Goal: Task Accomplishment & Management: Manage account settings

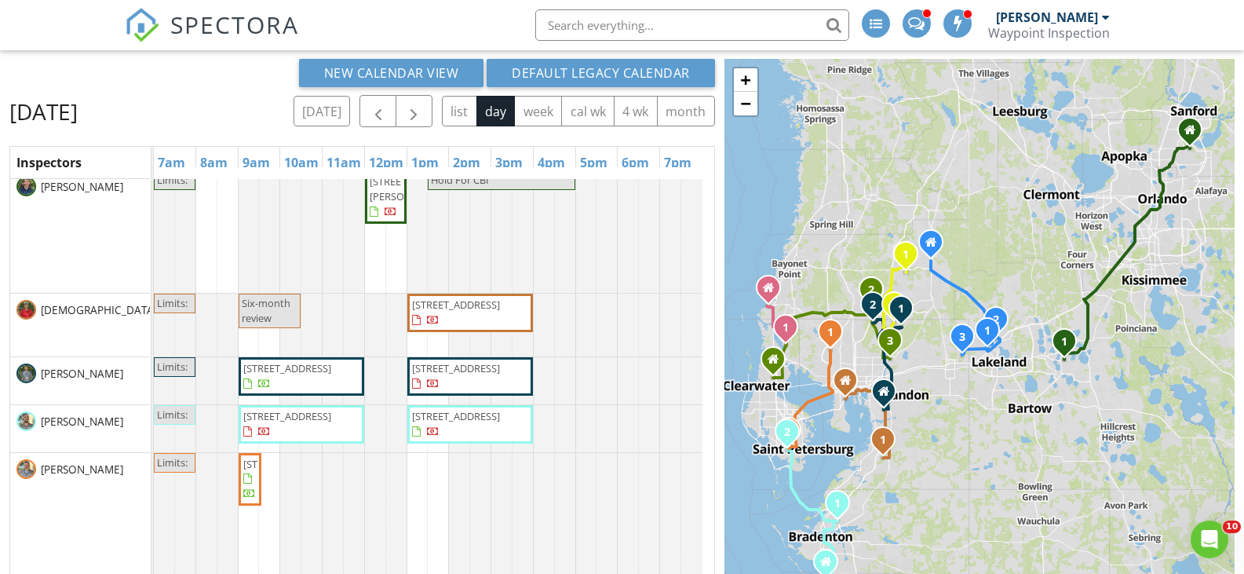
scroll to position [78, 0]
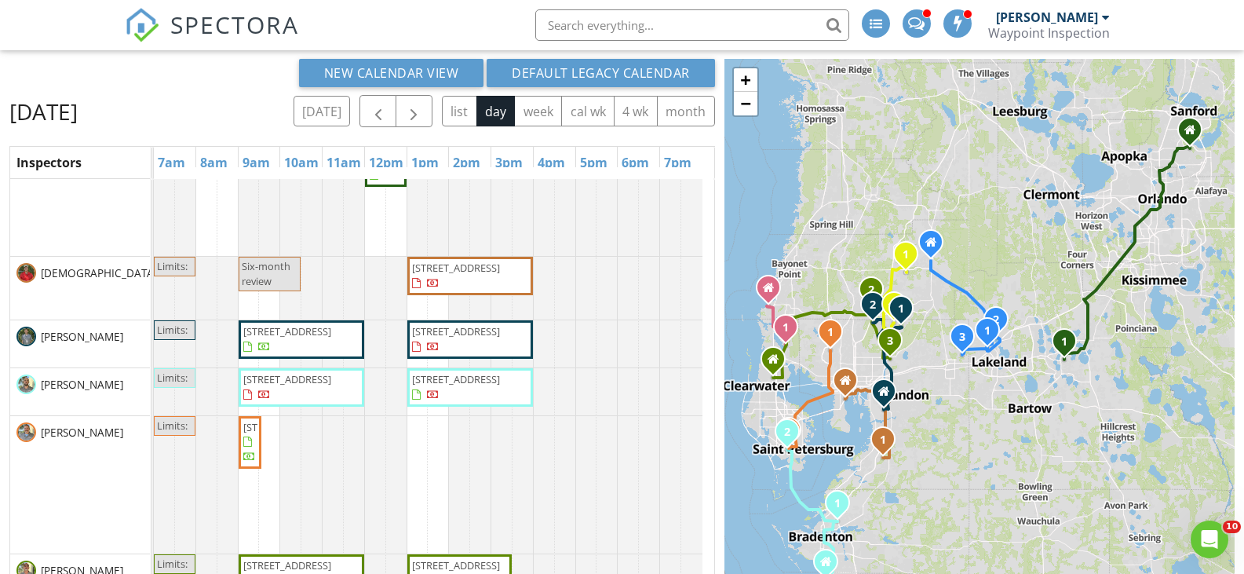
click at [266, 284] on span "Six-month review" at bounding box center [266, 273] width 49 height 29
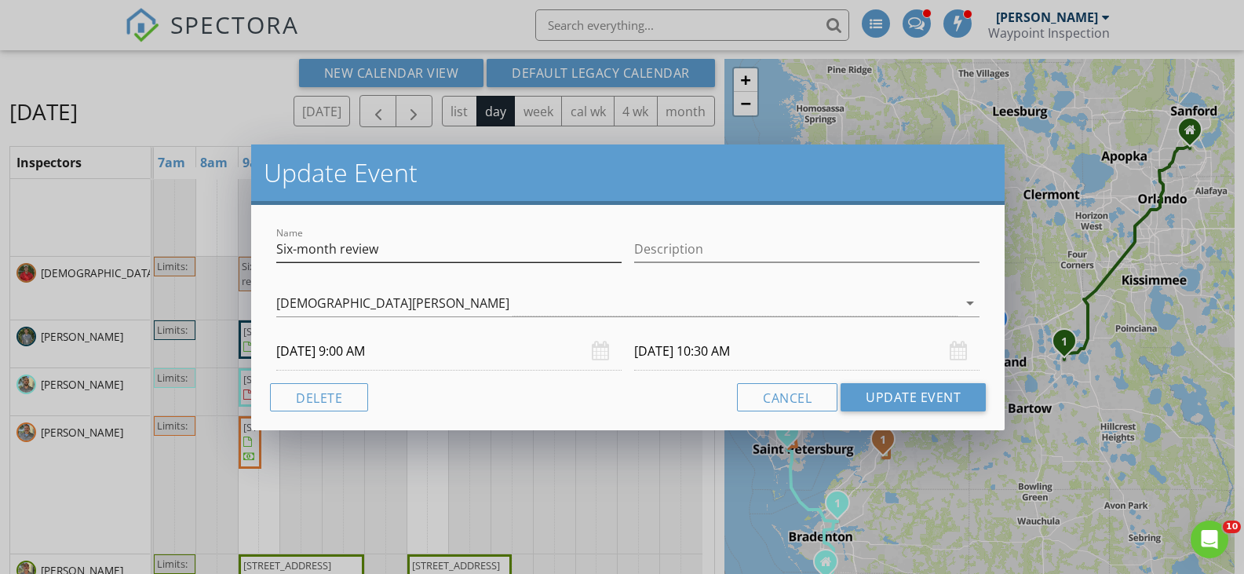
drag, startPoint x: 424, startPoint y: 251, endPoint x: 285, endPoint y: 253, distance: 138.9
click at [285, 254] on input "Six-month review" at bounding box center [448, 249] width 345 height 26
type input "Six month check in"
click at [877, 404] on button "Update Event" at bounding box center [912, 397] width 145 height 28
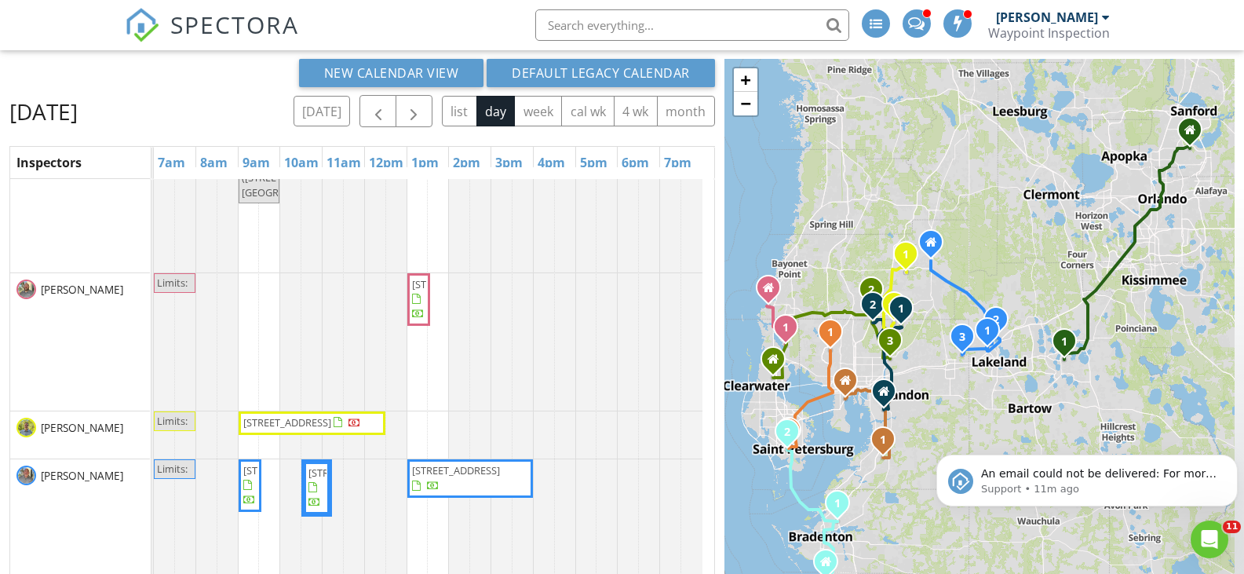
scroll to position [0, 0]
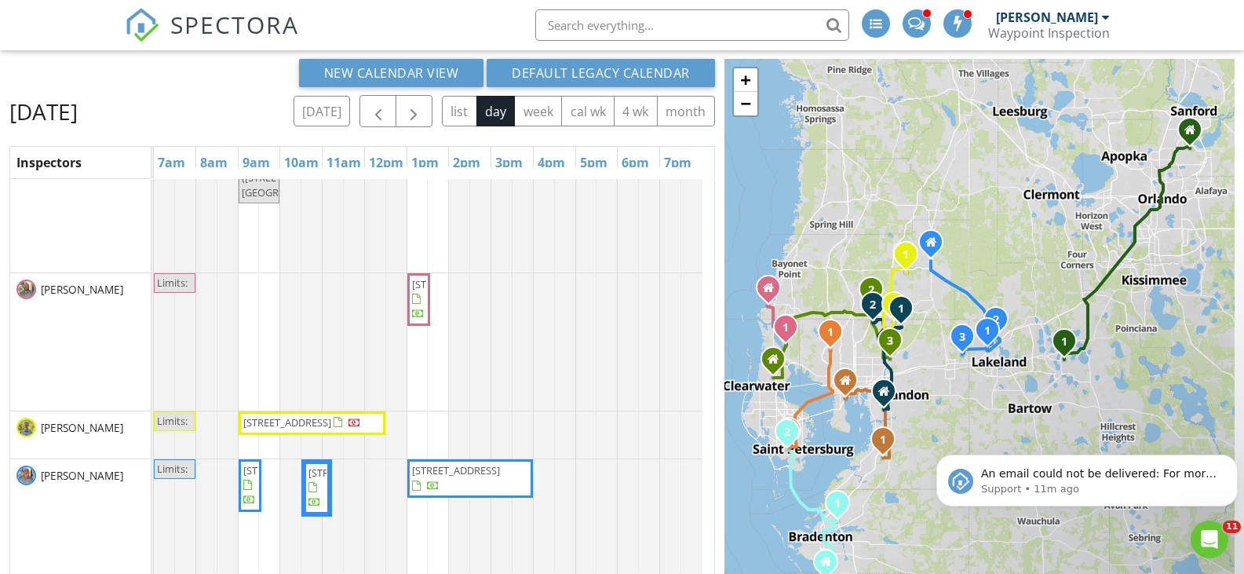
click at [649, 27] on input "text" at bounding box center [692, 24] width 314 height 31
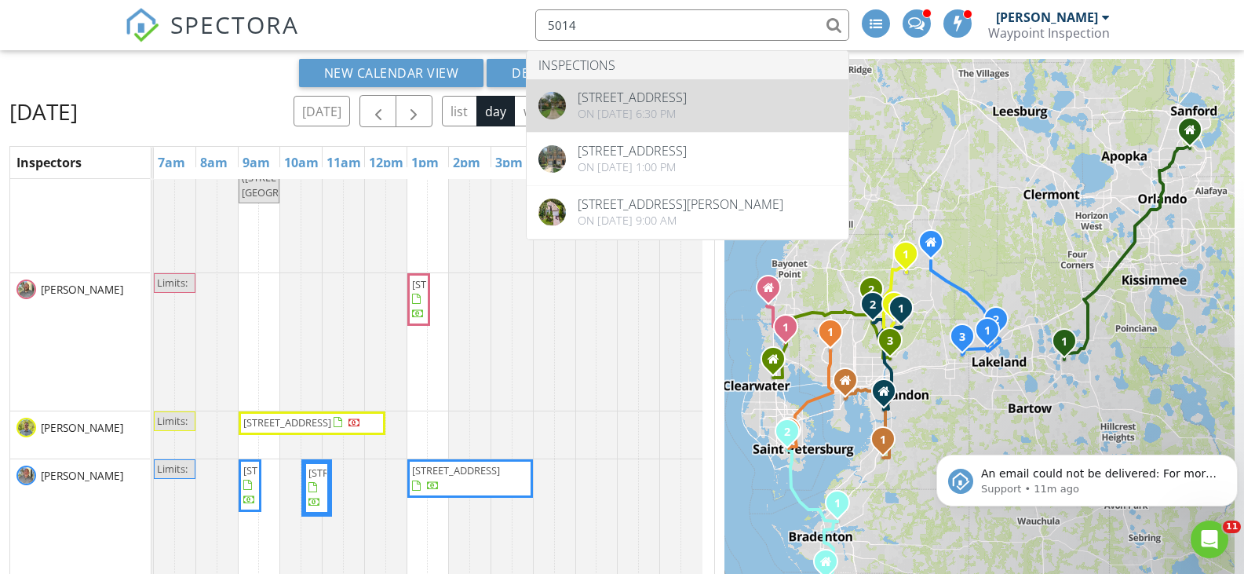
type input "5014"
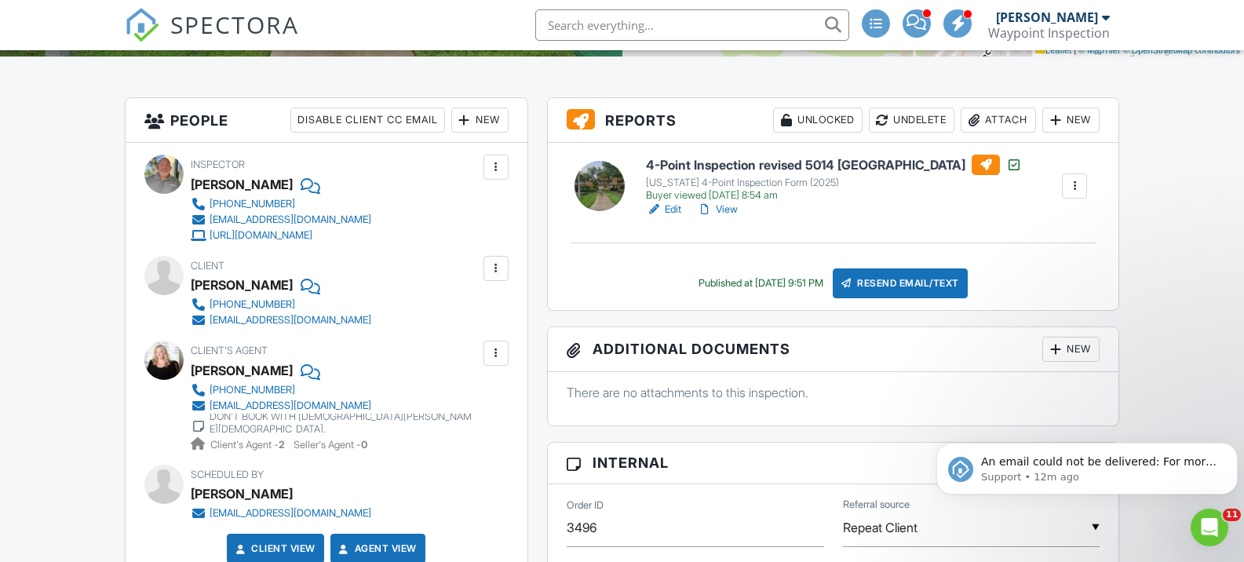
scroll to position [392, 0]
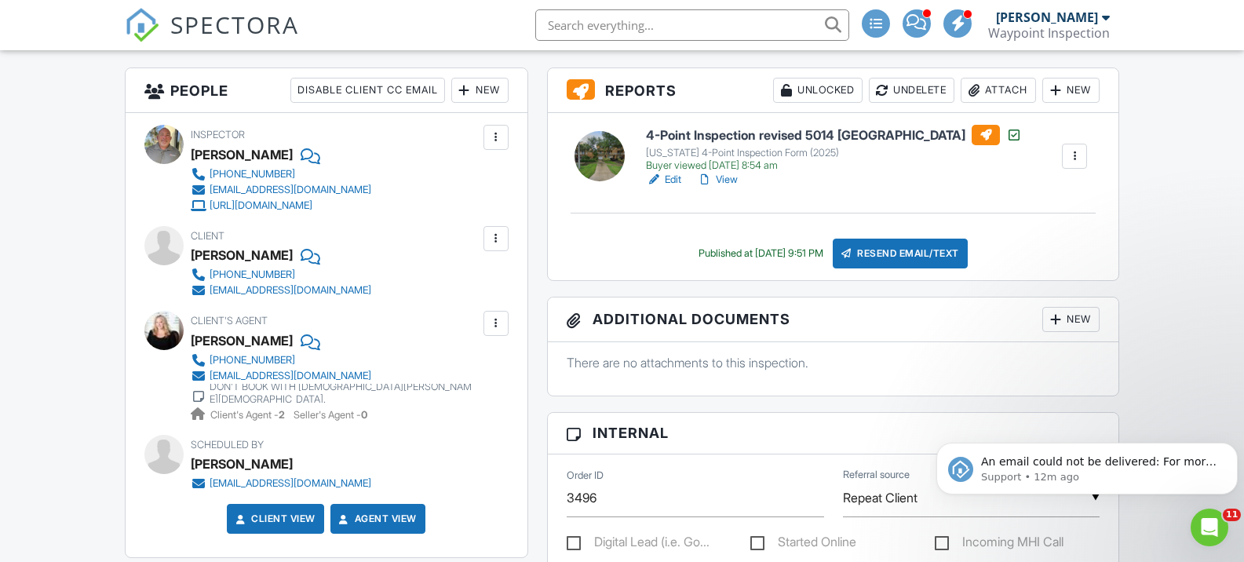
click at [727, 180] on link "View" at bounding box center [717, 180] width 41 height 16
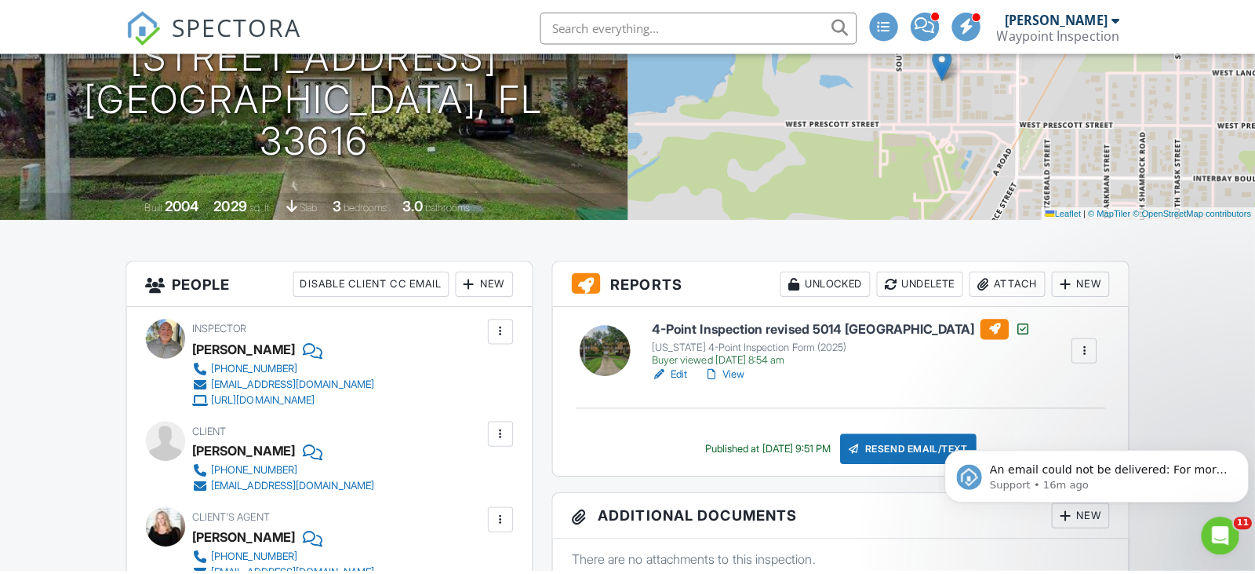
scroll to position [235, 0]
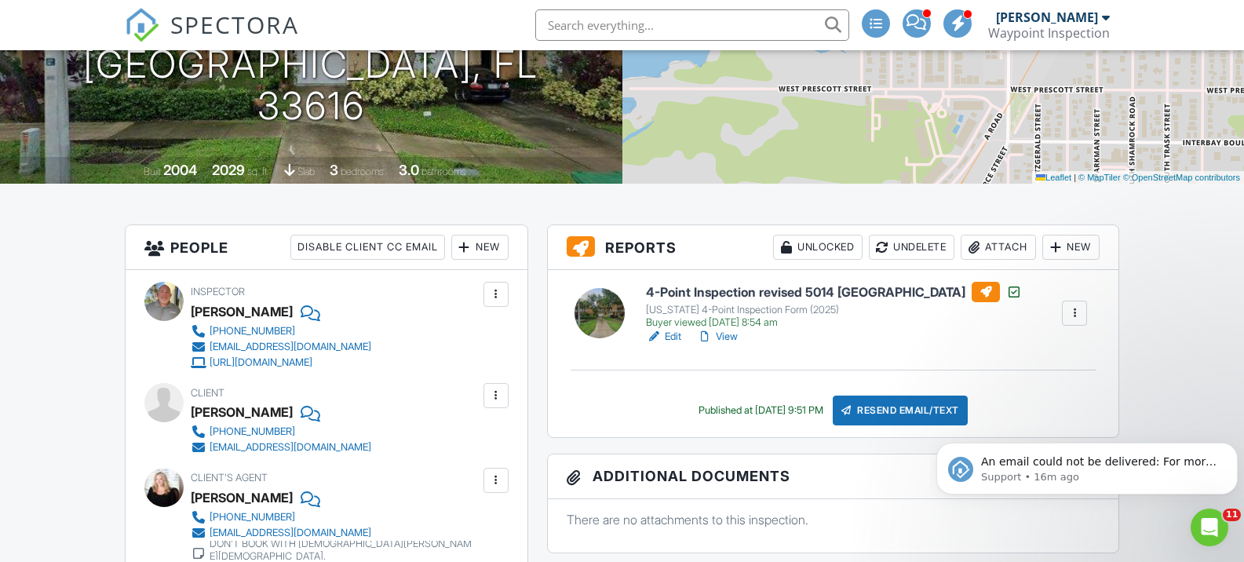
click at [994, 250] on div "Attach" at bounding box center [997, 247] width 75 height 25
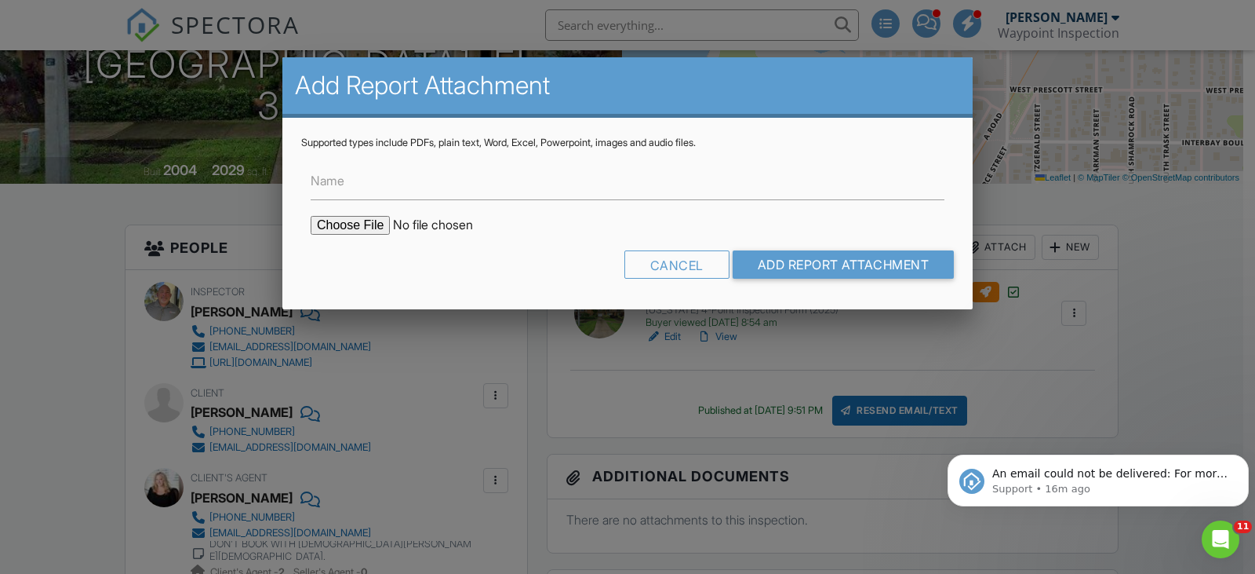
click at [345, 224] on input "file" at bounding box center [444, 225] width 267 height 19
type input "C:\fakepath\5014_Lancaster_St____4_Point_Inspection_revised_5014_Lancaster - Co…"
click at [811, 258] on input "Add Report Attachment" at bounding box center [844, 264] width 222 height 28
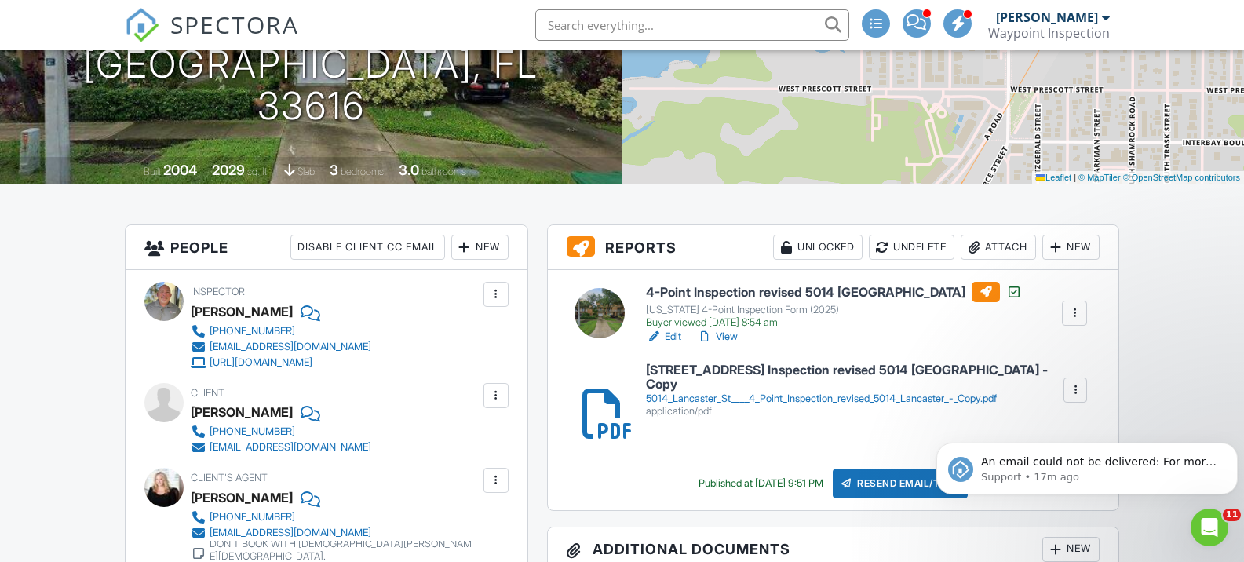
click at [1078, 313] on div at bounding box center [1074, 313] width 16 height 16
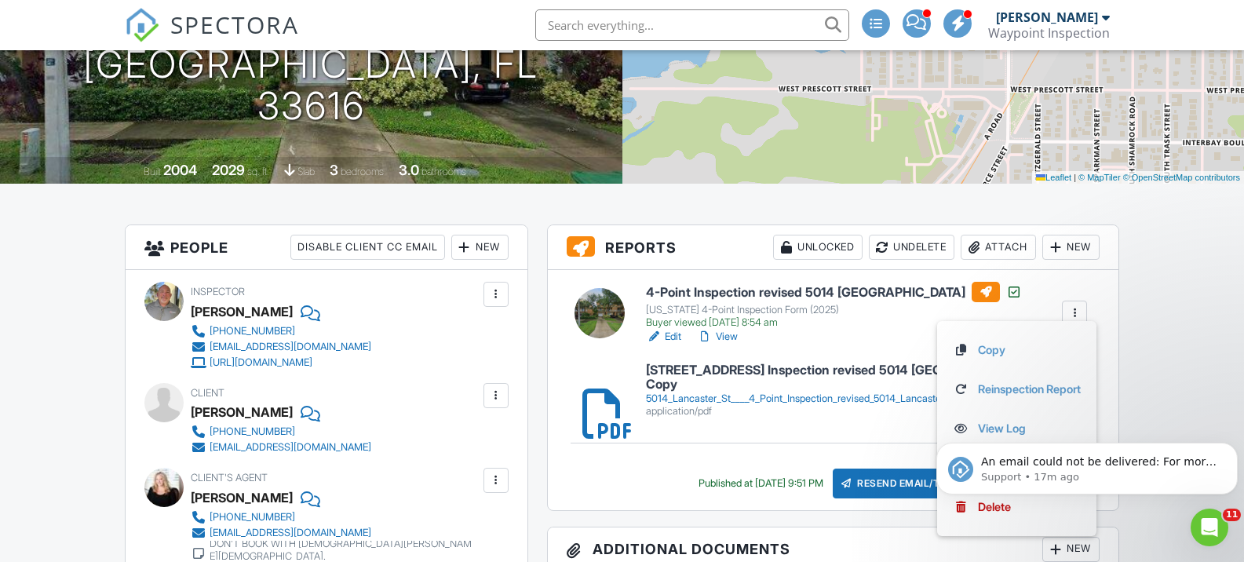
click at [972, 504] on body "An email could not be delivered: For more information, view Why emails don't ge…" at bounding box center [1086, 464] width 301 height 97
click at [996, 508] on body "An email could not be delivered: For more information, view Why emails don't ge…" at bounding box center [1086, 464] width 301 height 97
click at [1229, 446] on icon "Dismiss notification" at bounding box center [1233, 447] width 9 height 9
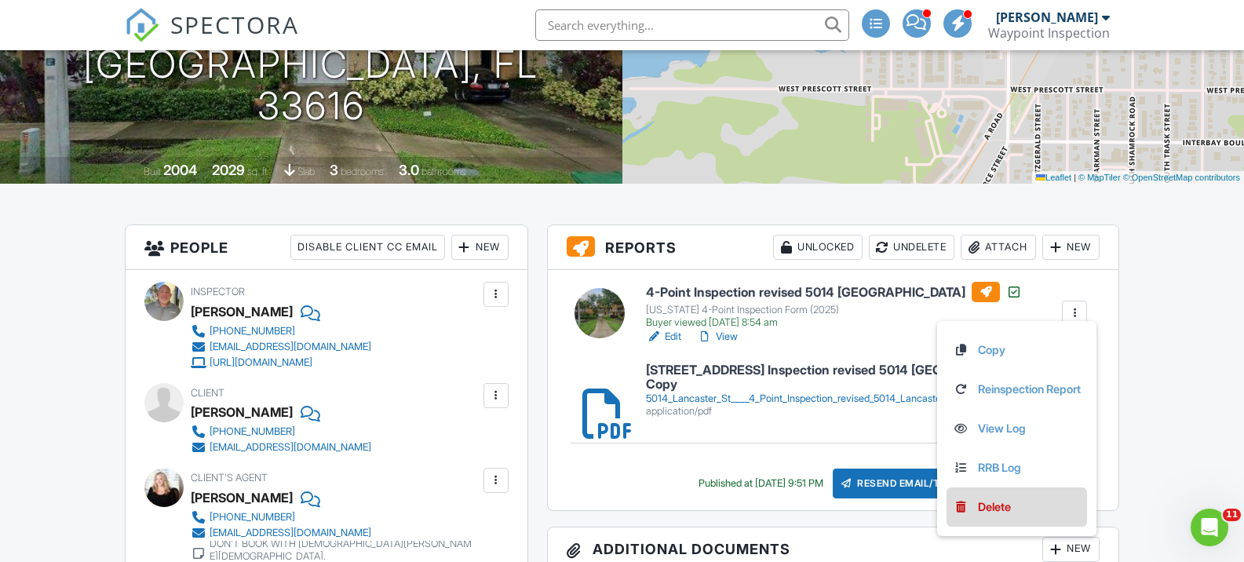
click at [987, 505] on div "Delete" at bounding box center [994, 506] width 33 height 17
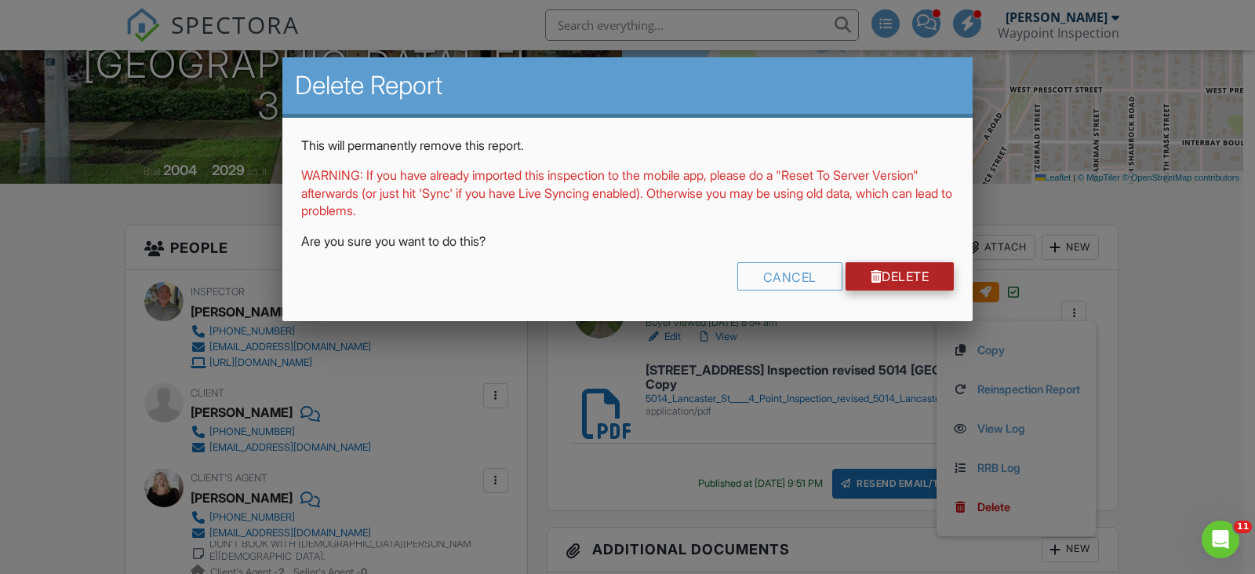
click at [910, 272] on link "Delete" at bounding box center [900, 276] width 109 height 28
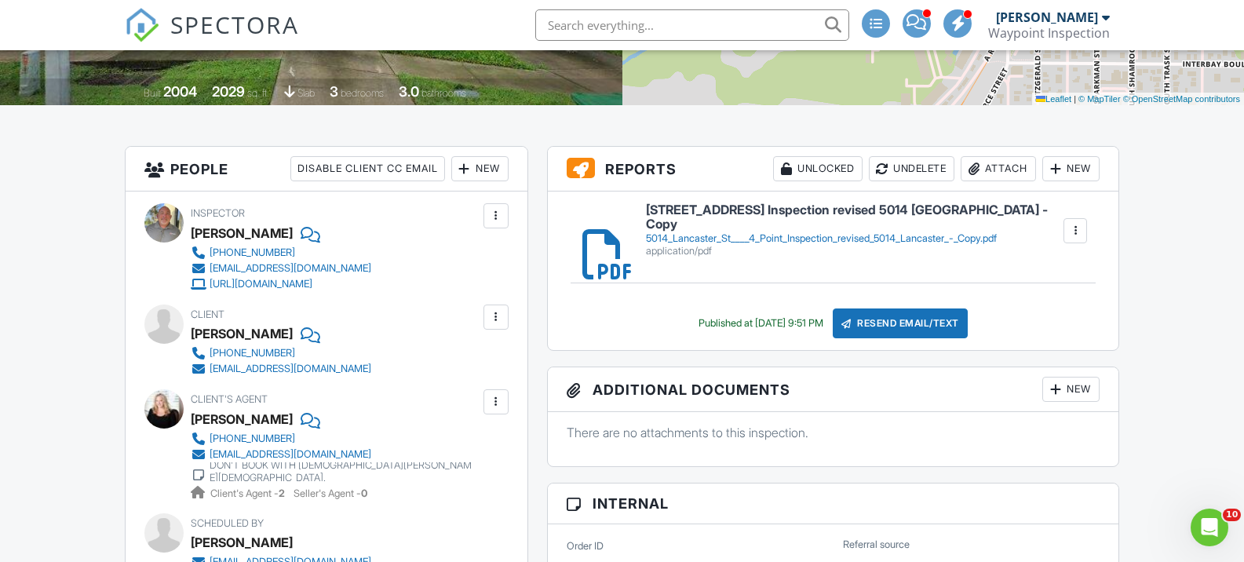
click at [891, 232] on div "5014_Lancaster_St____4_Point_Inspection_revised_5014_Lancaster_-_Copy.pdf" at bounding box center [854, 238] width 416 height 13
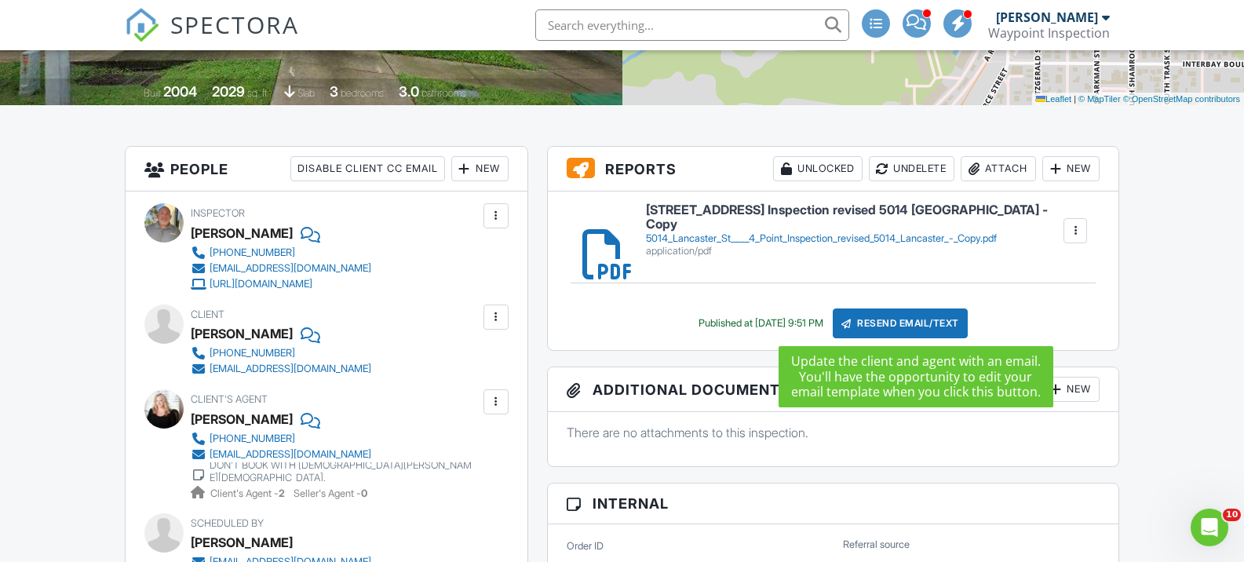
click at [927, 316] on div "Resend Email/Text" at bounding box center [900, 323] width 135 height 30
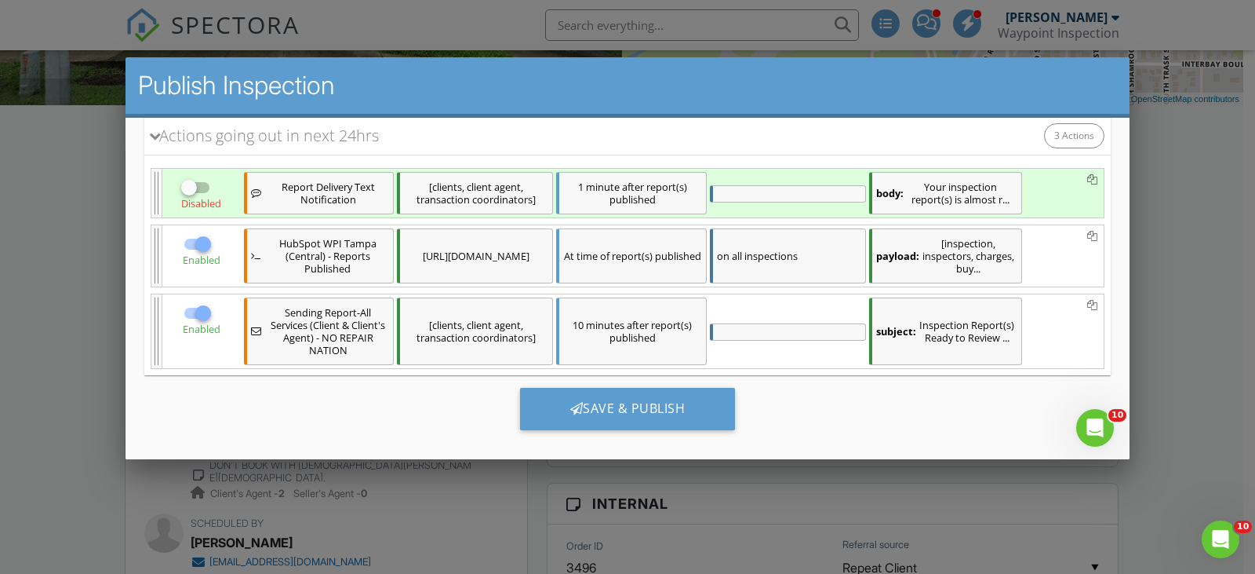
scroll to position [184, 0]
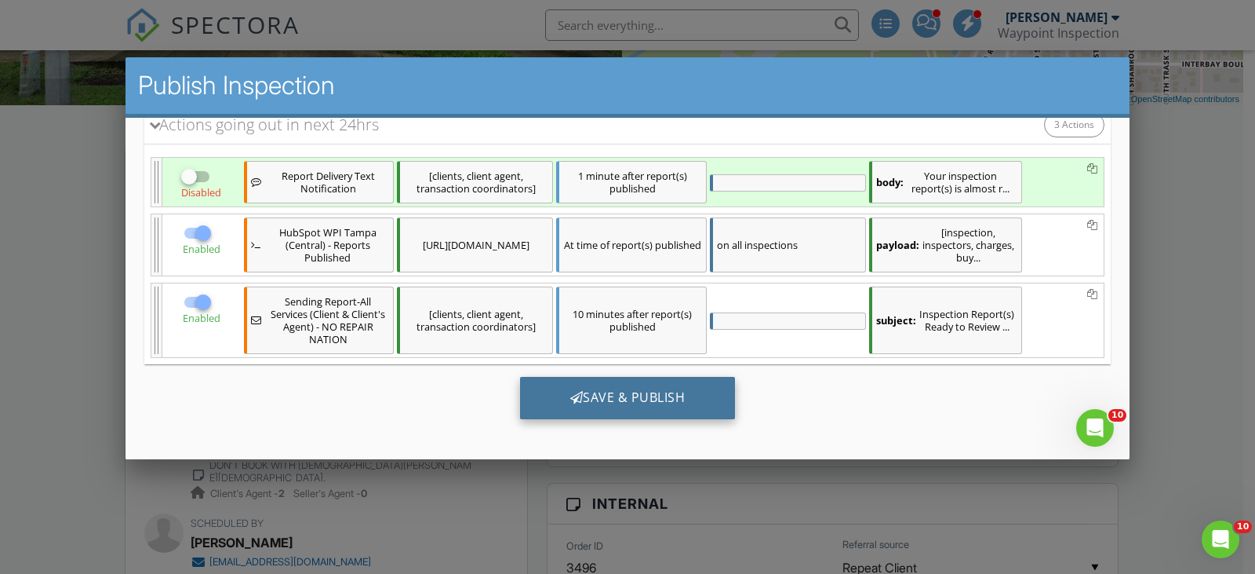
click at [632, 390] on div "Save & Publish" at bounding box center [628, 398] width 216 height 42
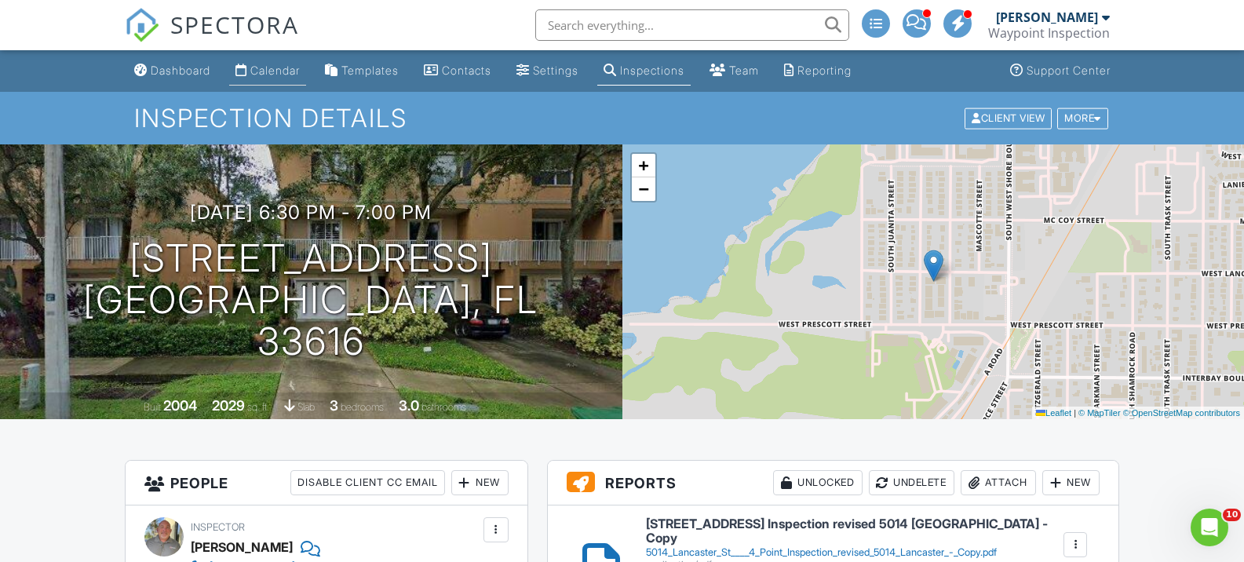
click at [290, 71] on div "Calendar" at bounding box center [274, 70] width 49 height 13
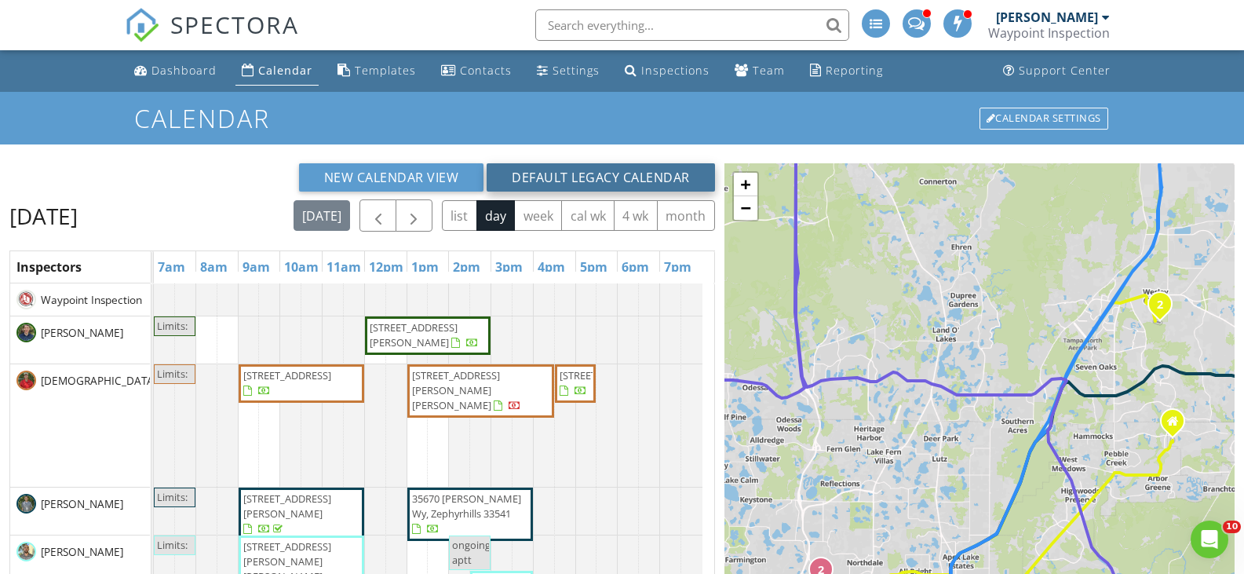
click at [607, 181] on button "Default Legacy Calendar" at bounding box center [600, 177] width 228 height 28
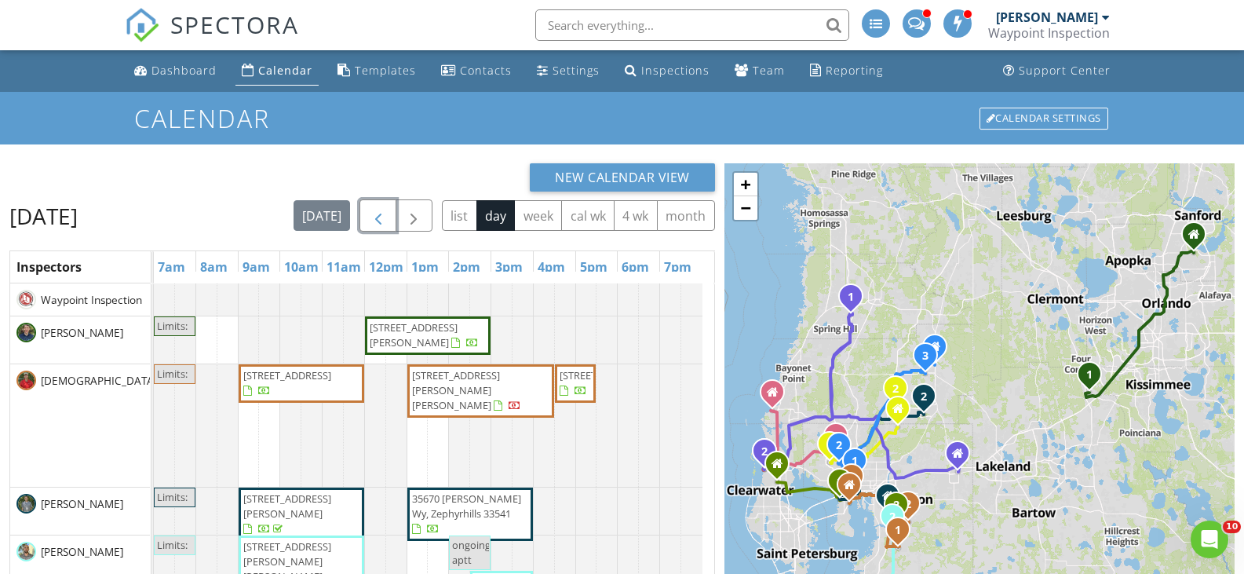
click at [386, 216] on span "button" at bounding box center [378, 215] width 19 height 19
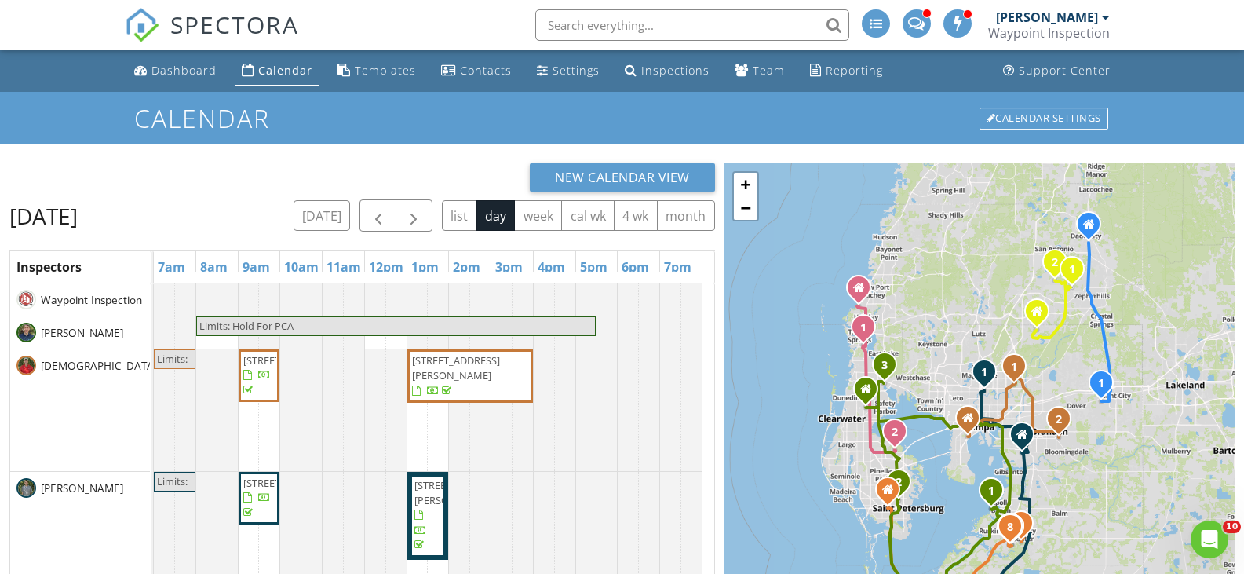
click at [619, 27] on input "text" at bounding box center [692, 24] width 314 height 31
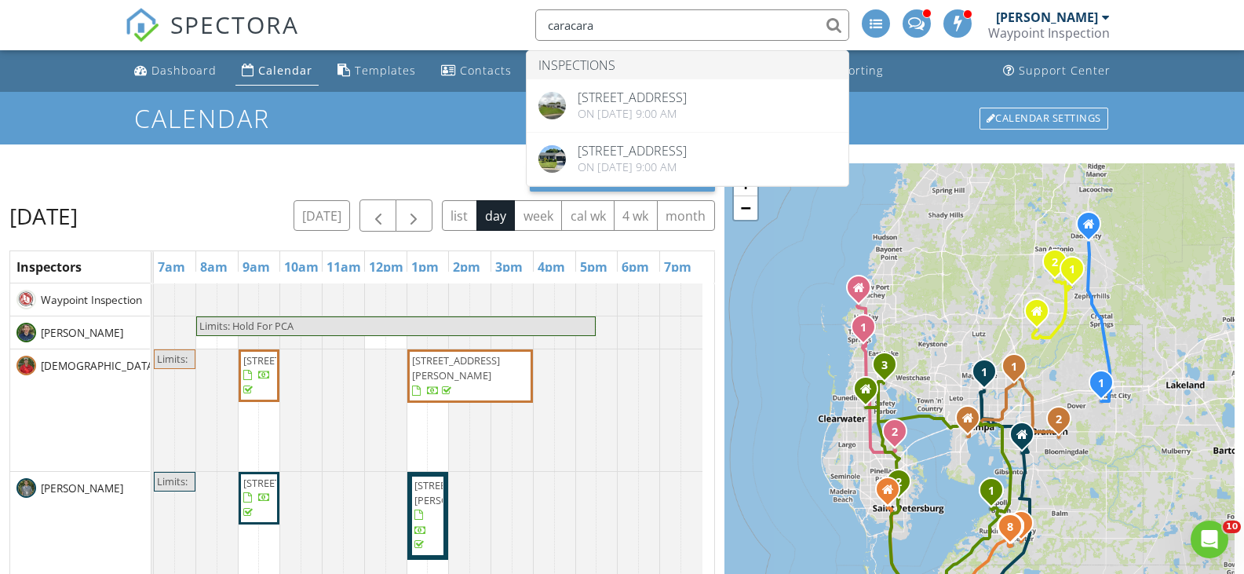
click at [492, 21] on div "SPECTORA caracara Inspections 1020 Caracara Cir N, Lakeland, FL 33809 On 08/13/…" at bounding box center [622, 25] width 995 height 50
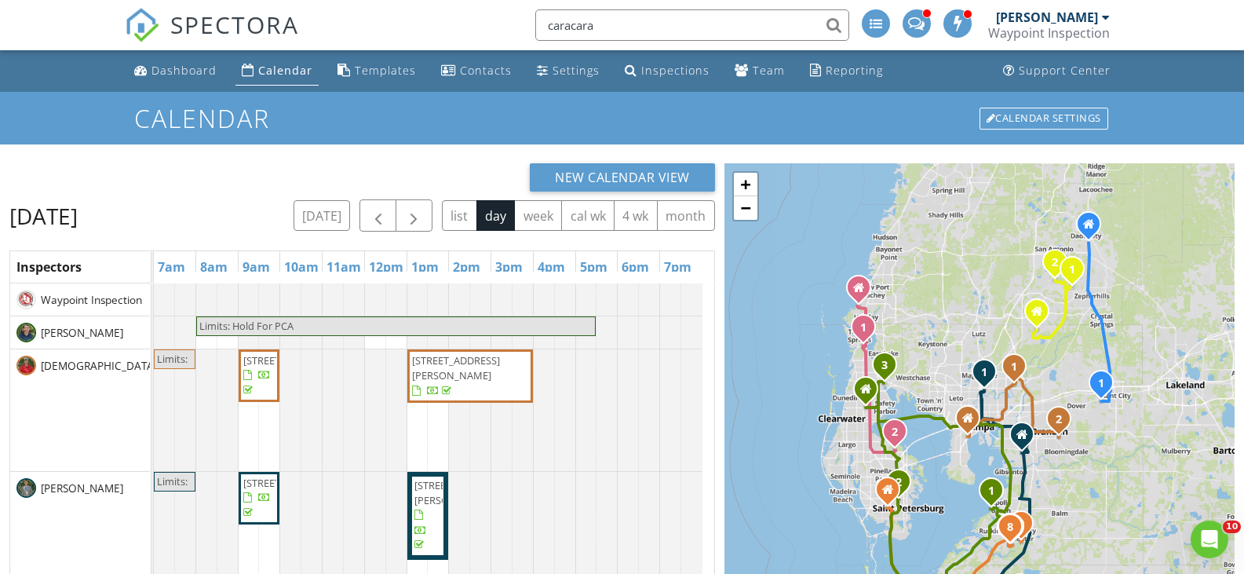
click at [680, 22] on input "caracara" at bounding box center [692, 24] width 314 height 31
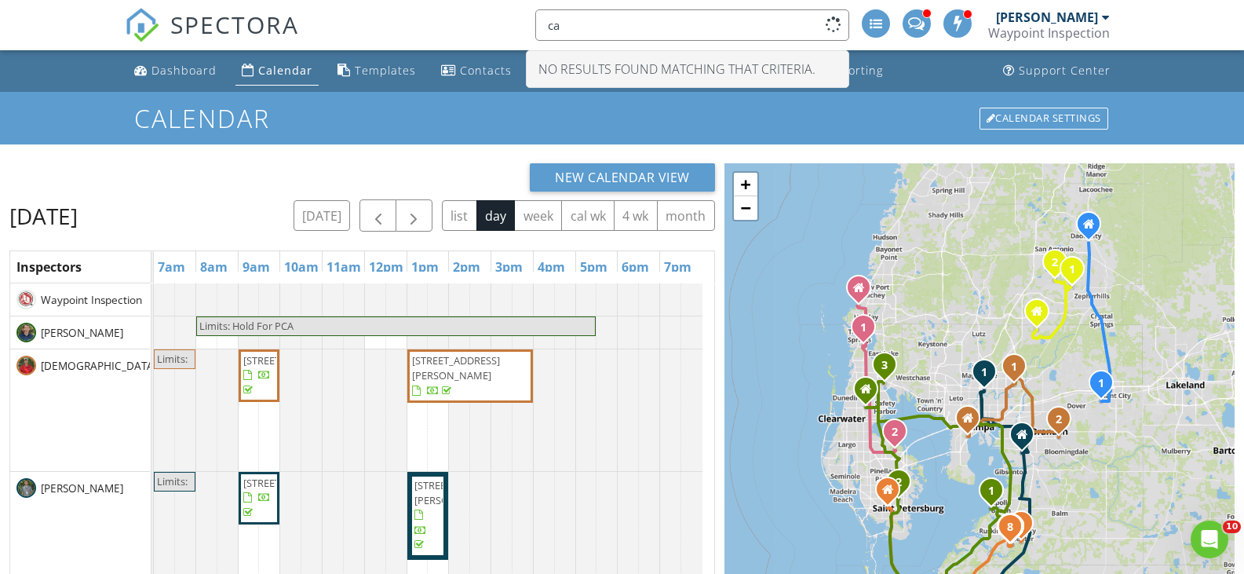
type input "c"
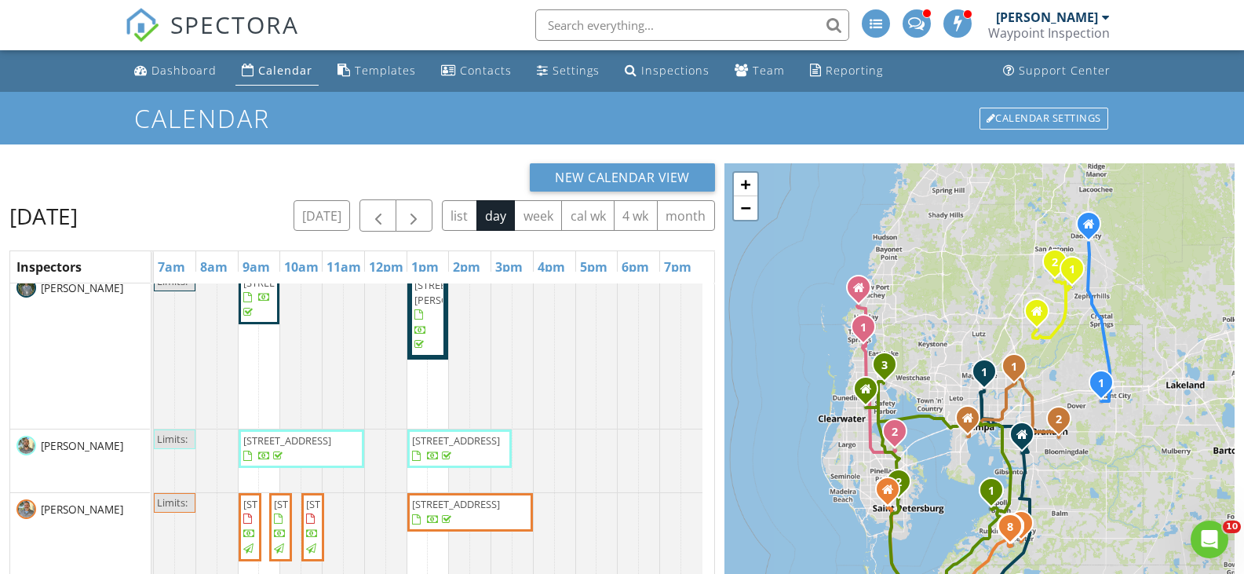
scroll to position [235, 0]
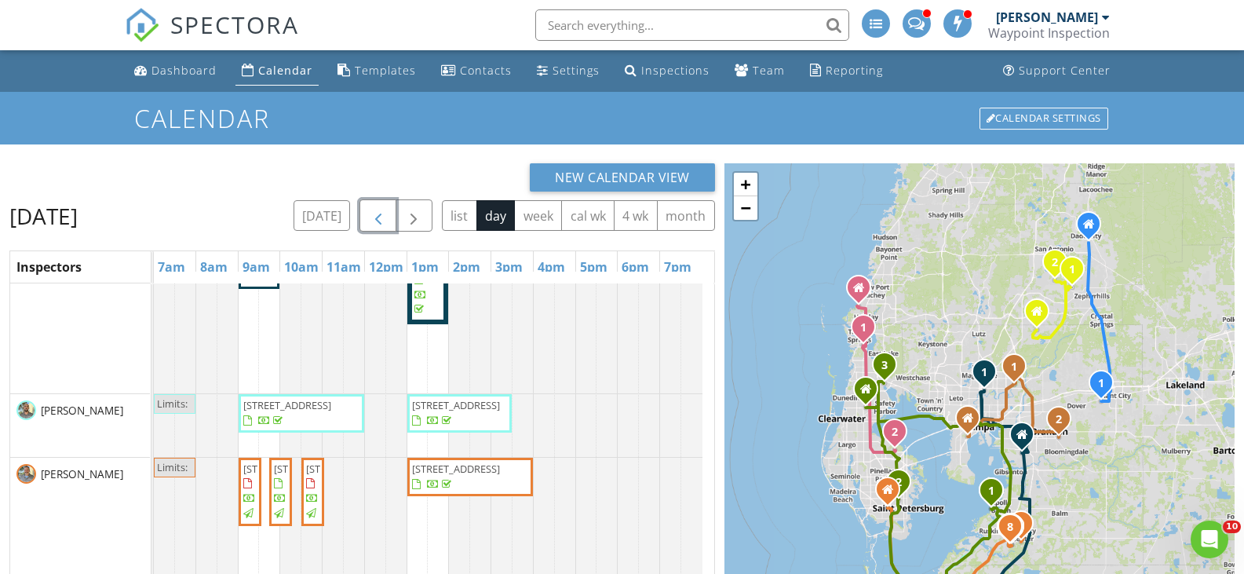
click at [383, 216] on span "button" at bounding box center [378, 215] width 19 height 19
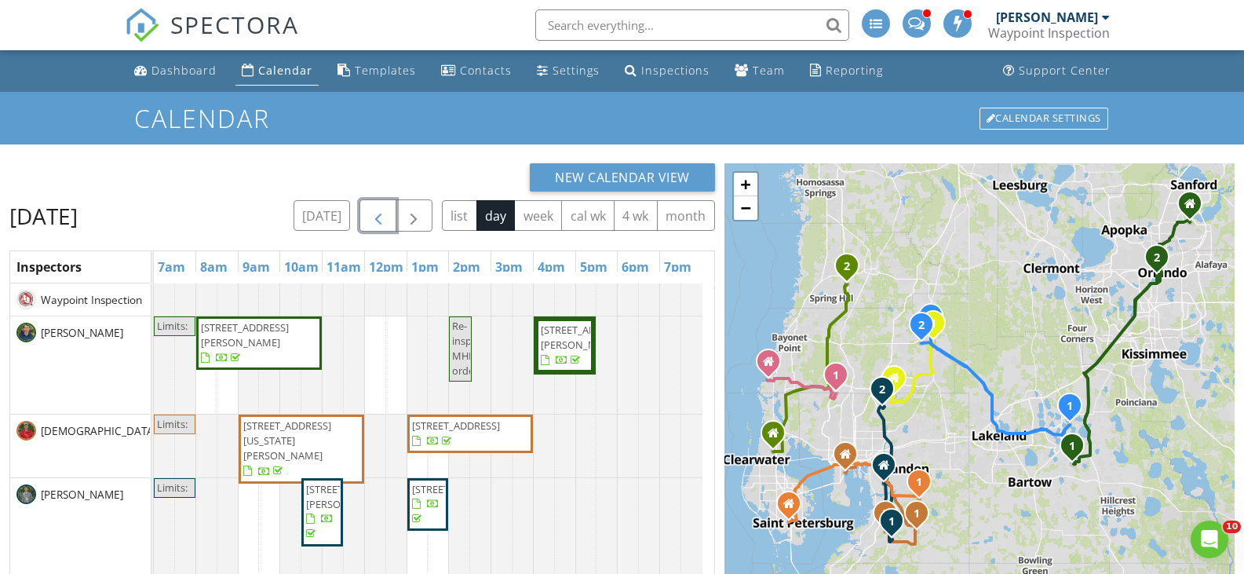
click at [382, 212] on span "button" at bounding box center [378, 215] width 19 height 19
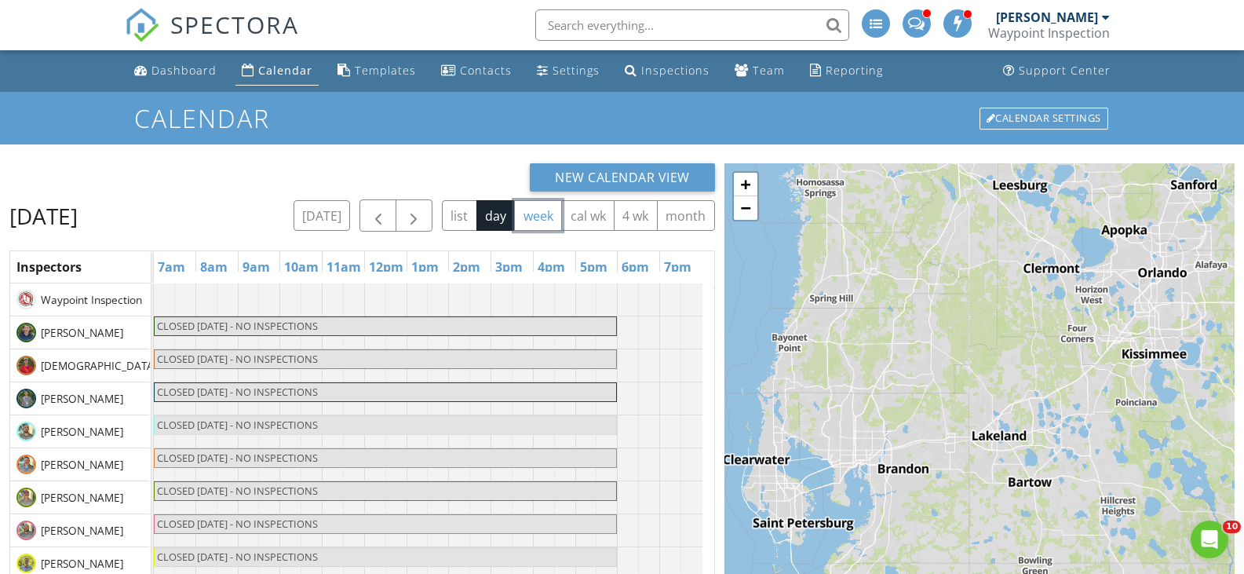
click at [542, 215] on button "week" at bounding box center [538, 215] width 48 height 31
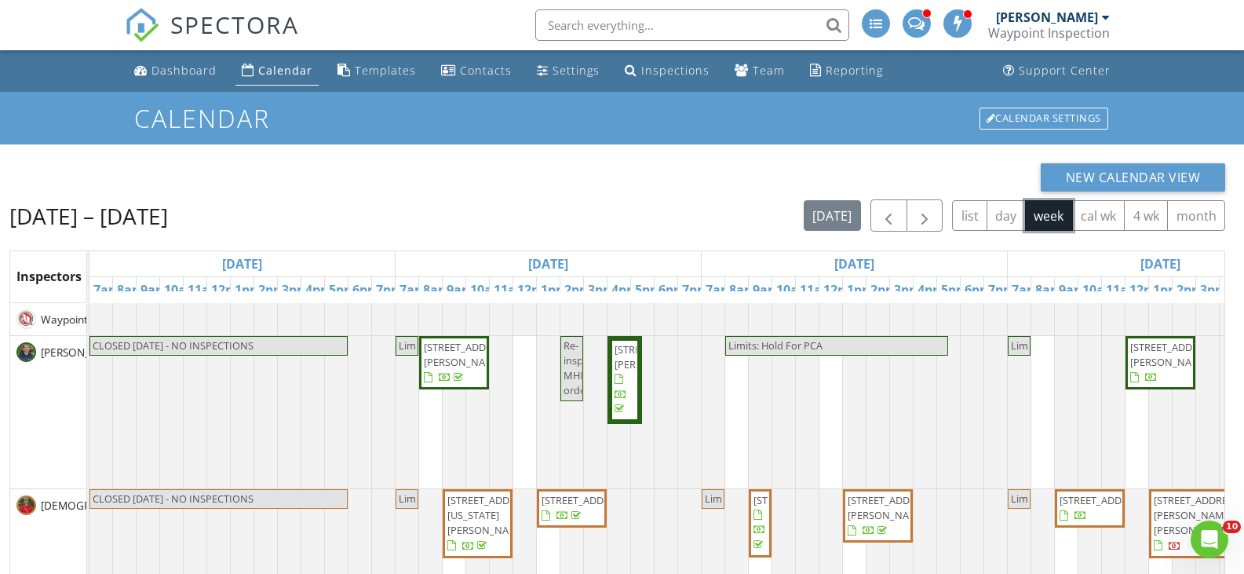
drag, startPoint x: 254, startPoint y: 384, endPoint x: 88, endPoint y: 400, distance: 167.2
click at [88, 400] on td at bounding box center [88, 538] width 2 height 471
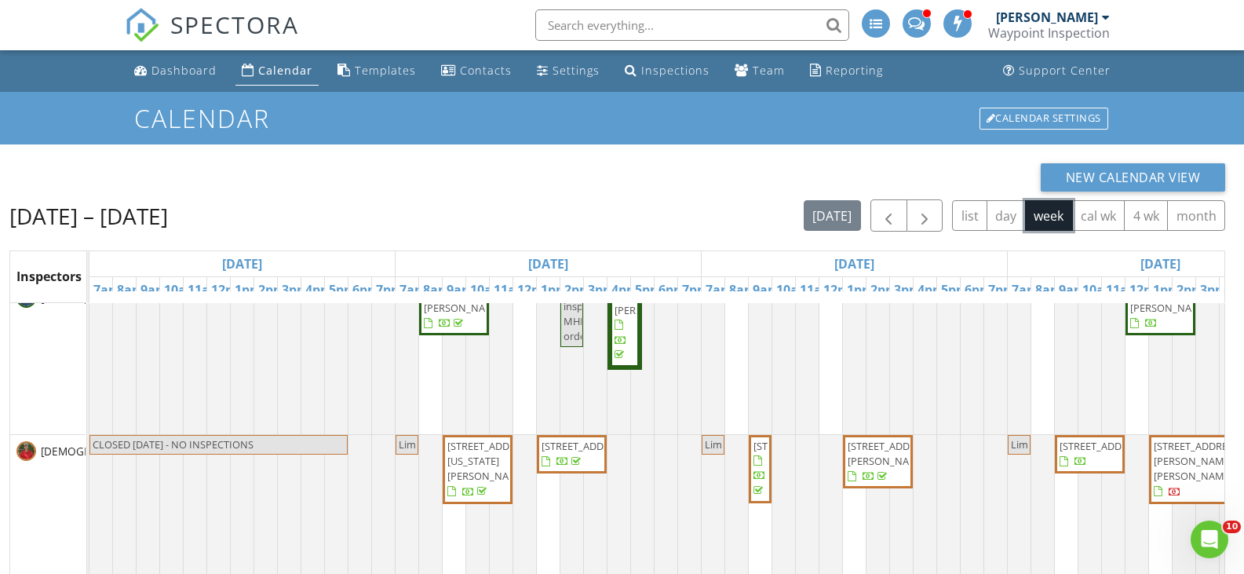
scroll to position [78, 0]
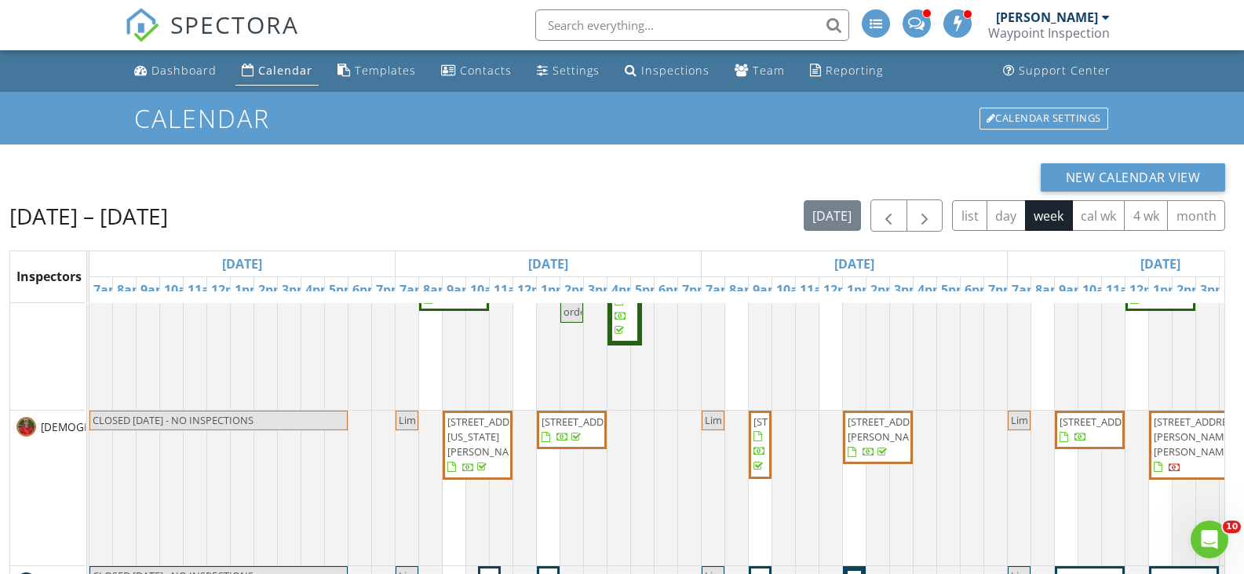
drag, startPoint x: 676, startPoint y: 10, endPoint x: 673, endPoint y: 18, distance: 8.5
click at [677, 10] on input "text" at bounding box center [692, 24] width 314 height 31
click at [675, 19] on input "text" at bounding box center [692, 24] width 314 height 31
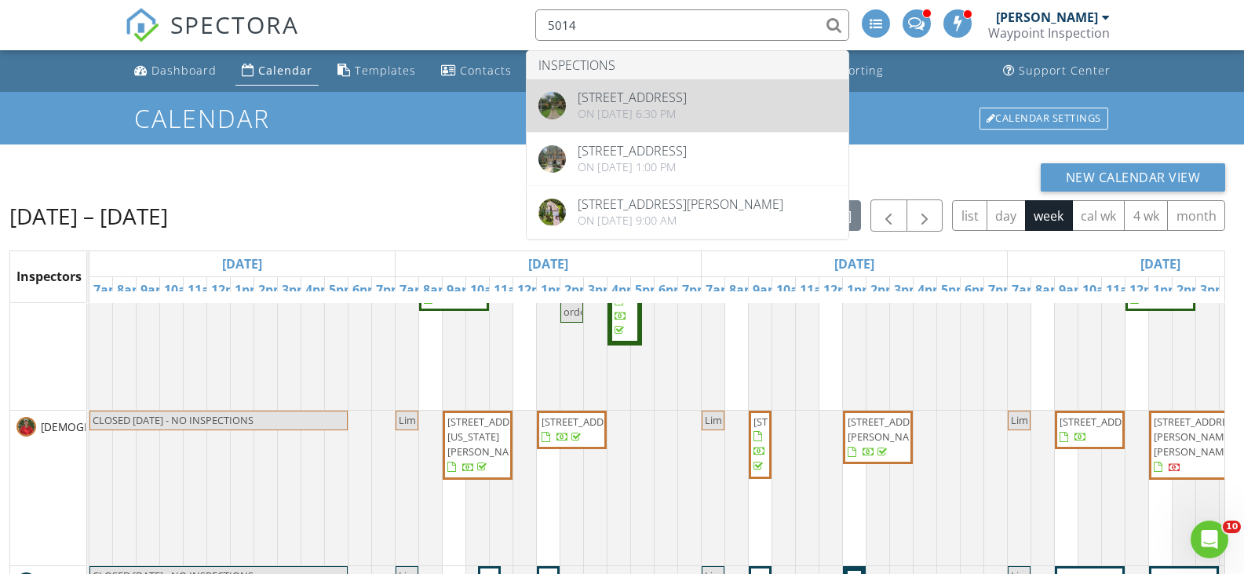
type input "5014"
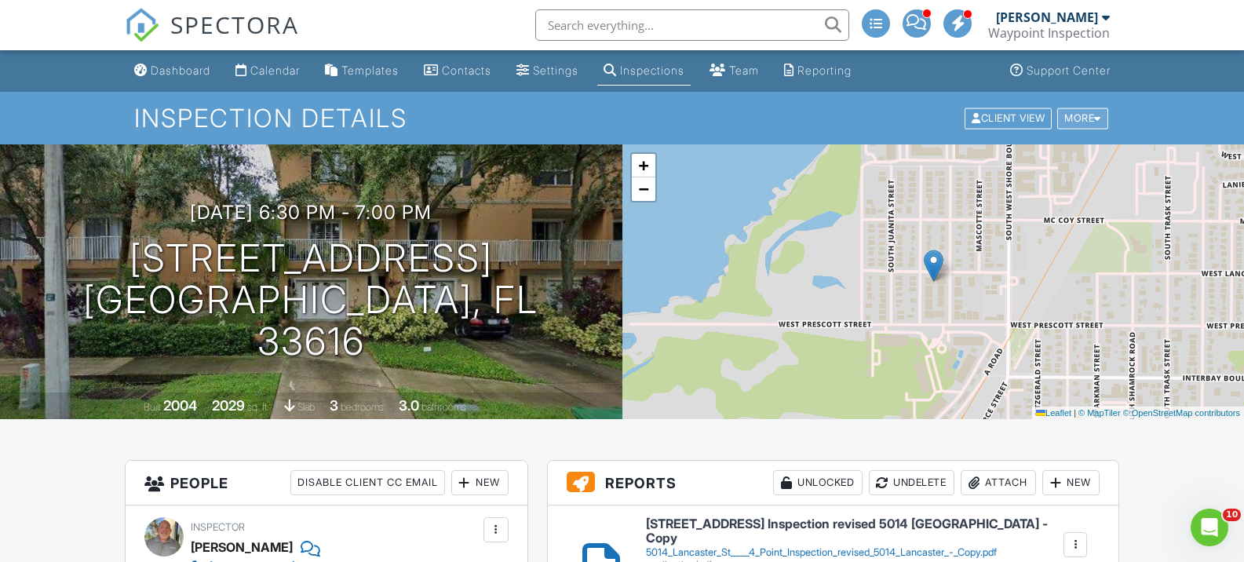
click at [1090, 121] on div "More" at bounding box center [1082, 117] width 51 height 21
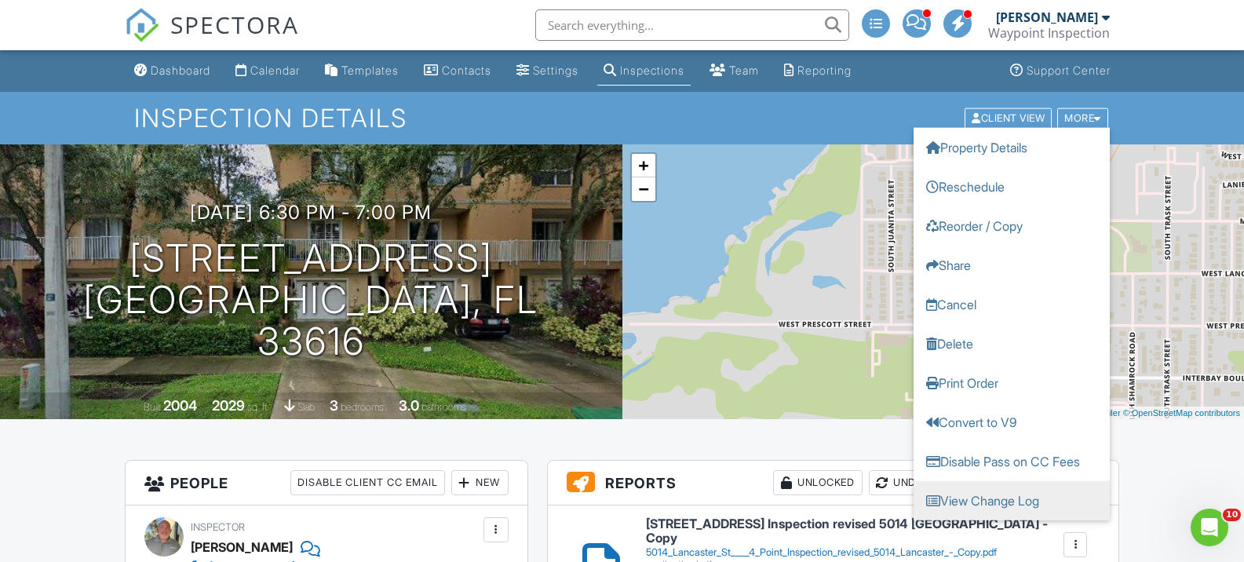
click at [1009, 495] on link "View Change Log" at bounding box center [1011, 499] width 196 height 39
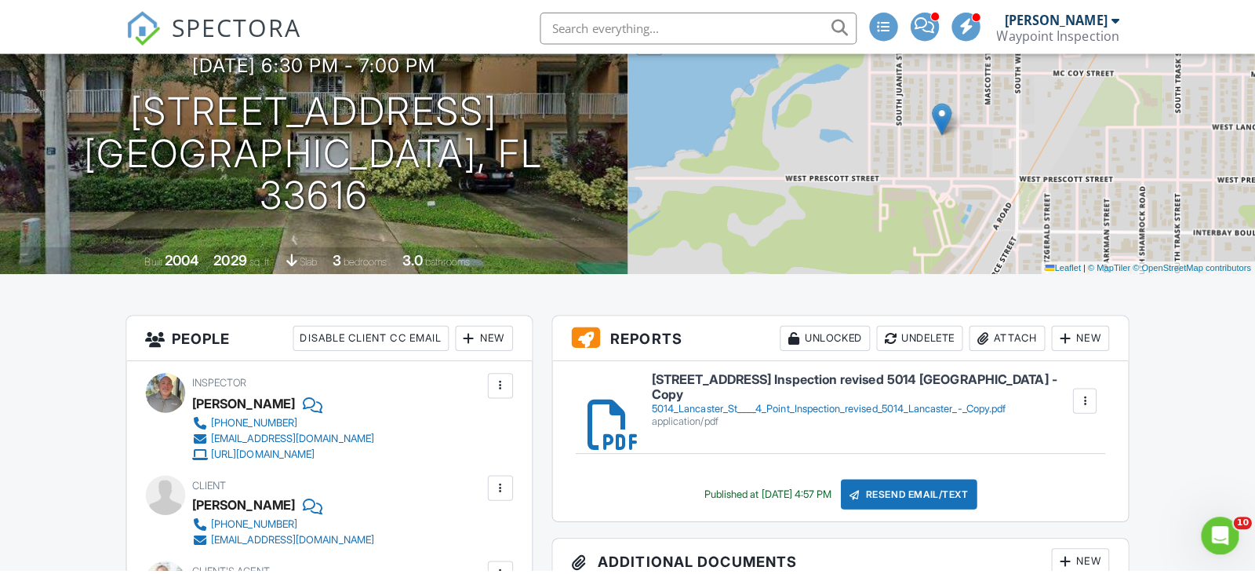
scroll to position [157, 0]
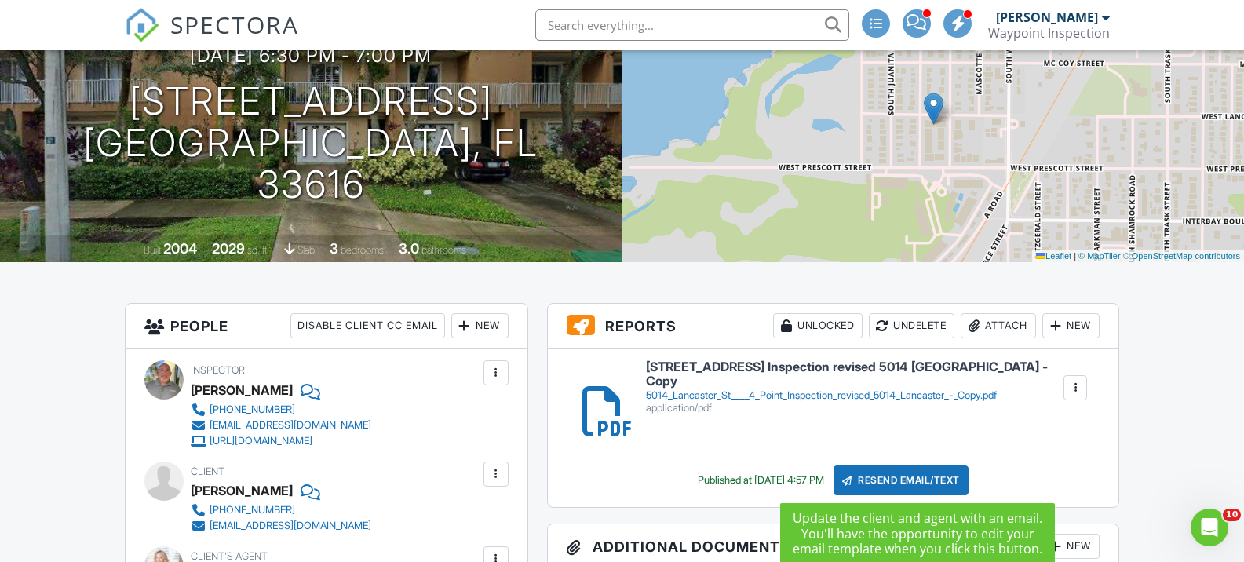
click at [919, 471] on div "Resend Email/Text" at bounding box center [900, 480] width 135 height 30
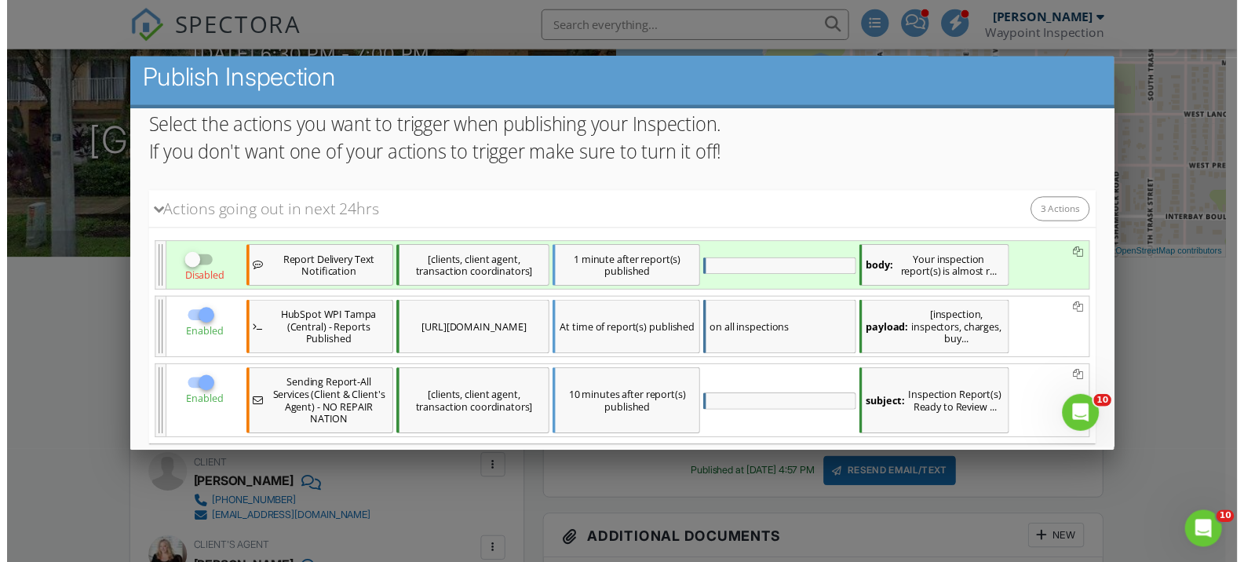
scroll to position [0, 0]
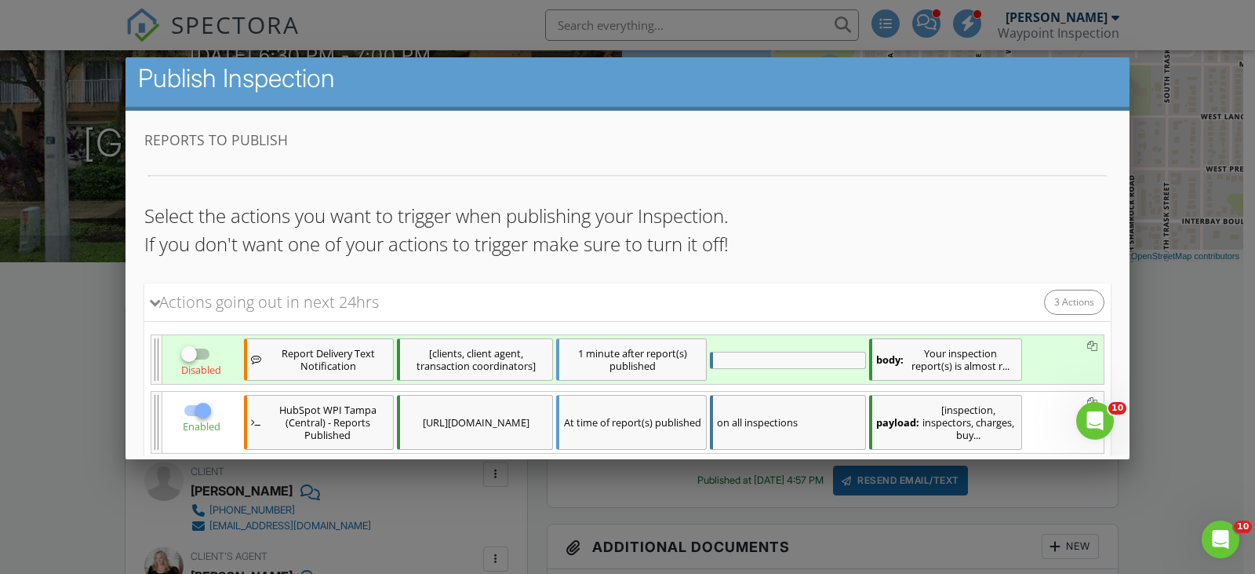
click at [1038, 467] on div at bounding box center [627, 280] width 1255 height 717
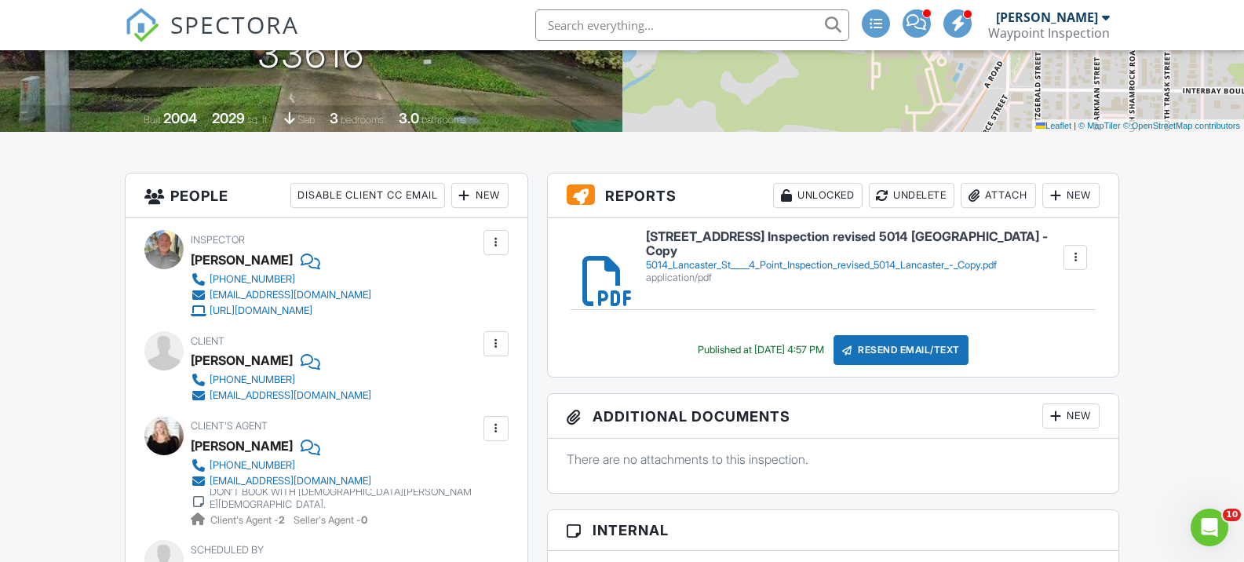
scroll to position [314, 0]
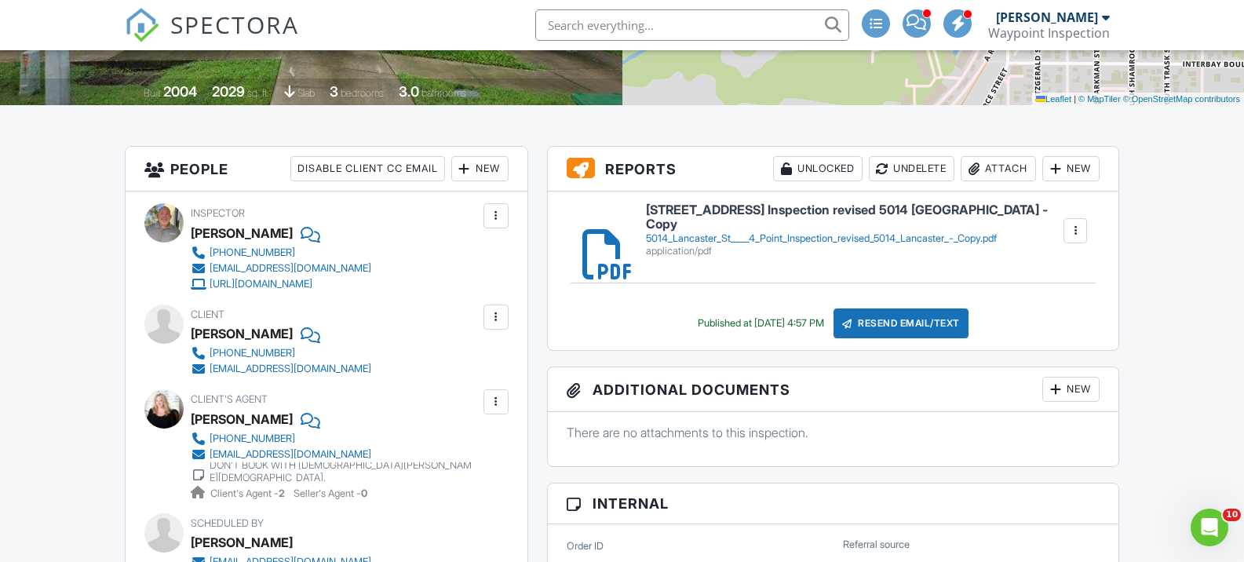
click at [275, 454] on div "kimmie@finesells.com" at bounding box center [290, 454] width 162 height 13
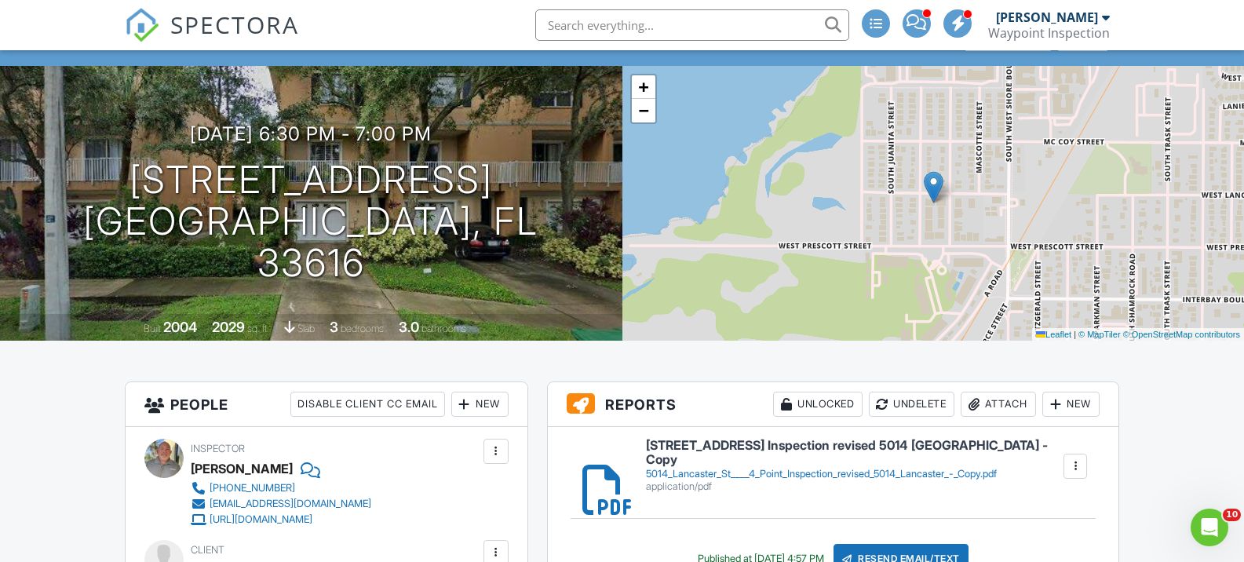
scroll to position [0, 0]
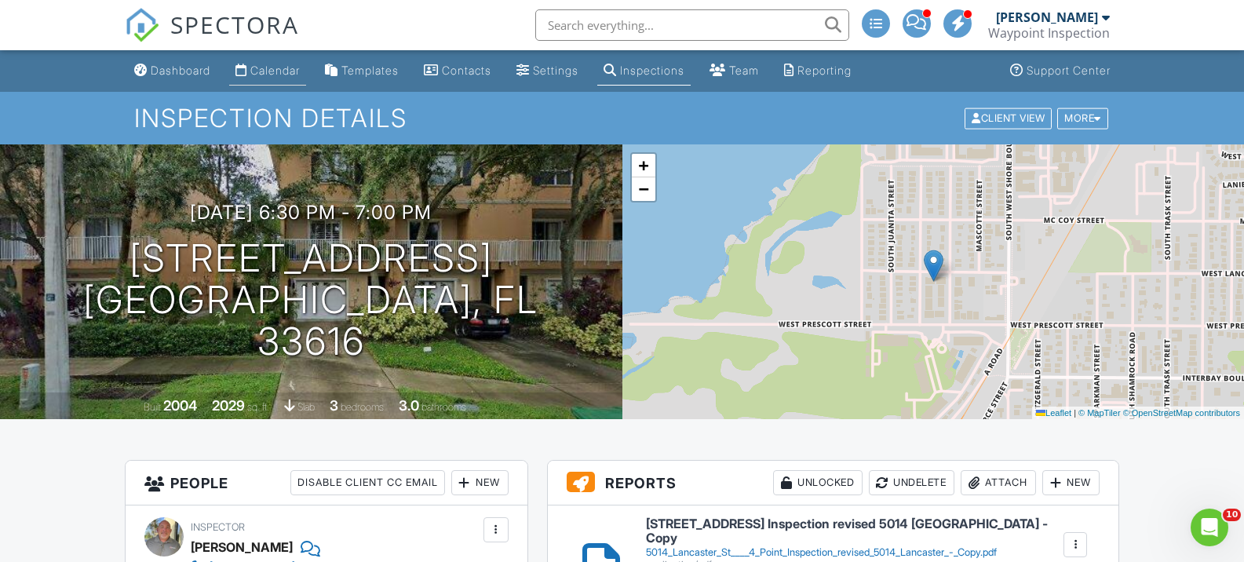
click at [296, 69] on div "Calendar" at bounding box center [274, 70] width 49 height 13
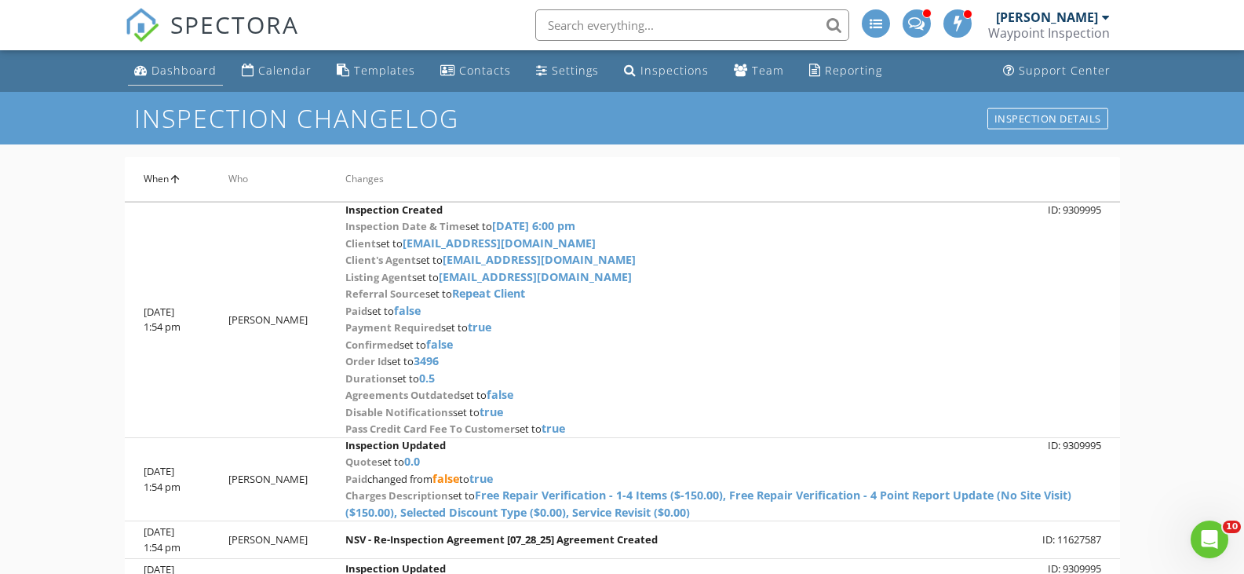
click at [196, 75] on div "Dashboard" at bounding box center [183, 70] width 65 height 15
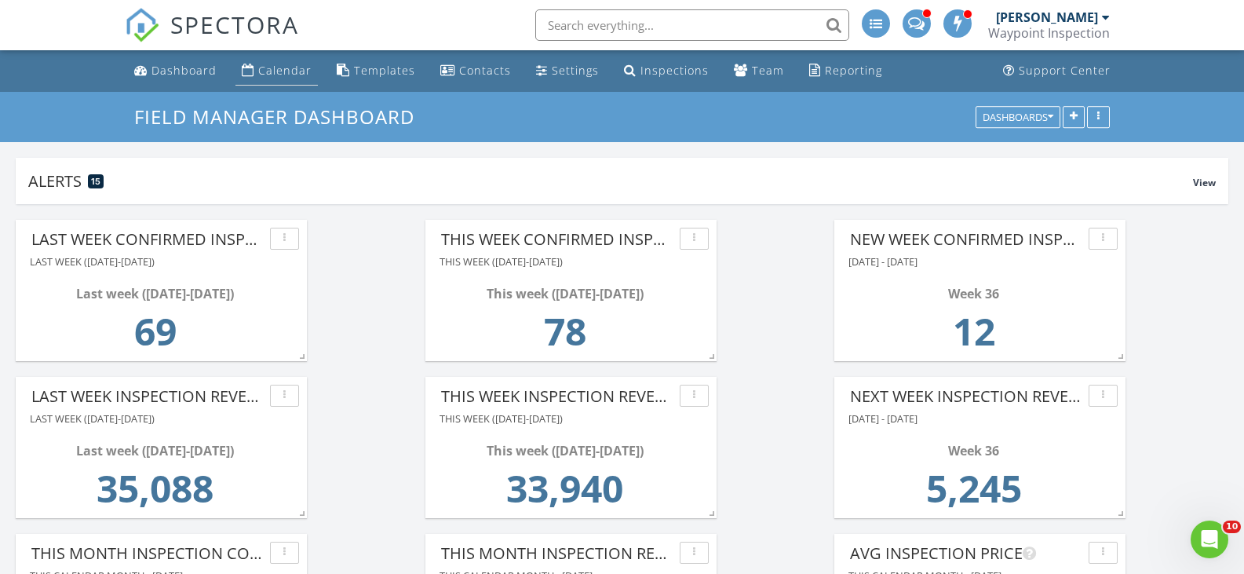
click at [274, 70] on div "Calendar" at bounding box center [284, 70] width 53 height 15
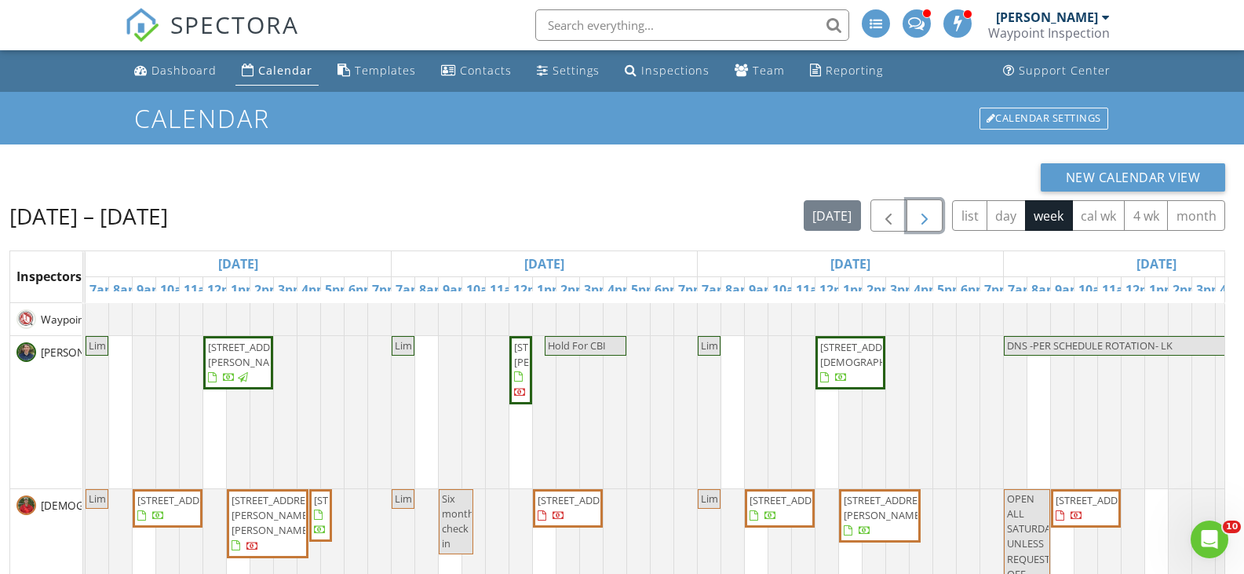
click at [932, 217] on span "button" at bounding box center [924, 215] width 19 height 19
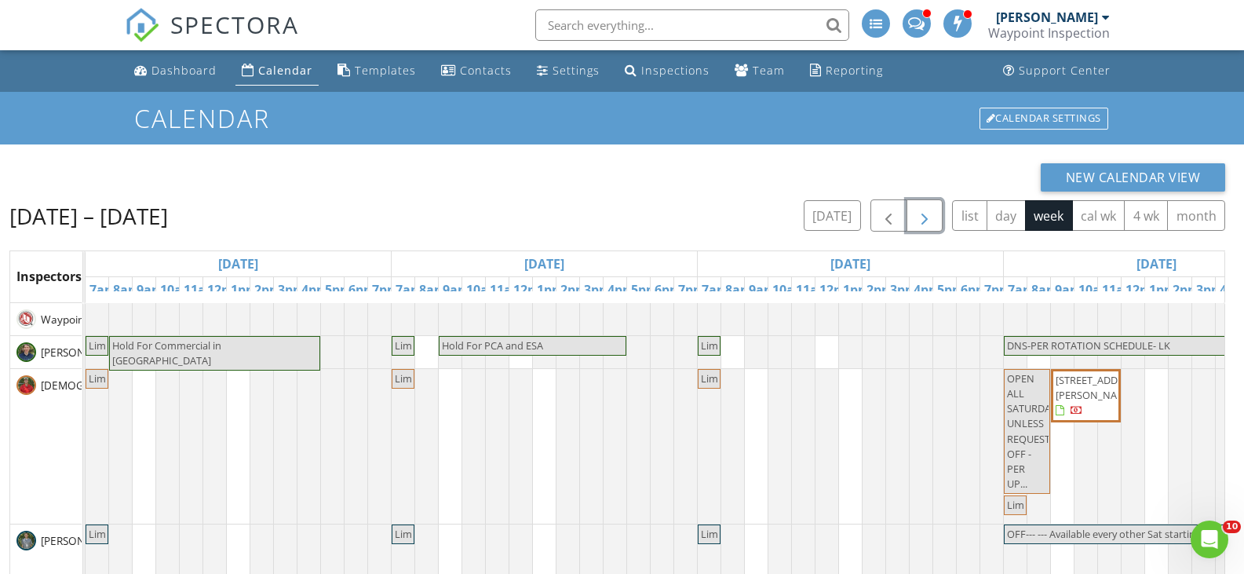
click at [932, 217] on span "button" at bounding box center [924, 215] width 19 height 19
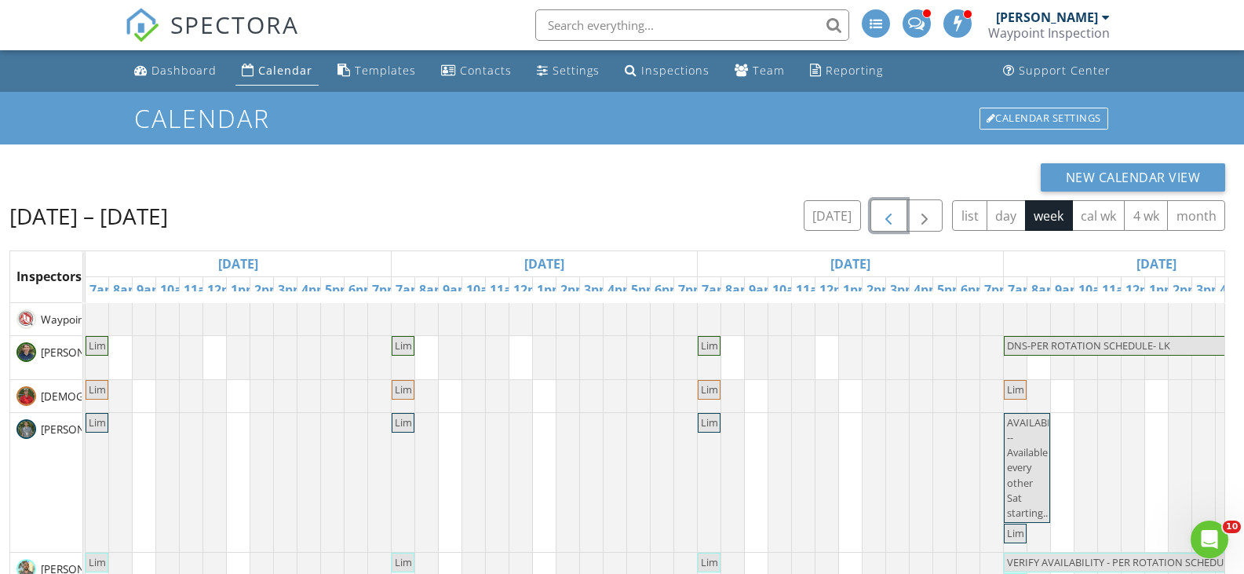
click at [880, 216] on span "button" at bounding box center [888, 215] width 19 height 19
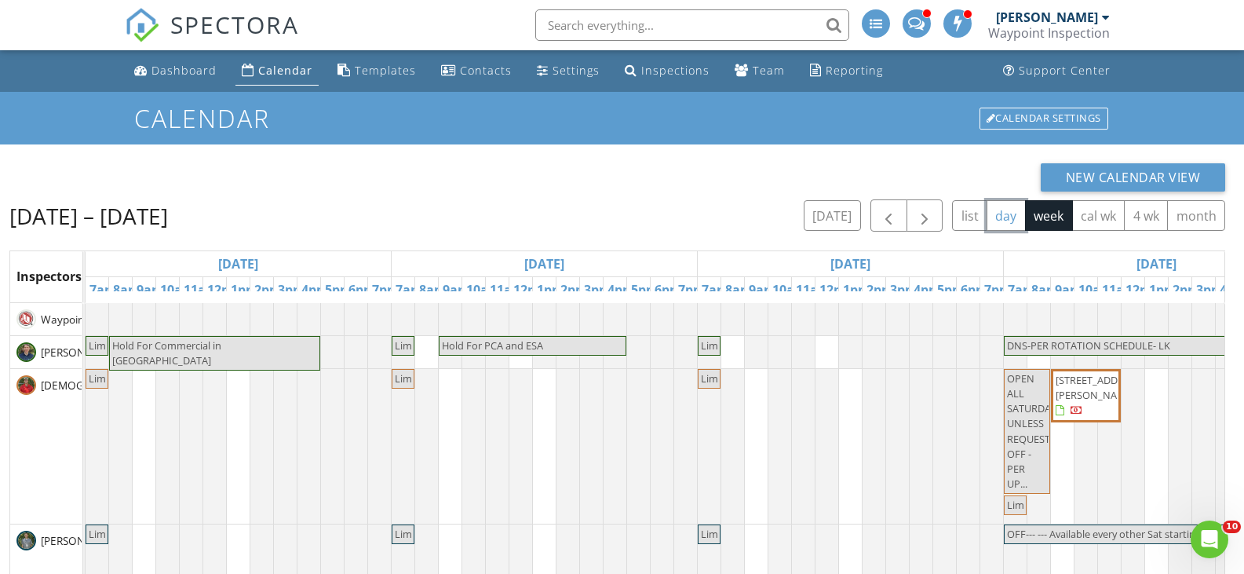
click at [997, 211] on button "day" at bounding box center [1005, 215] width 39 height 31
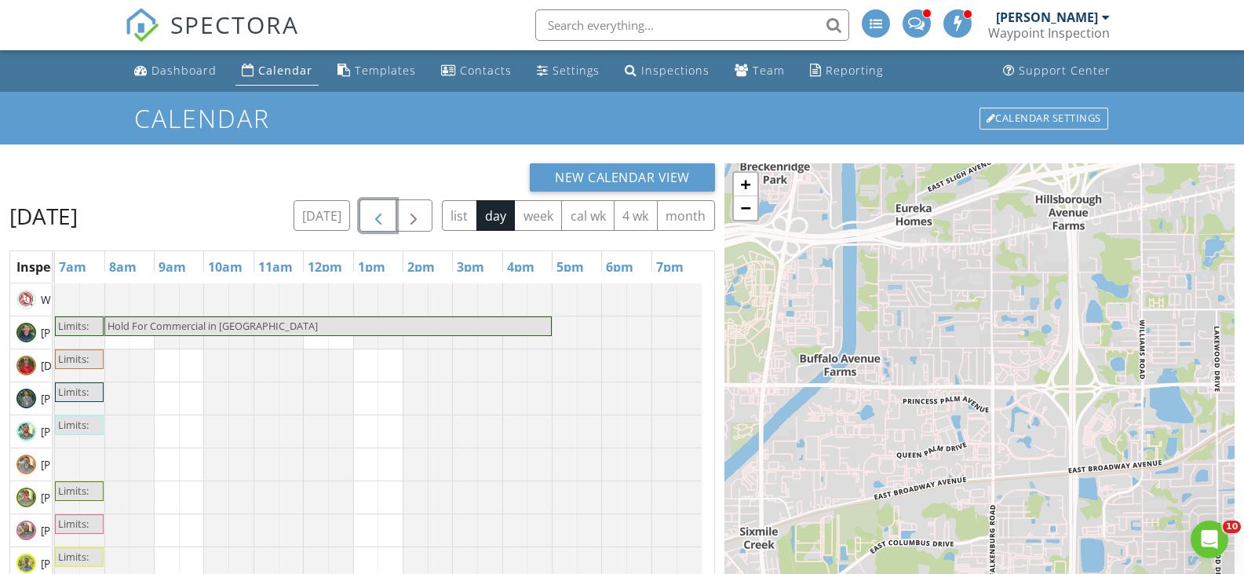
click at [388, 209] on span "button" at bounding box center [378, 215] width 19 height 19
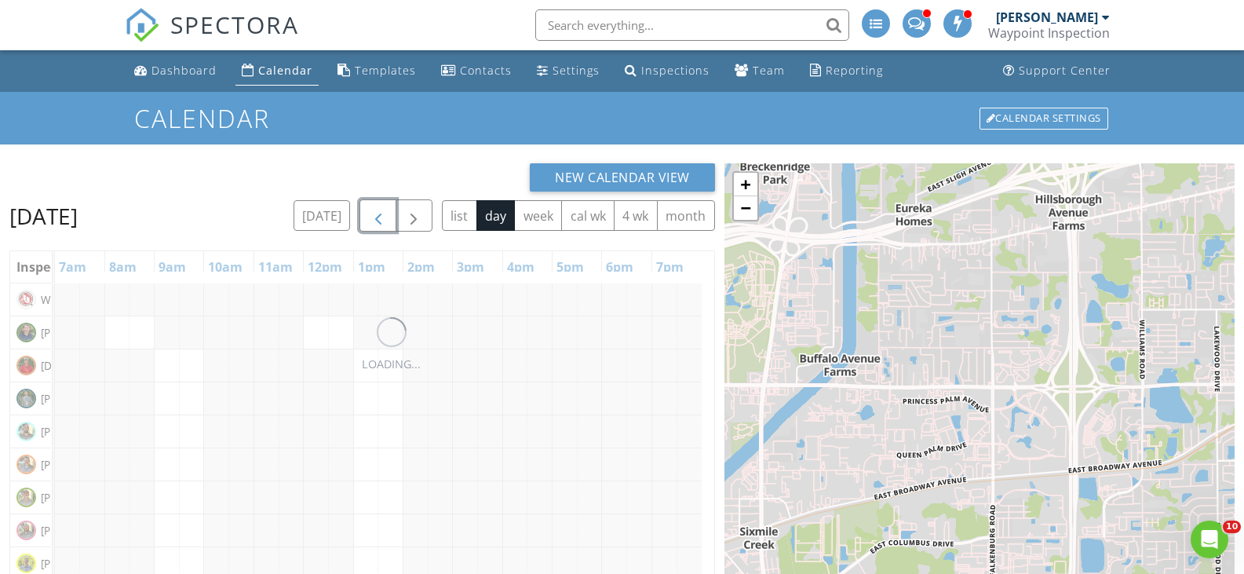
click at [395, 209] on button "button" at bounding box center [377, 215] width 37 height 32
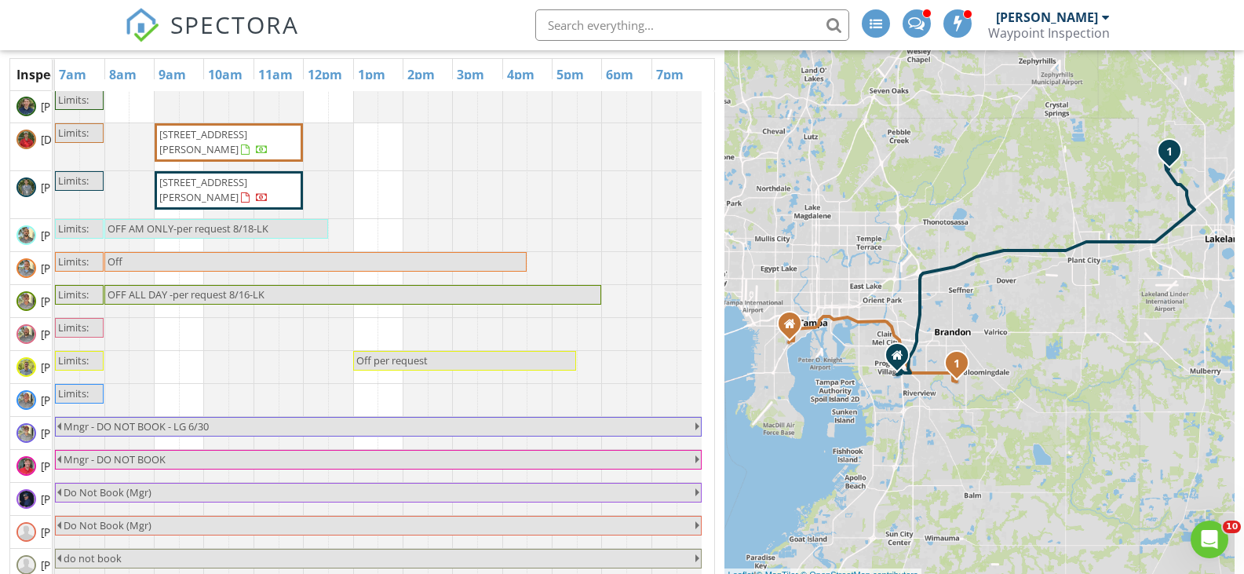
scroll to position [209, 0]
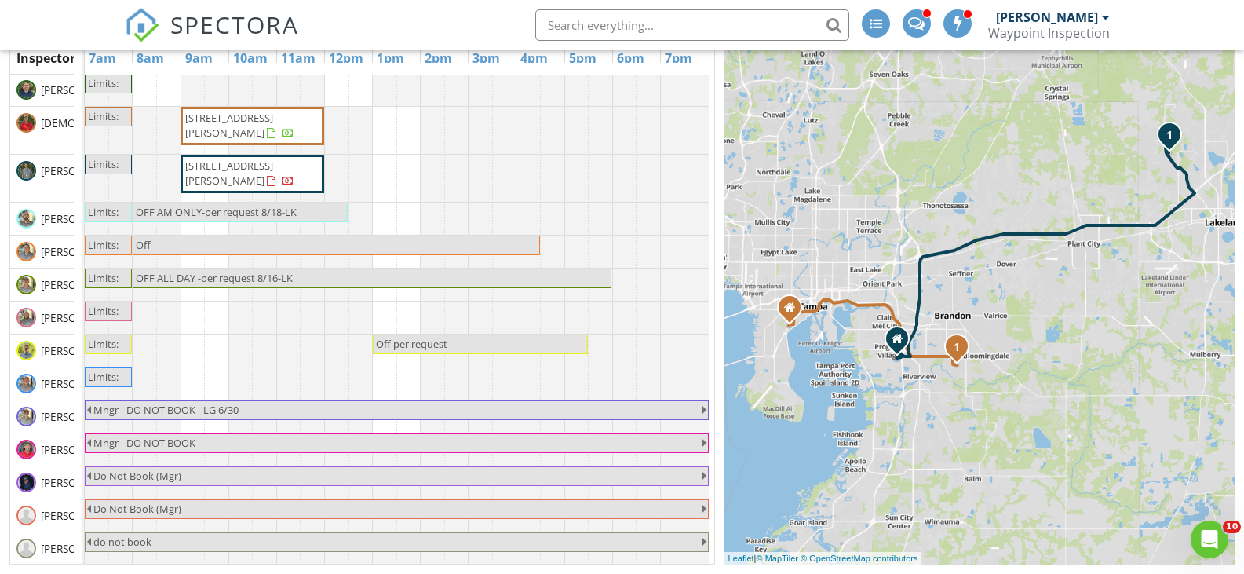
drag, startPoint x: 53, startPoint y: 262, endPoint x: 78, endPoint y: 267, distance: 25.5
click at [82, 264] on td at bounding box center [83, 320] width 2 height 490
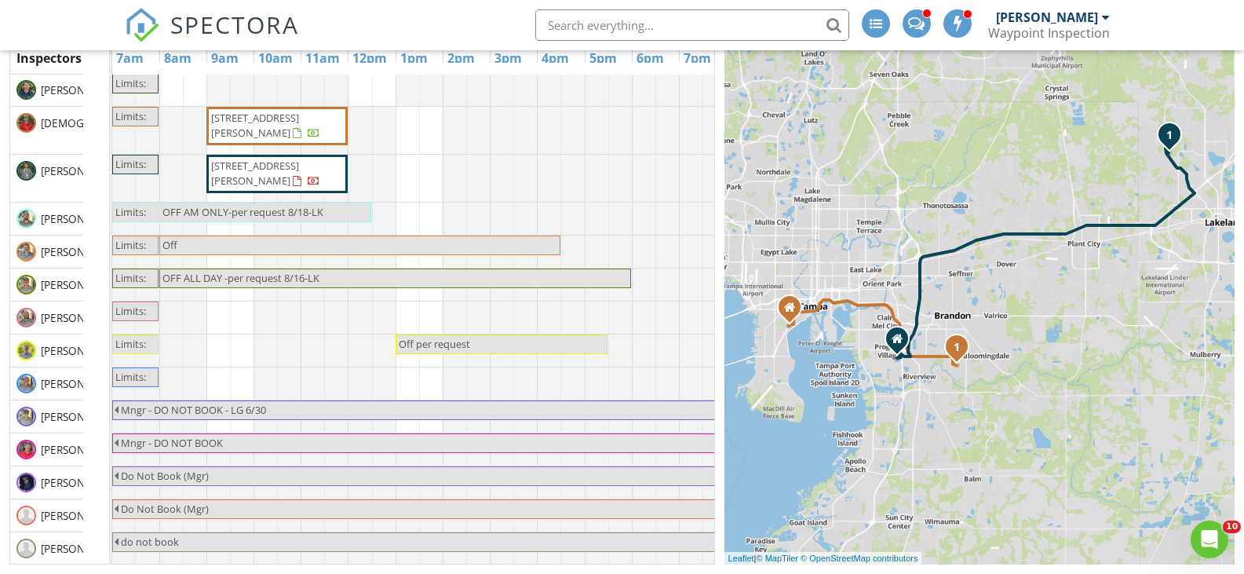
drag, startPoint x: 83, startPoint y: 268, endPoint x: 111, endPoint y: 268, distance: 27.5
click at [111, 268] on td at bounding box center [111, 320] width 2 height 490
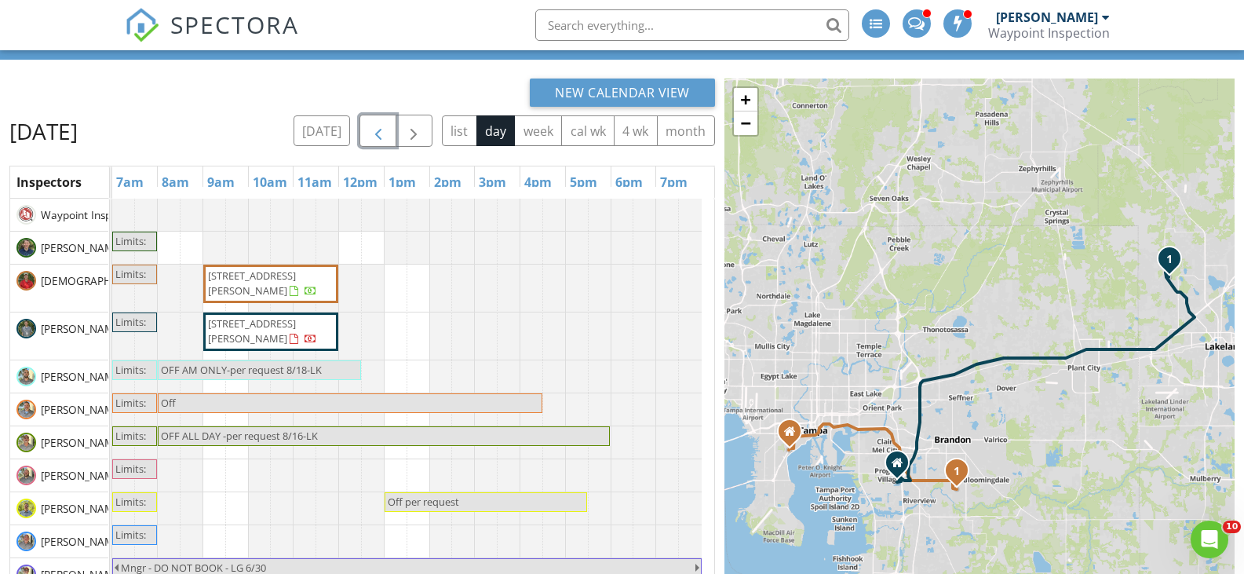
scroll to position [0, 0]
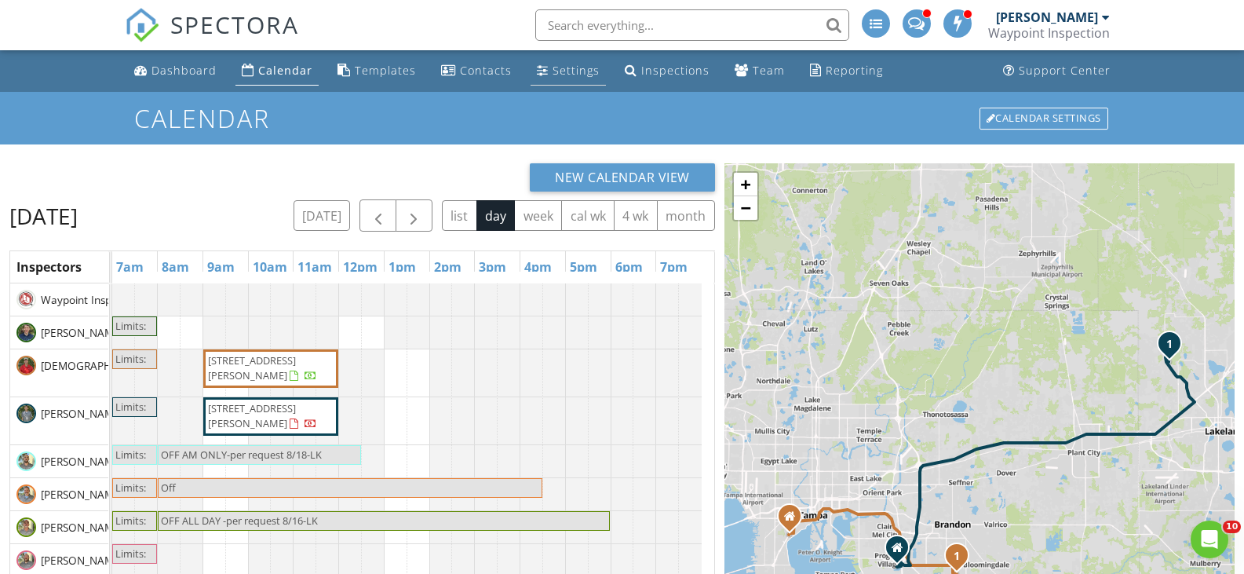
click at [558, 70] on div "Settings" at bounding box center [575, 70] width 47 height 15
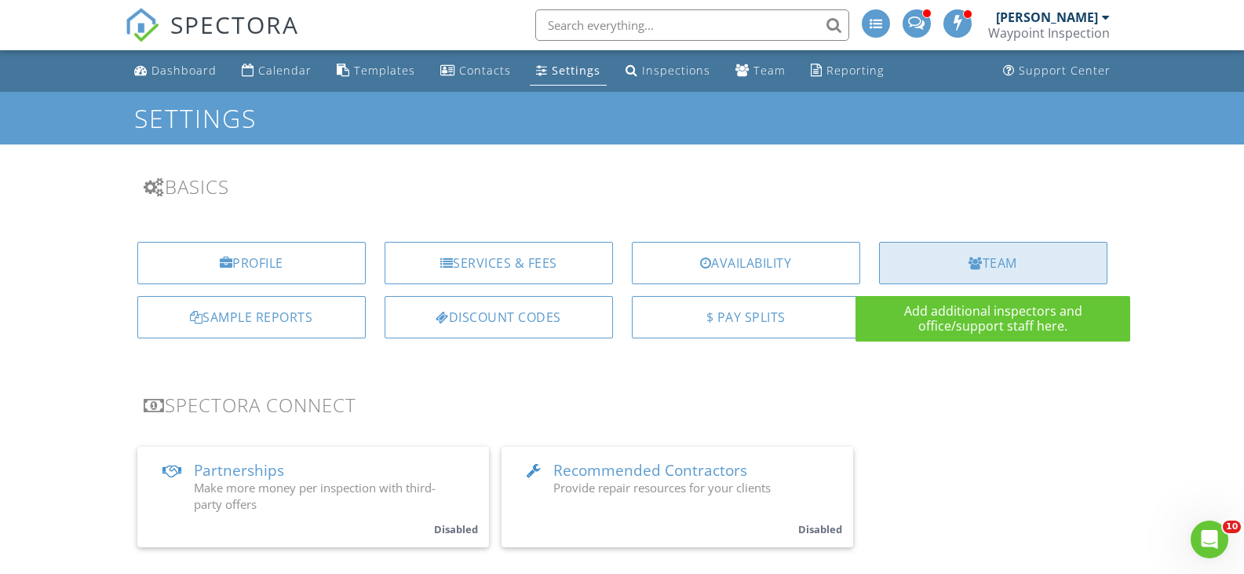
click at [998, 257] on div "Team" at bounding box center [993, 263] width 228 height 42
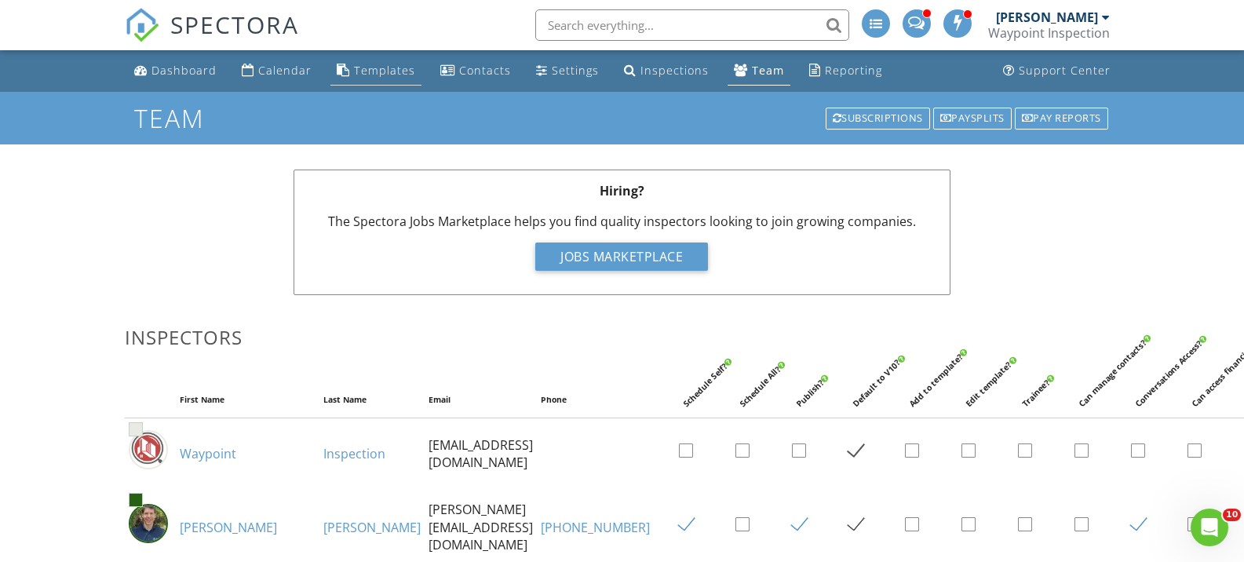
click at [384, 71] on div "Templates" at bounding box center [384, 70] width 61 height 15
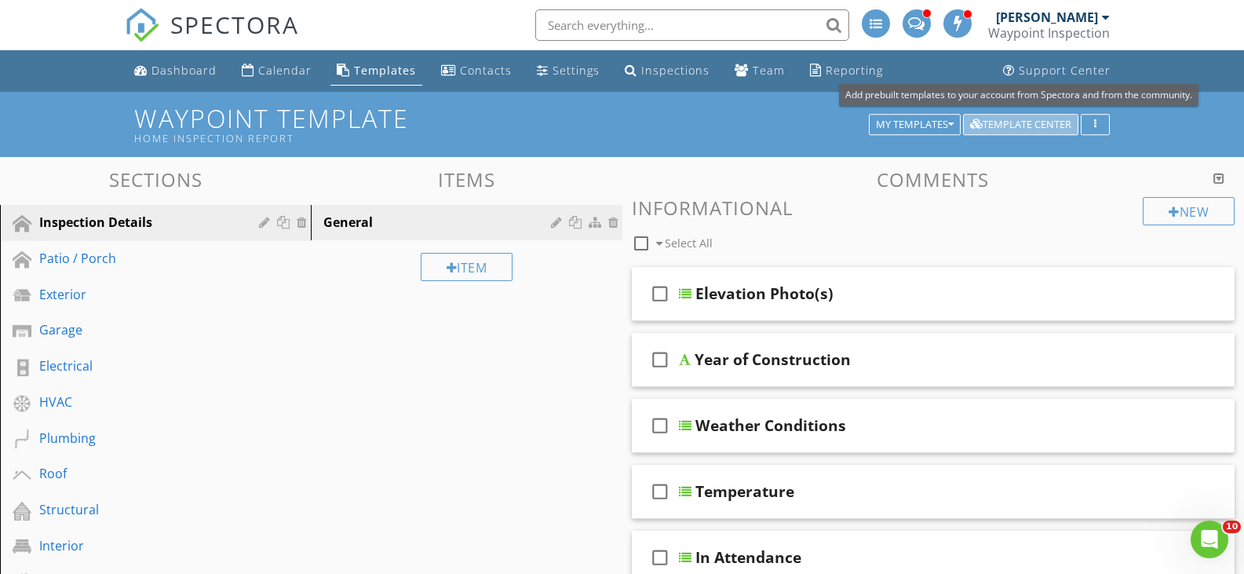
click at [1050, 124] on div "Template Center" at bounding box center [1020, 124] width 101 height 11
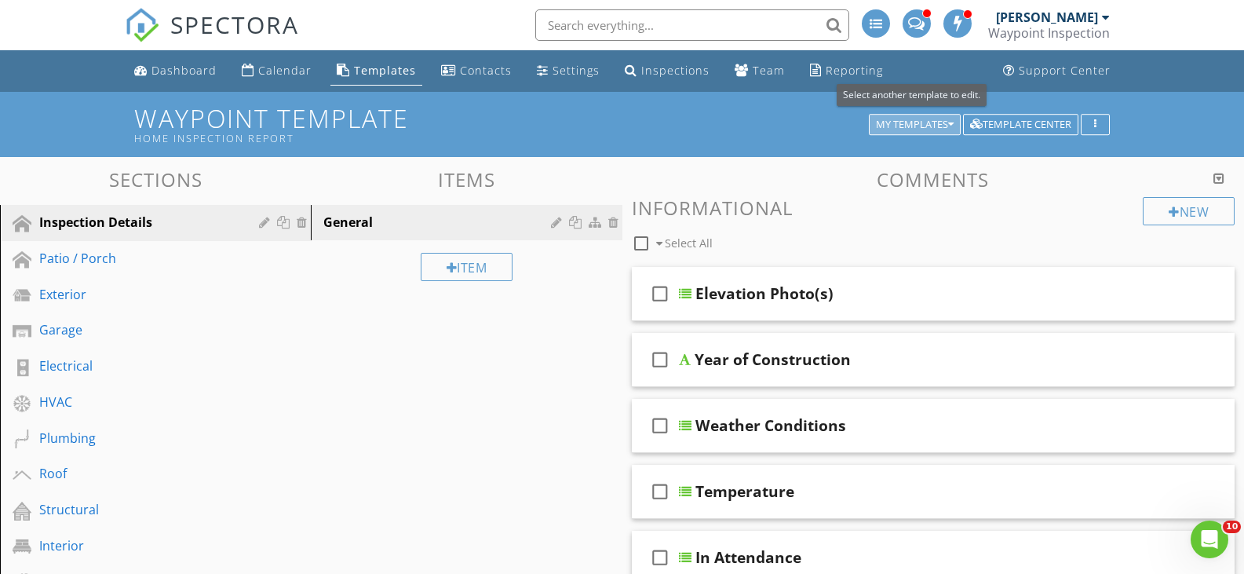
click at [949, 122] on icon "button" at bounding box center [950, 124] width 5 height 11
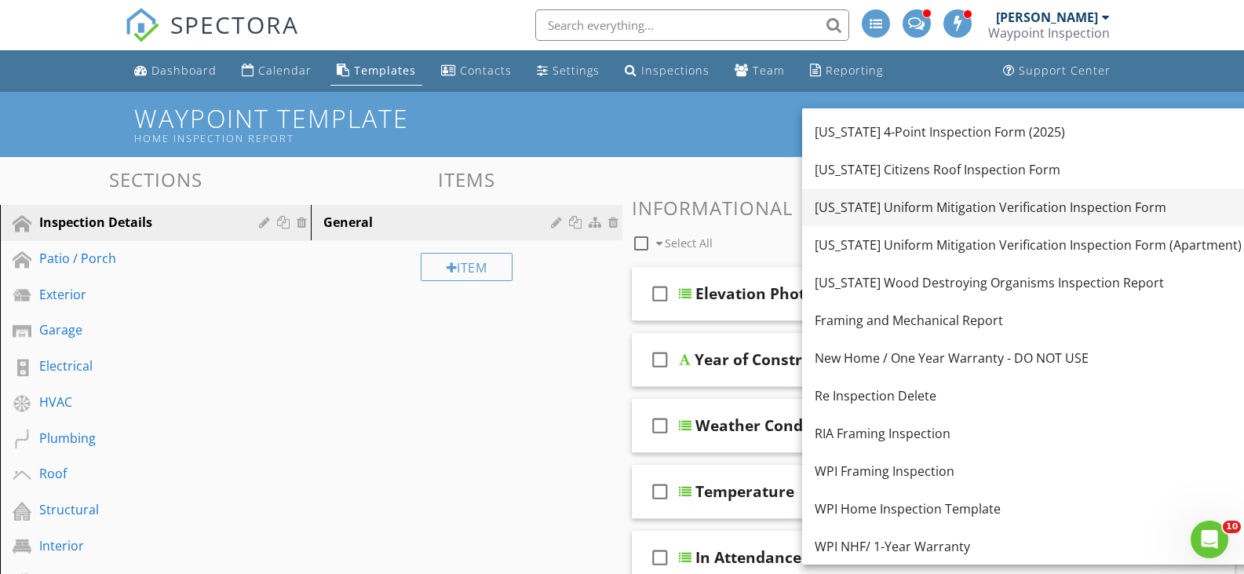
scroll to position [147, 0]
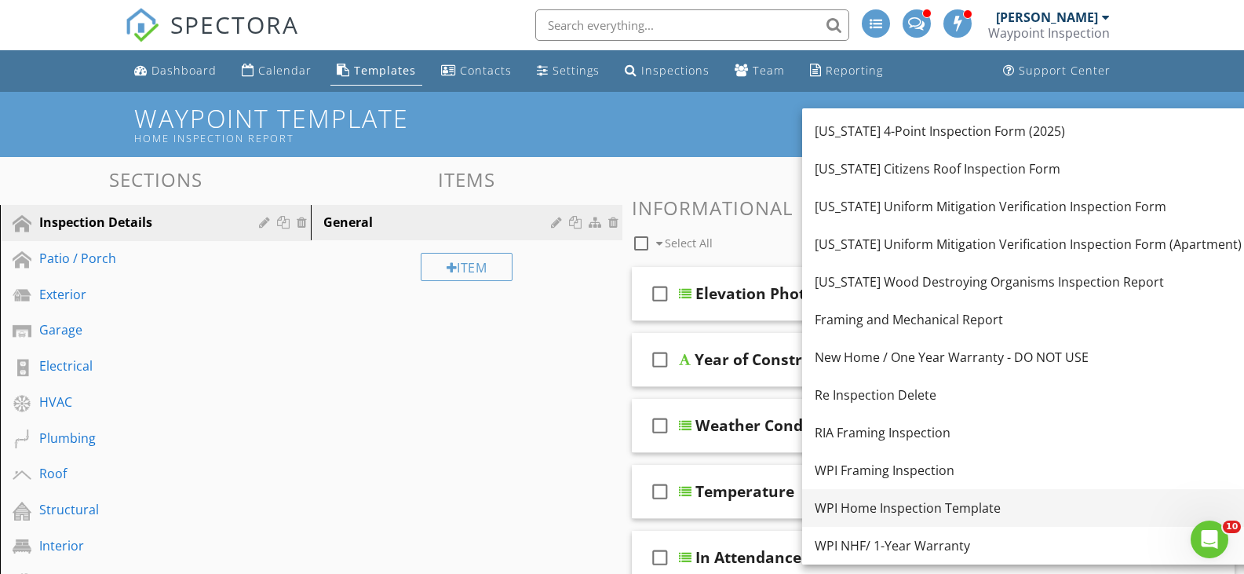
click at [905, 510] on div "WPI Home Inspection Template" at bounding box center [1027, 507] width 427 height 19
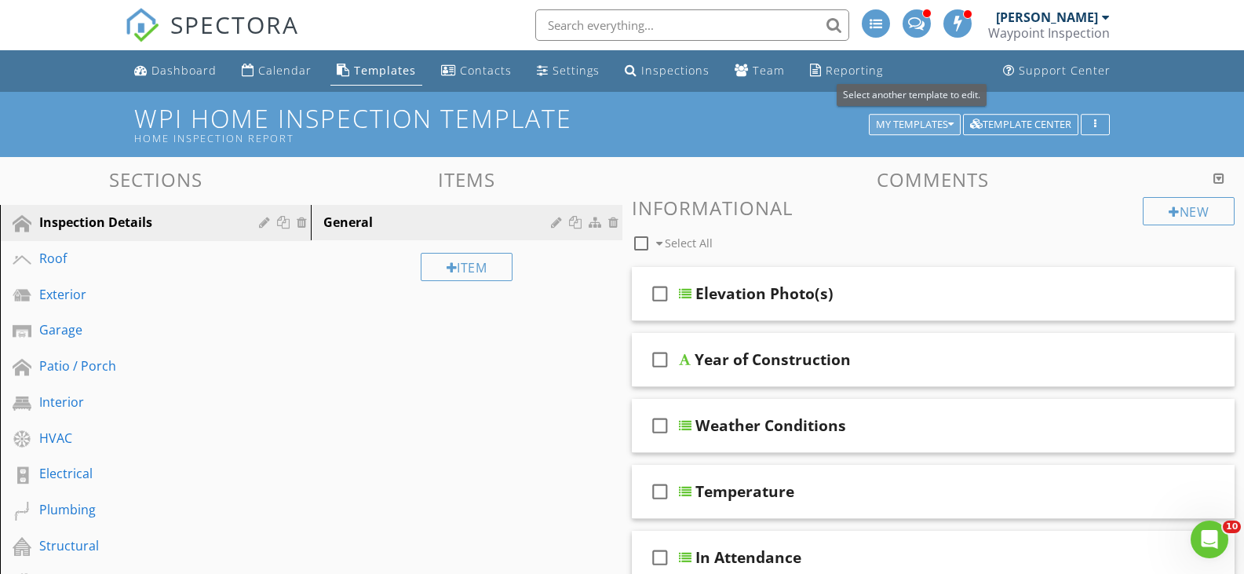
click at [951, 127] on icon "button" at bounding box center [950, 124] width 5 height 11
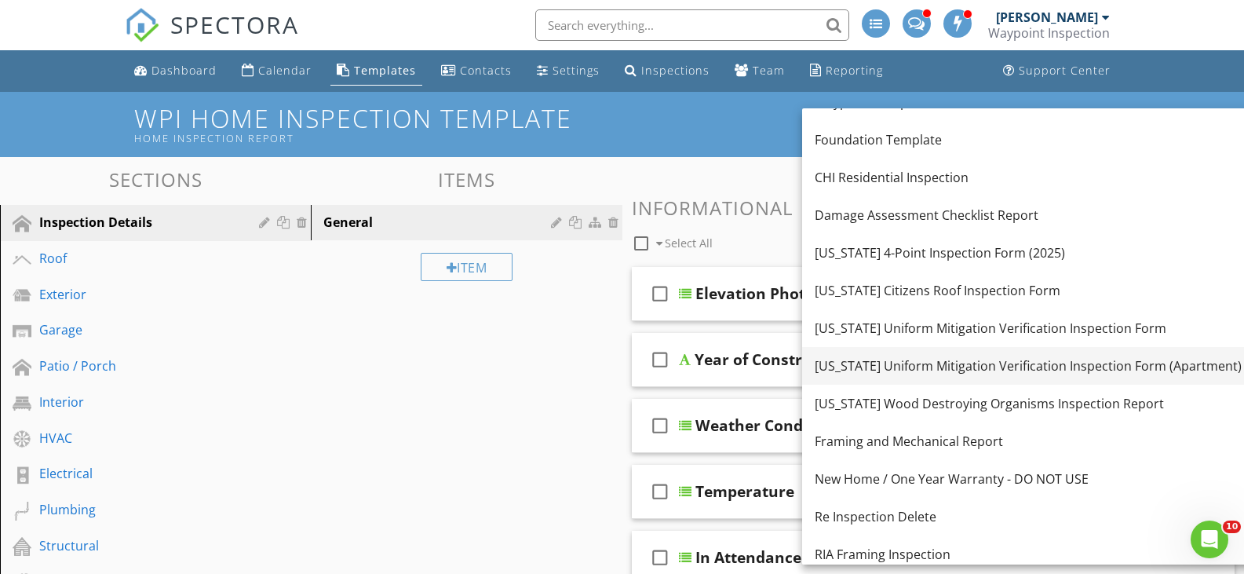
scroll to position [0, 0]
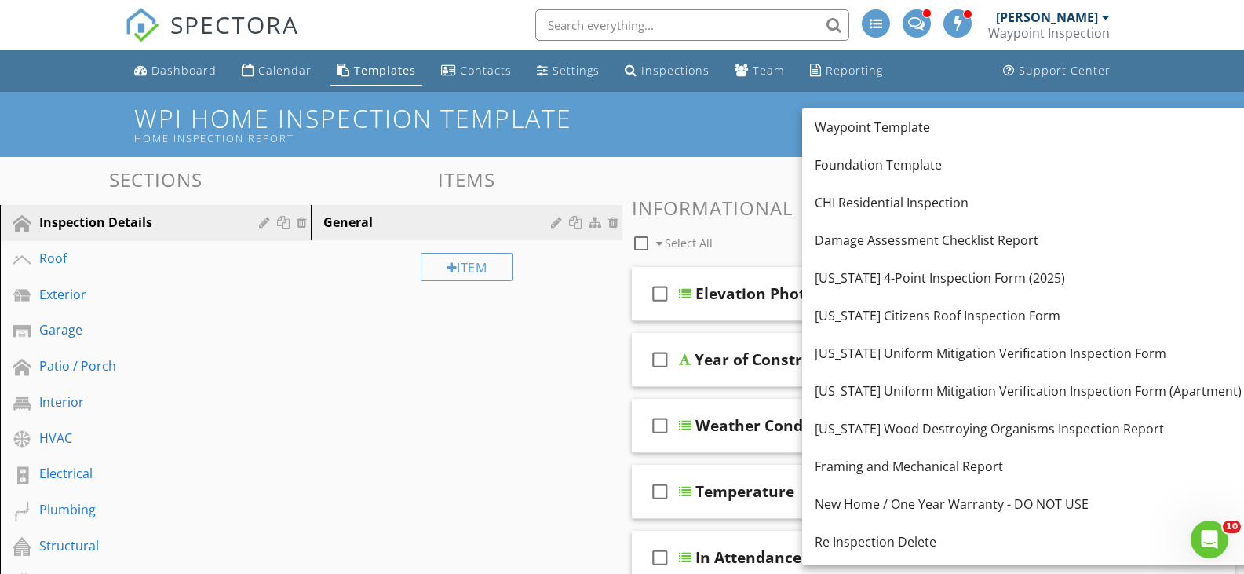
click at [913, 128] on div "Waypoint Template" at bounding box center [1027, 127] width 427 height 19
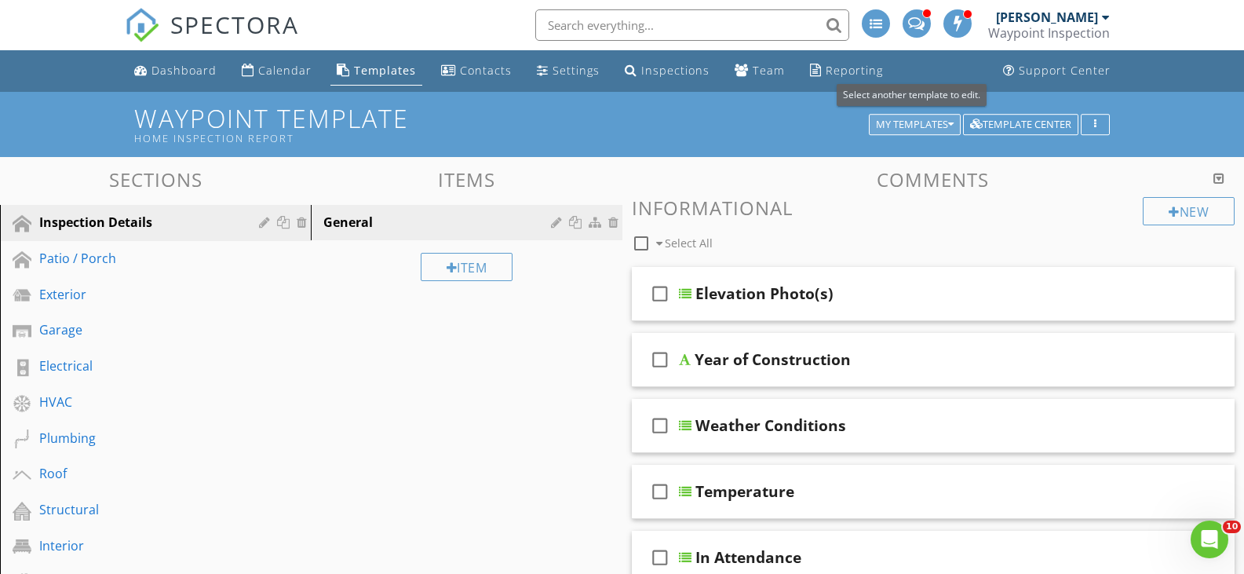
click at [949, 121] on icon "button" at bounding box center [950, 124] width 5 height 11
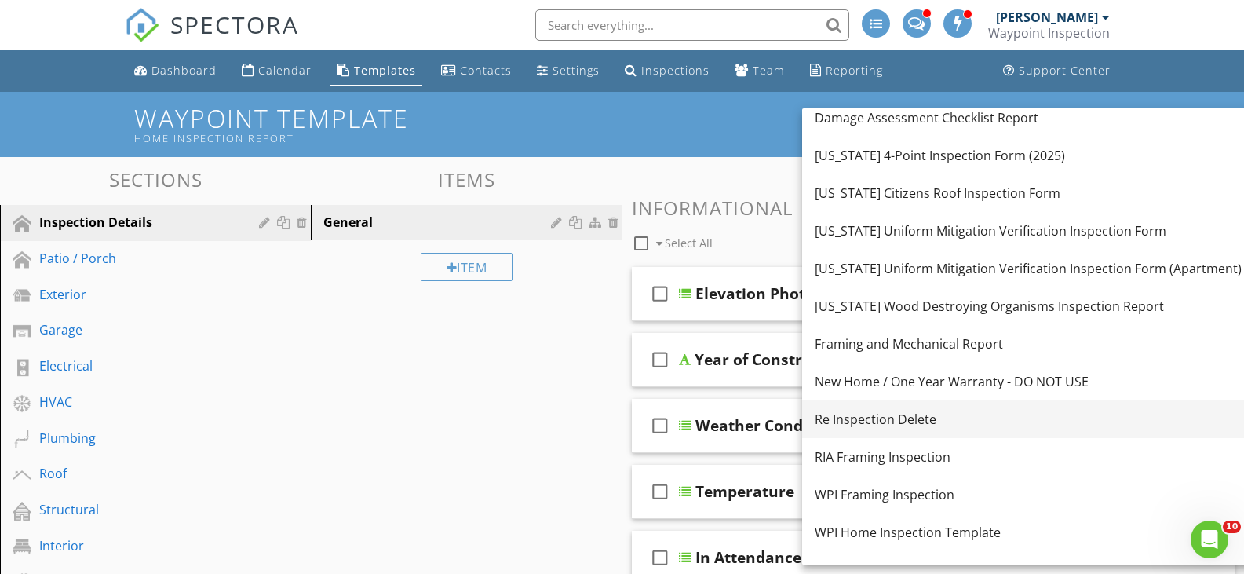
scroll to position [147, 0]
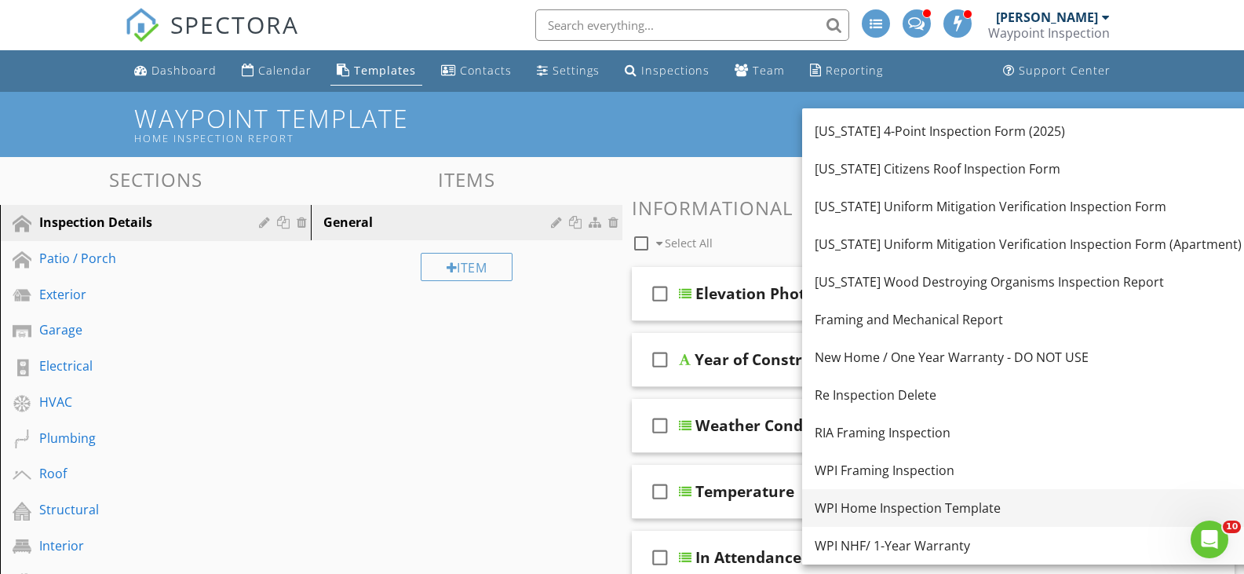
click at [936, 505] on div "WPI Home Inspection Template" at bounding box center [1027, 507] width 427 height 19
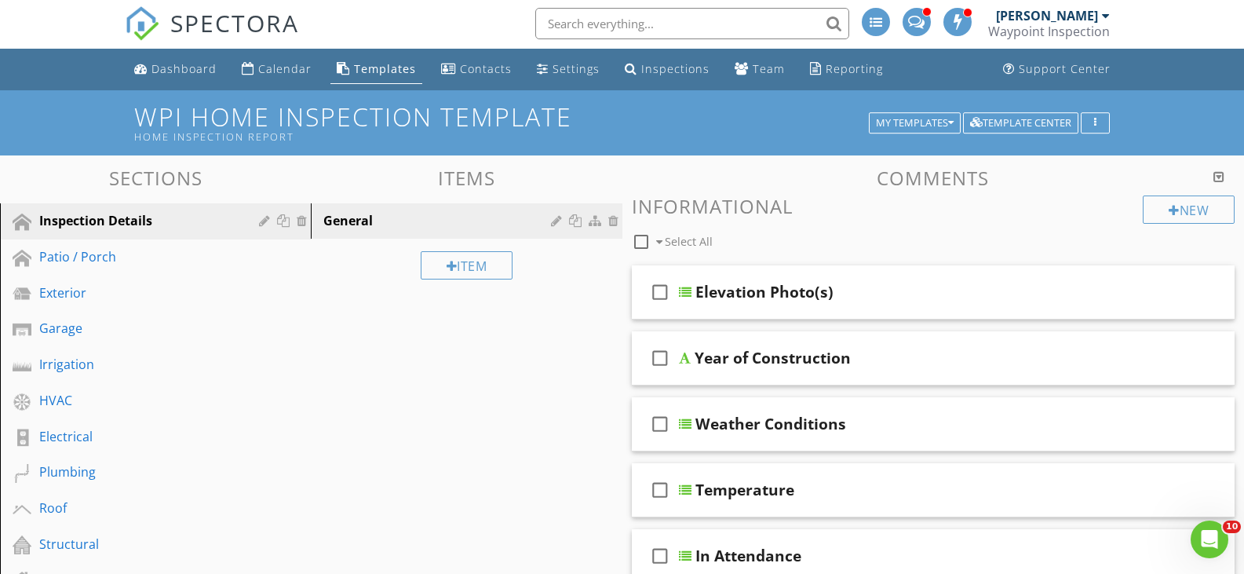
scroll to position [0, 0]
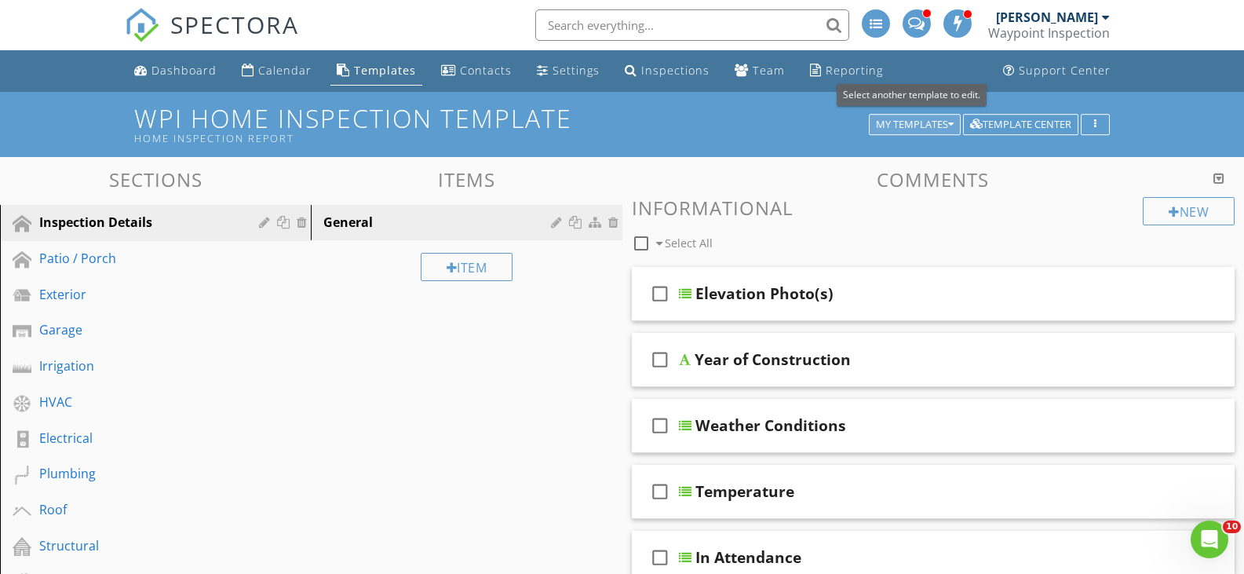
click at [945, 122] on div "My Templates" at bounding box center [915, 124] width 78 height 11
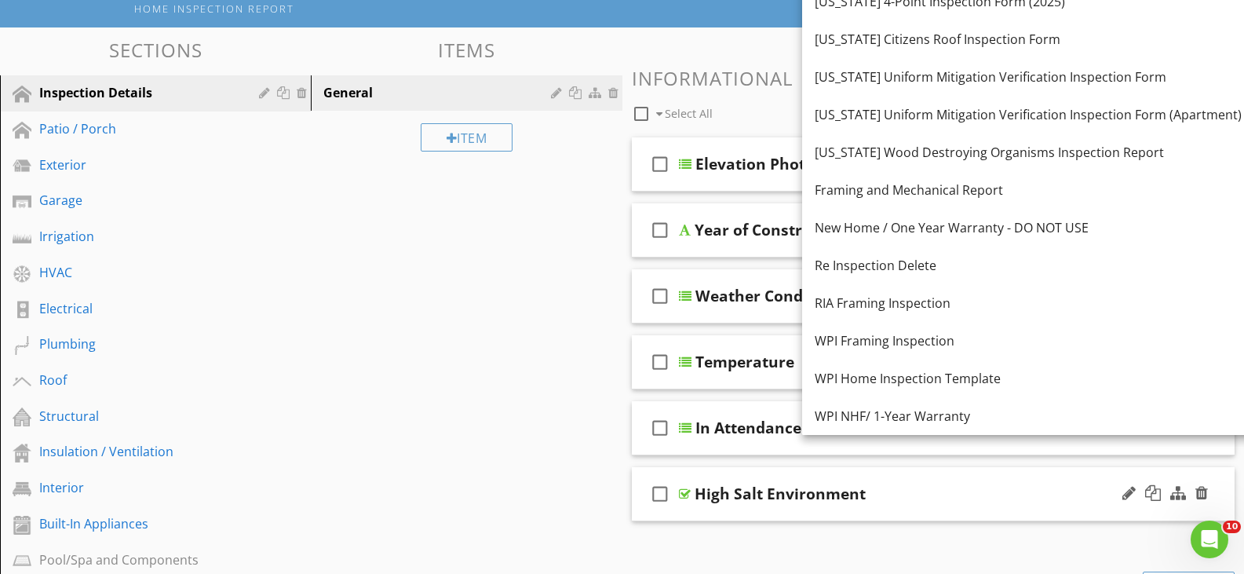
scroll to position [157, 0]
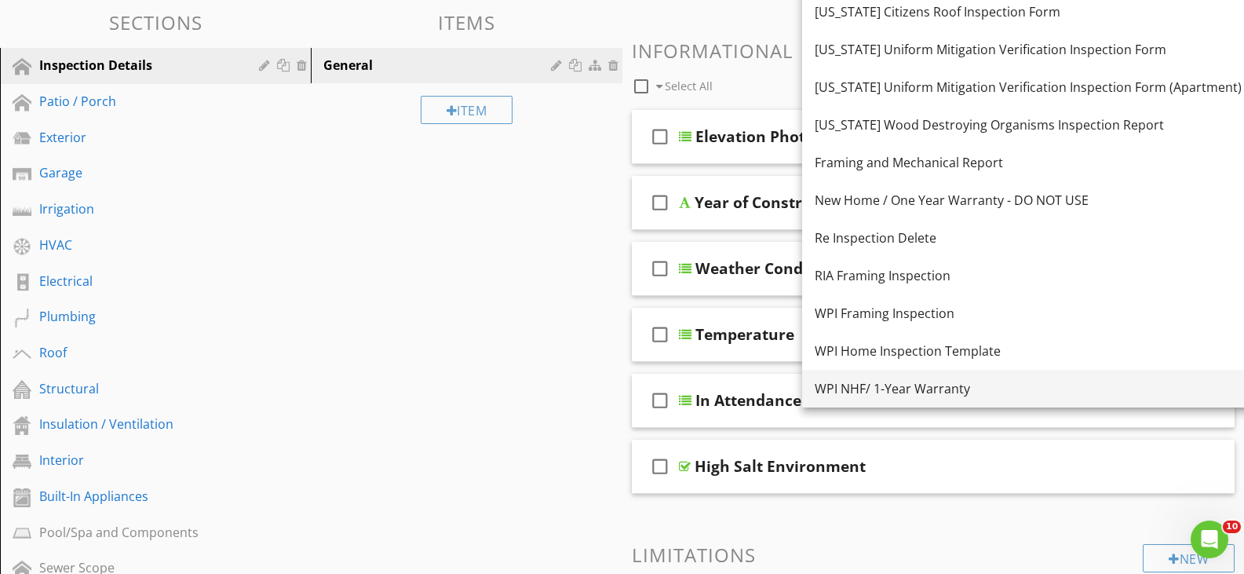
click at [858, 384] on div "WPI NHF/ 1-Year Warranty" at bounding box center [1027, 388] width 427 height 19
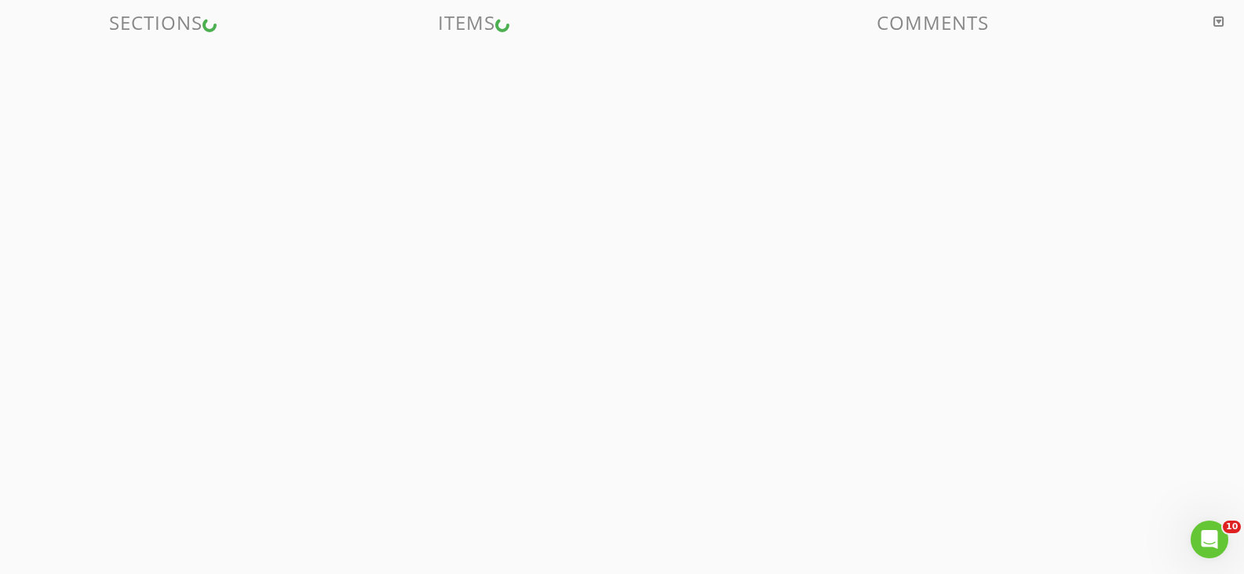
scroll to position [92, 0]
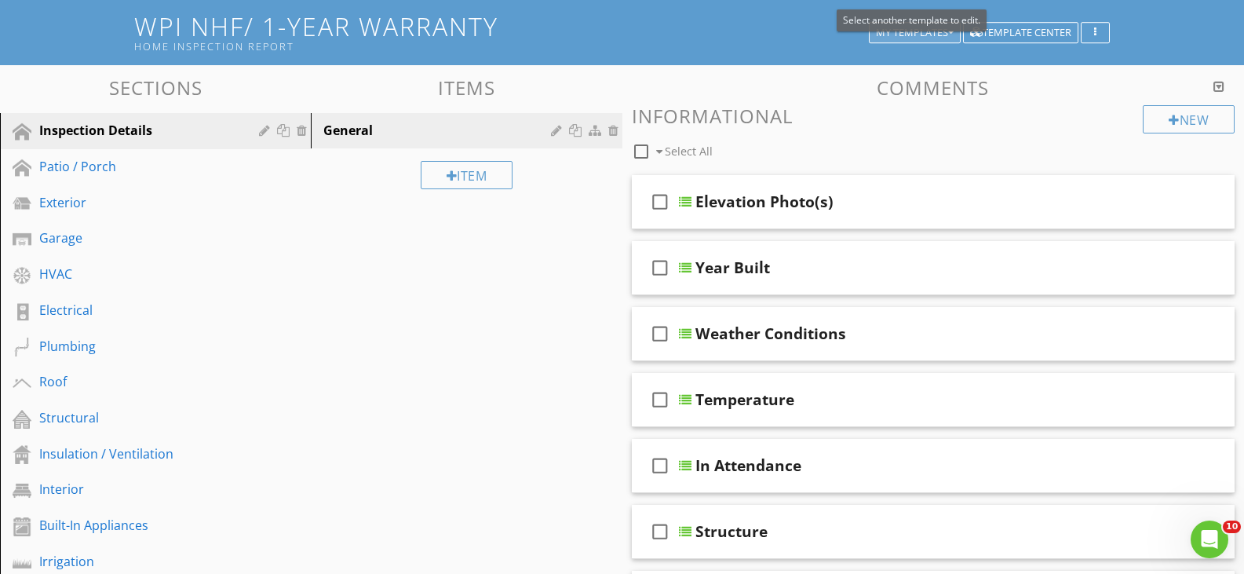
click at [948, 35] on icon "button" at bounding box center [950, 32] width 5 height 11
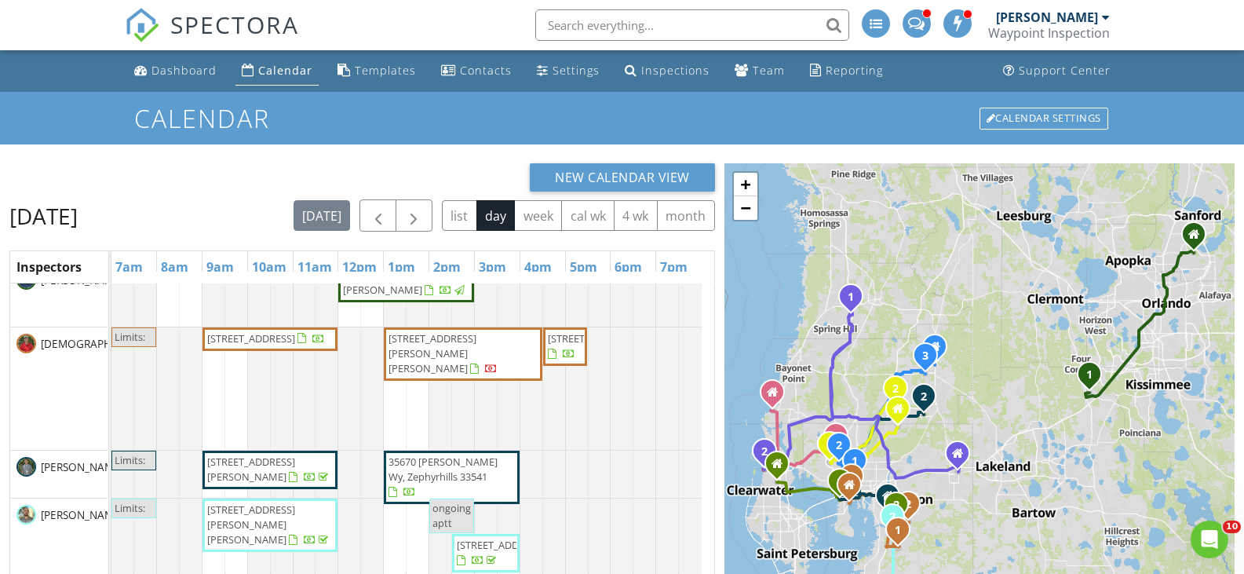
scroll to position [78, 0]
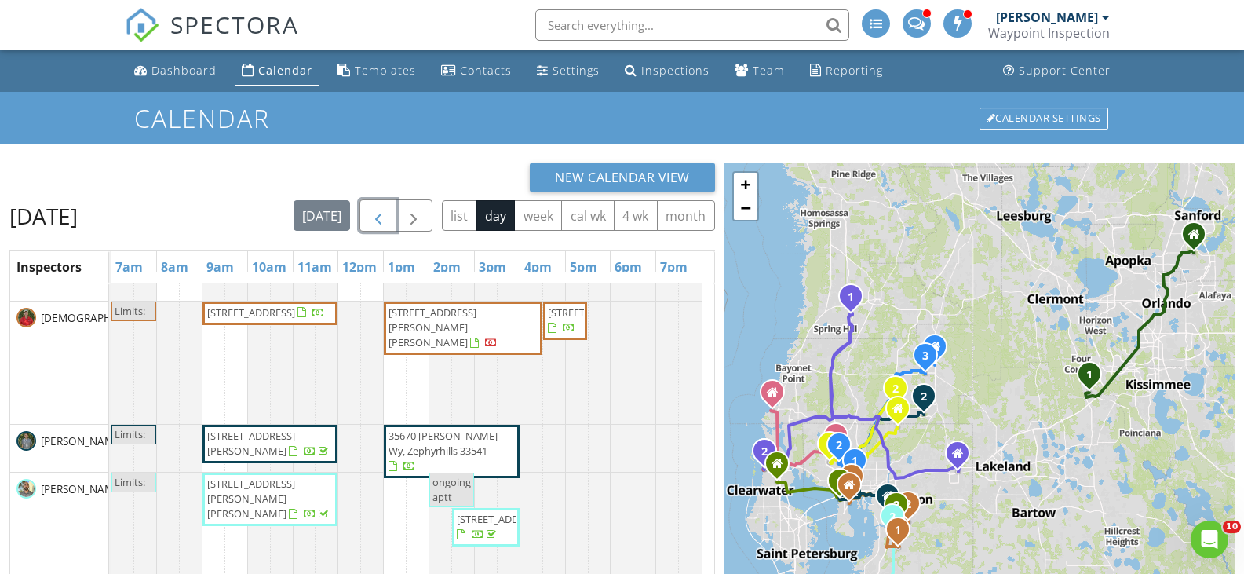
click at [377, 216] on span "button" at bounding box center [378, 215] width 19 height 19
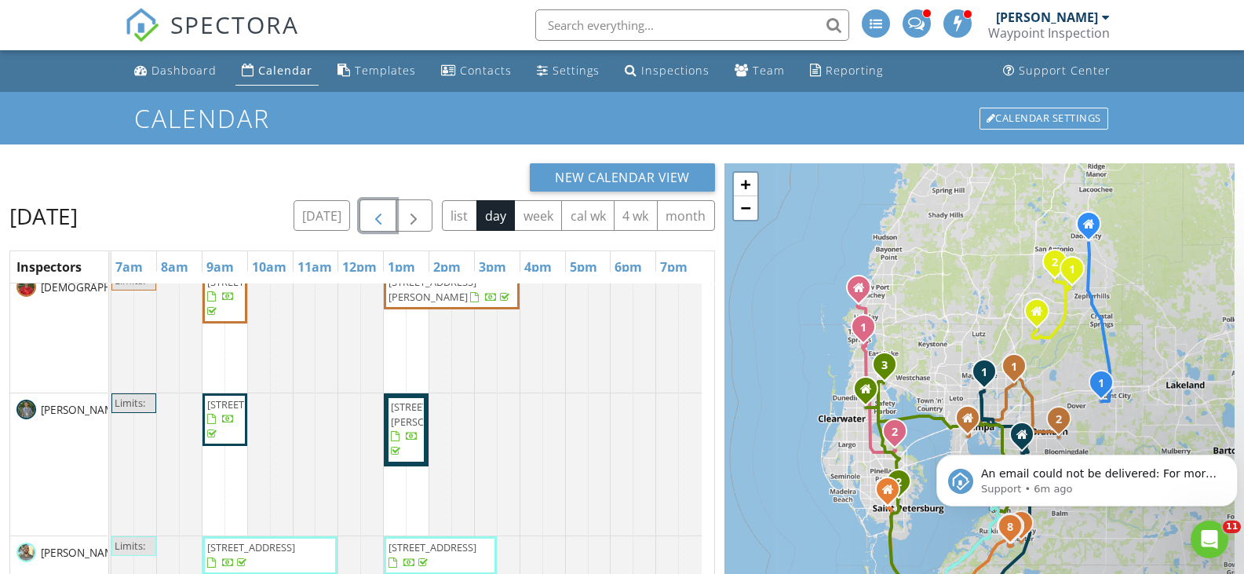
click at [384, 218] on span "button" at bounding box center [378, 215] width 19 height 19
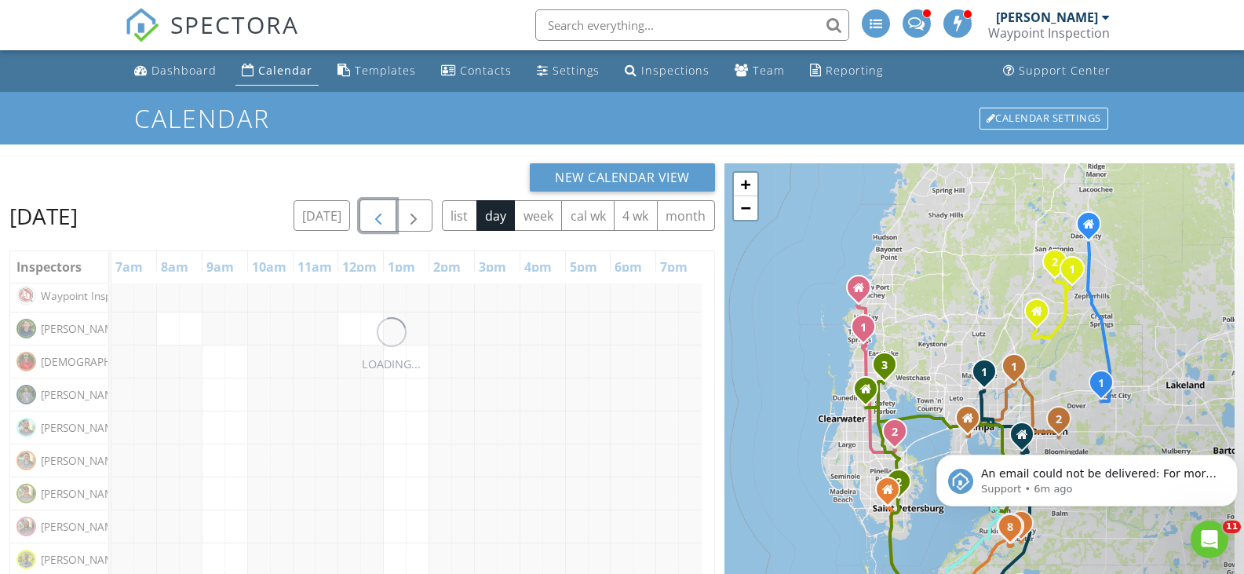
scroll to position [78, 0]
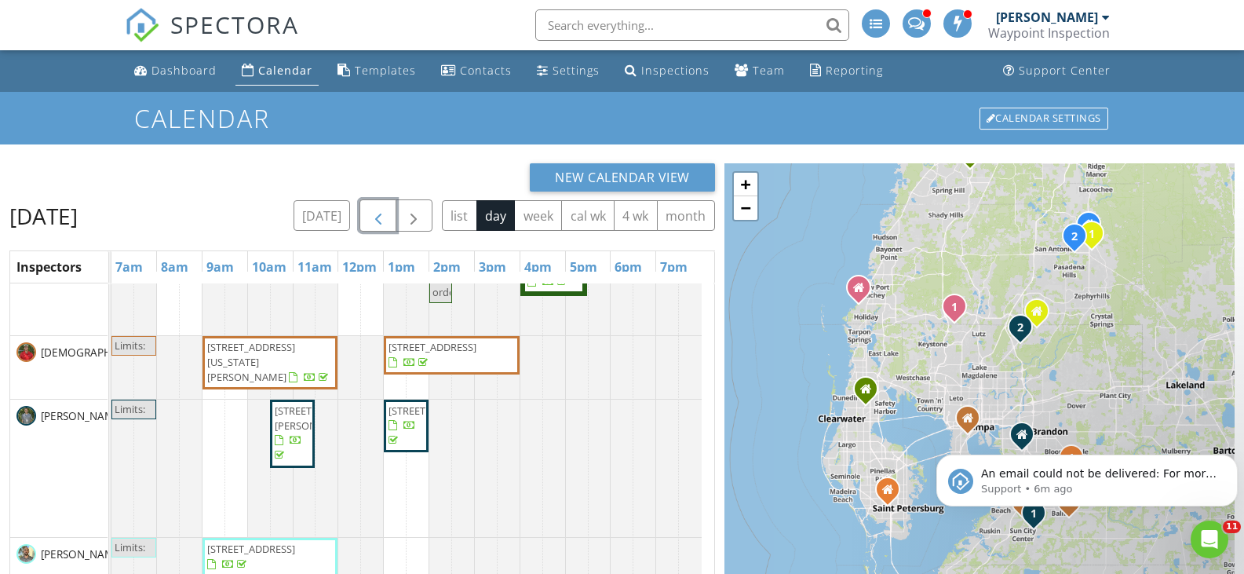
click at [384, 218] on span "button" at bounding box center [378, 215] width 19 height 19
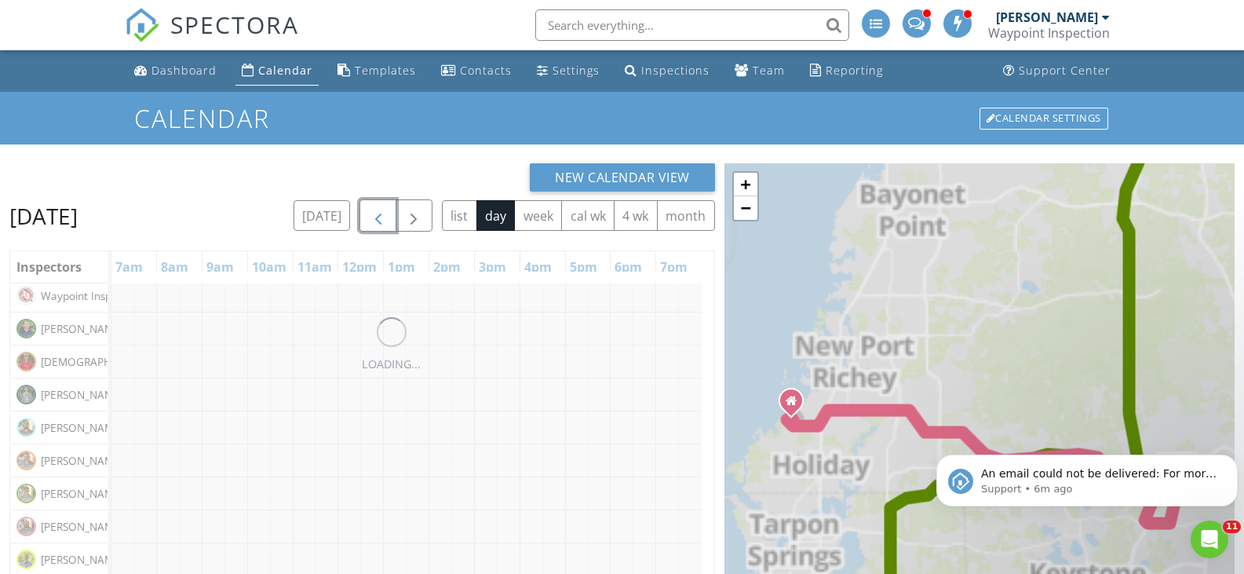
scroll to position [4, 0]
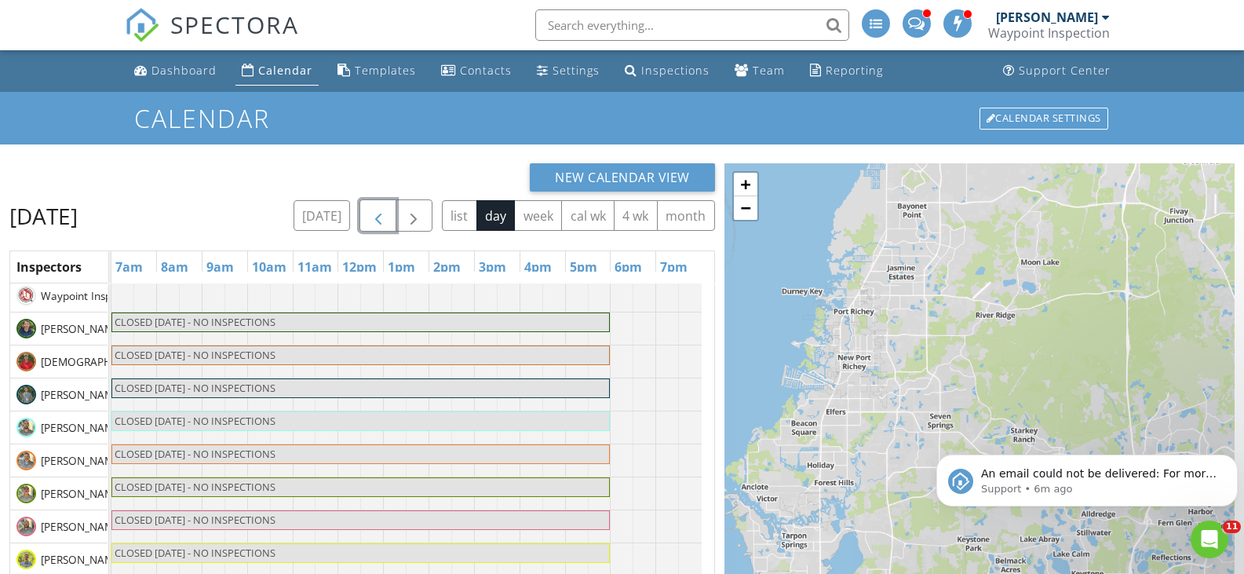
click at [384, 218] on span "button" at bounding box center [378, 215] width 19 height 19
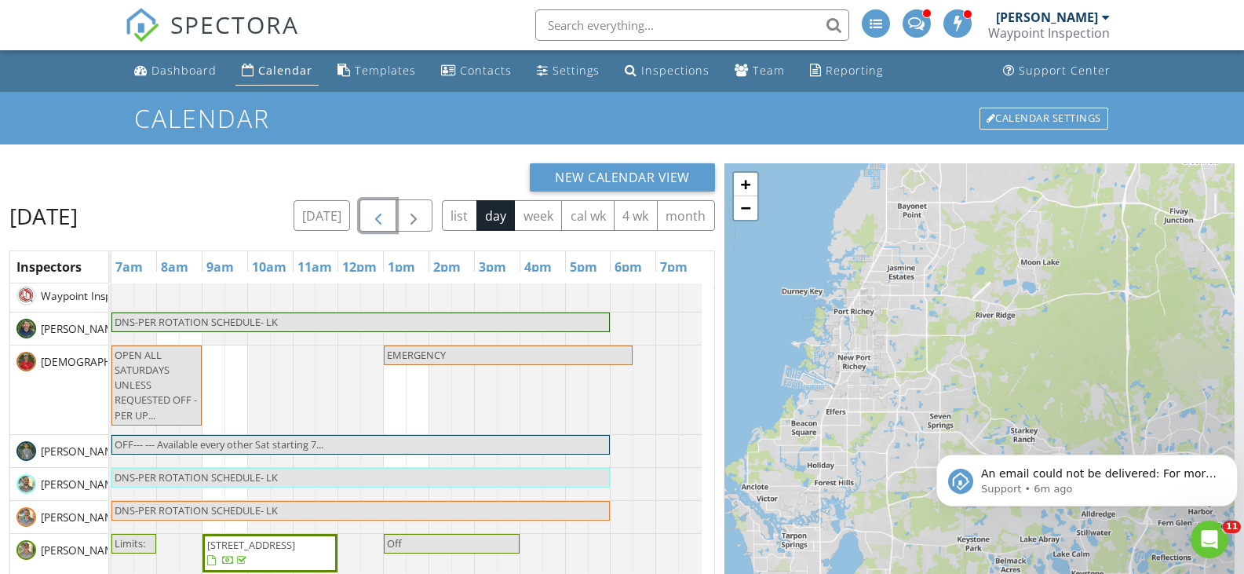
scroll to position [78, 0]
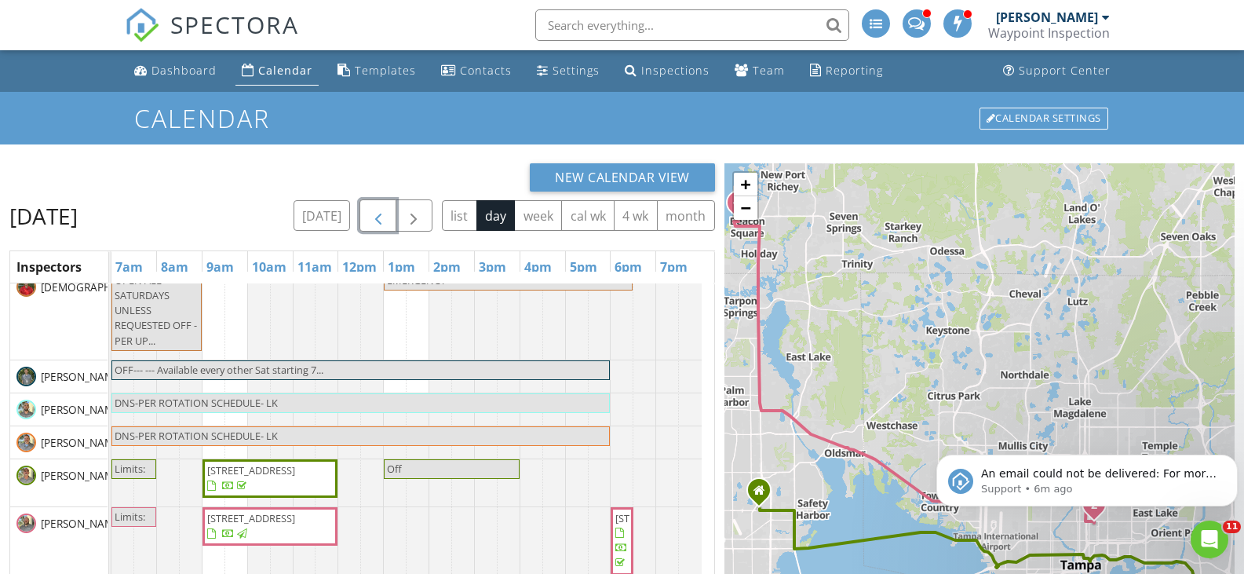
click at [389, 213] on button "button" at bounding box center [377, 215] width 37 height 32
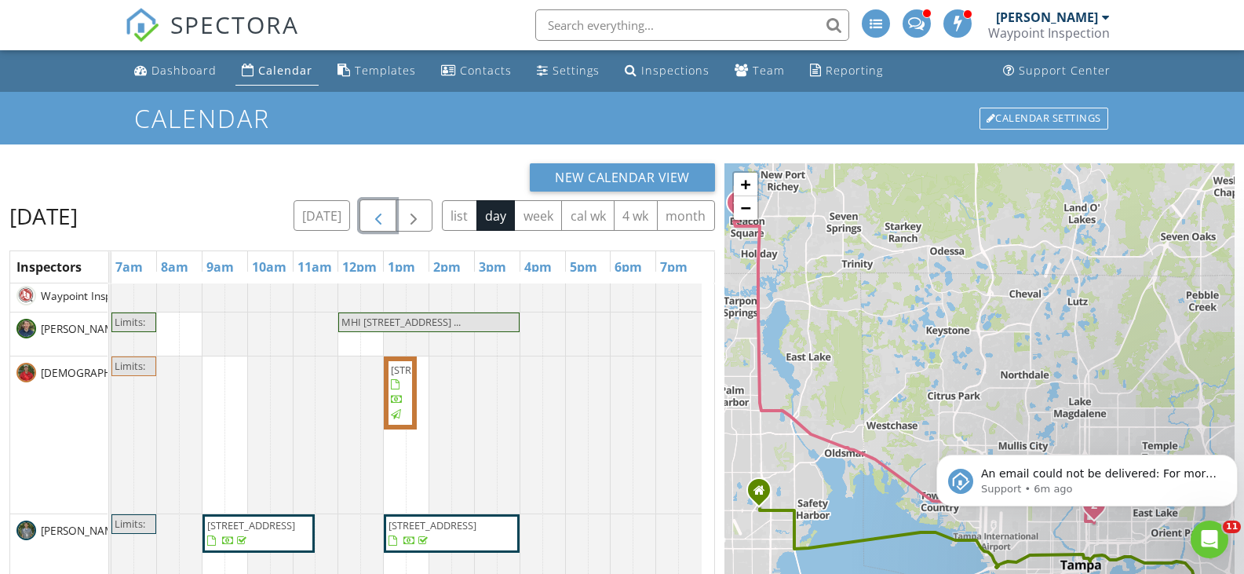
scroll to position [78, 0]
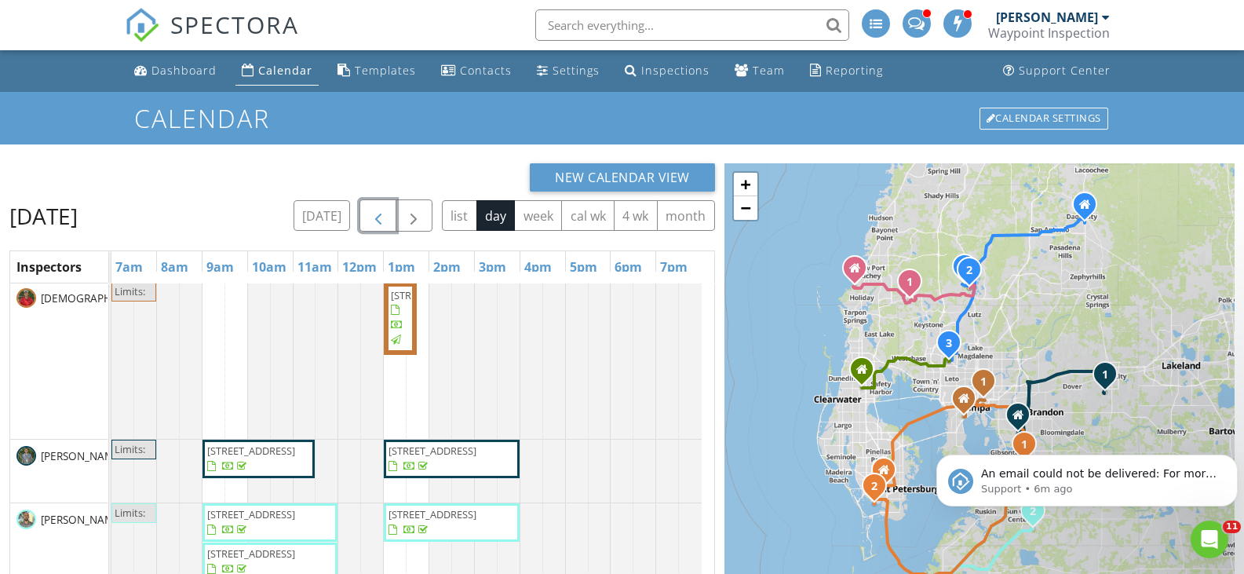
click at [387, 213] on span "button" at bounding box center [378, 215] width 19 height 19
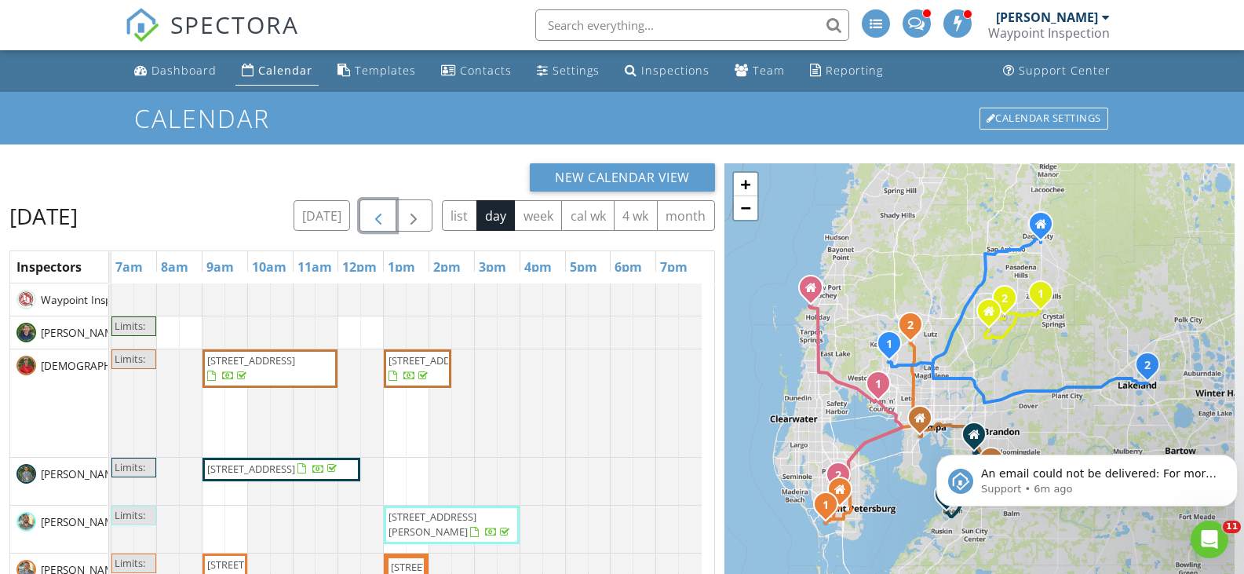
click at [381, 209] on span "button" at bounding box center [378, 215] width 19 height 19
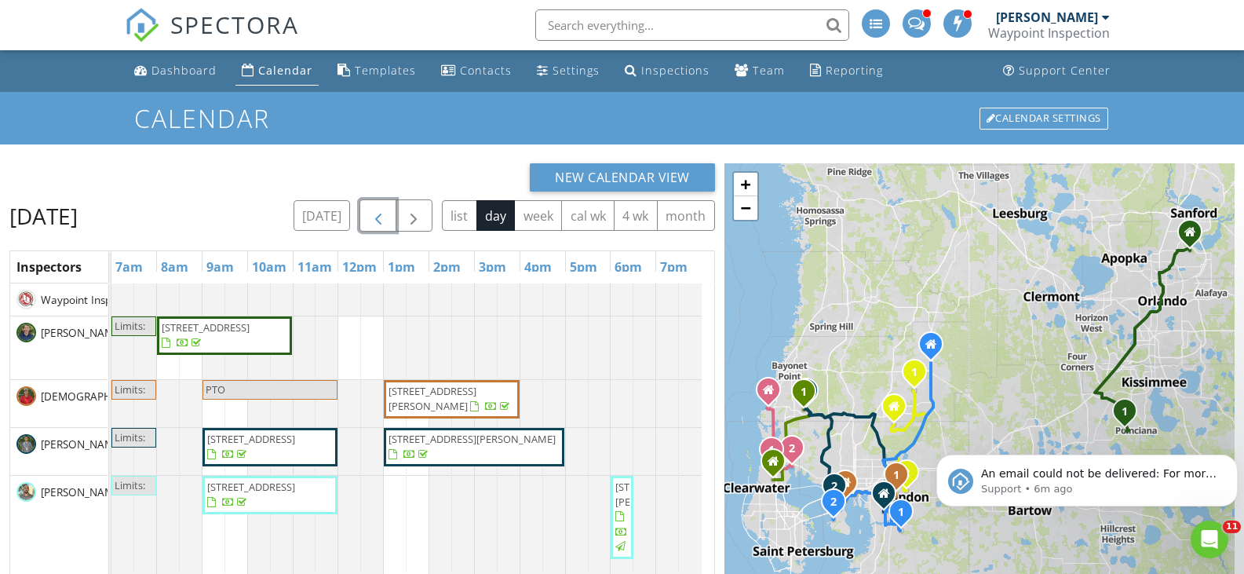
click at [381, 209] on span "button" at bounding box center [378, 215] width 19 height 19
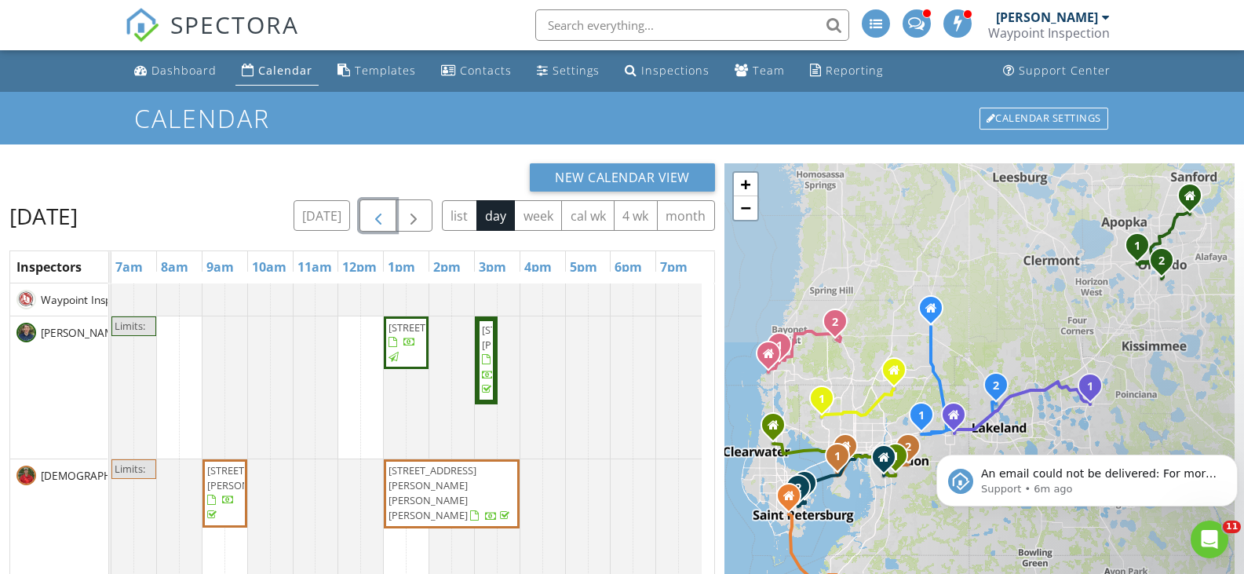
click at [381, 209] on span "button" at bounding box center [378, 215] width 19 height 19
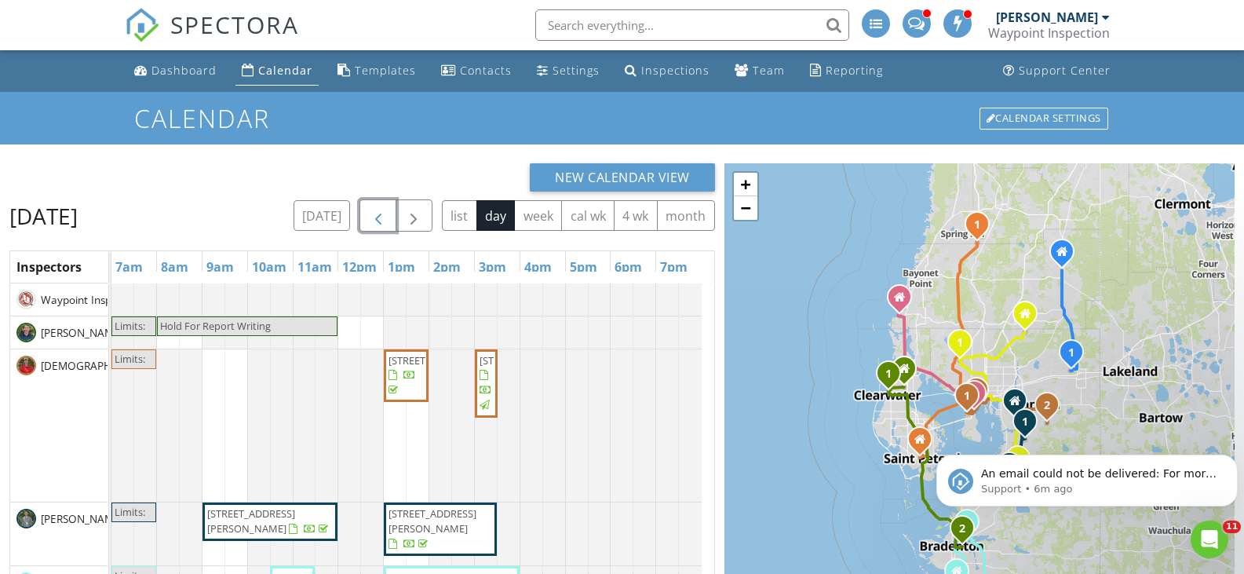
click at [381, 209] on span "button" at bounding box center [378, 215] width 19 height 19
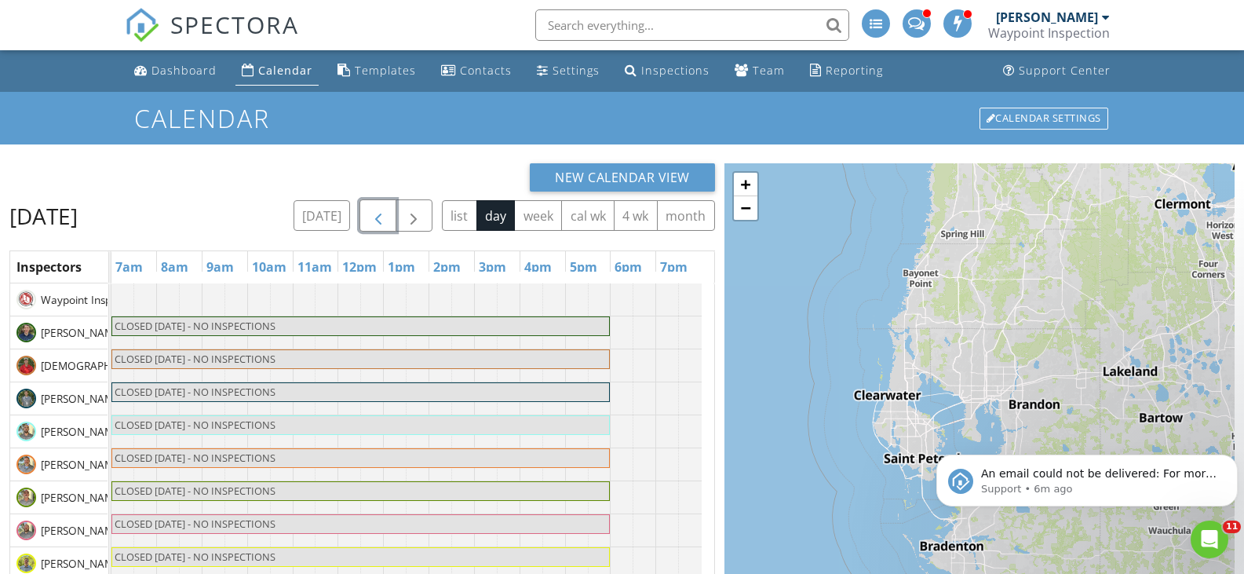
click at [381, 209] on span "button" at bounding box center [378, 215] width 19 height 19
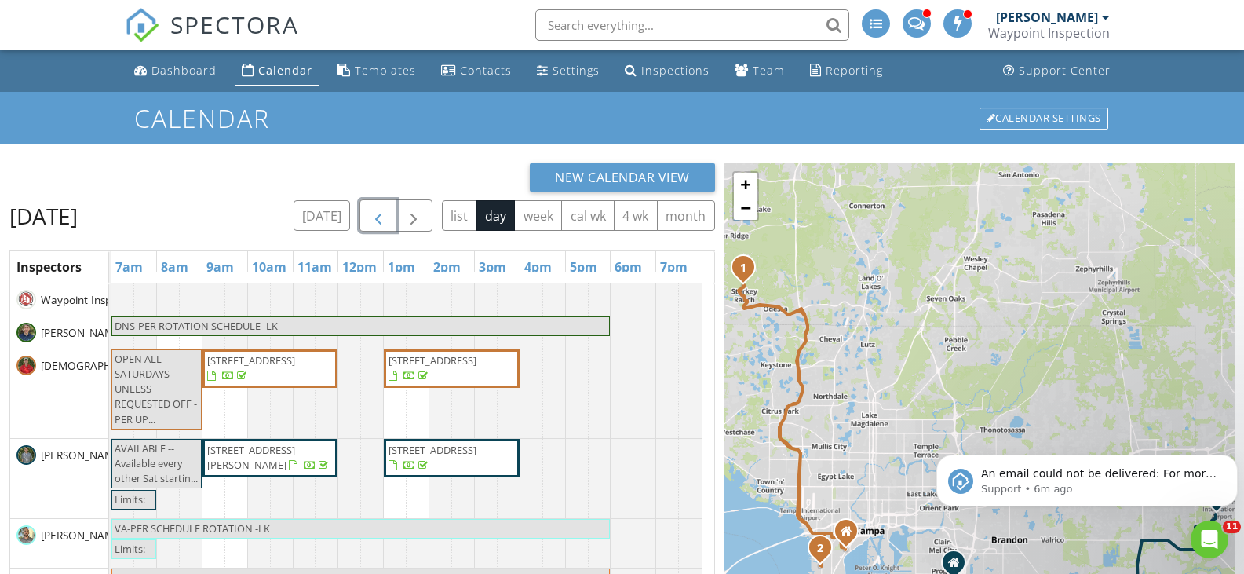
click at [383, 208] on span "button" at bounding box center [378, 215] width 19 height 19
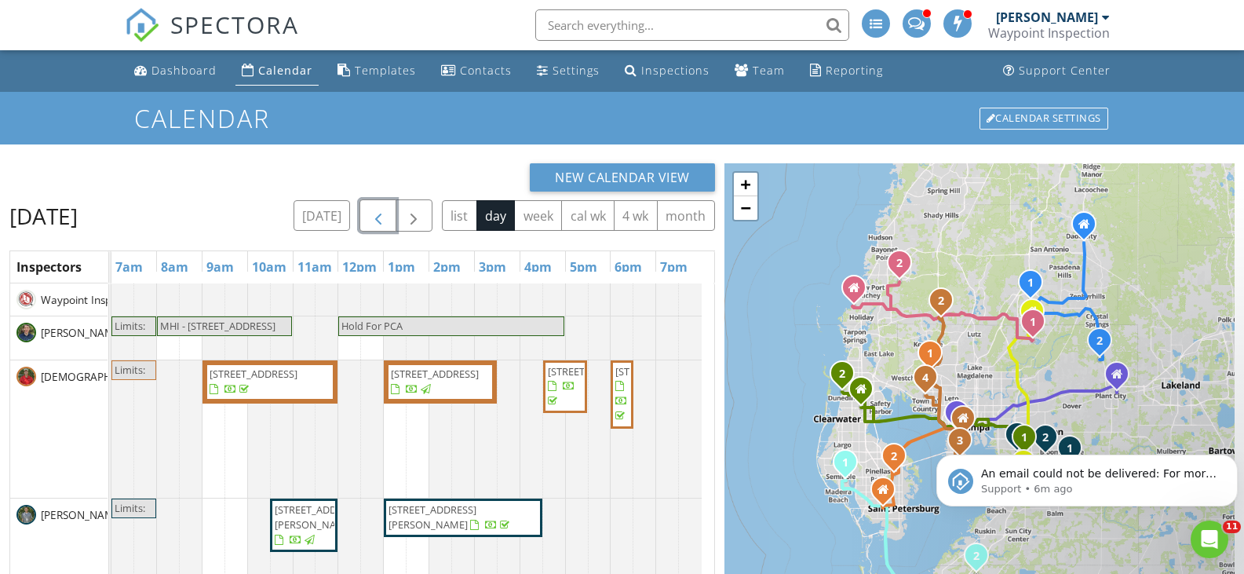
click at [383, 208] on span "button" at bounding box center [378, 215] width 19 height 19
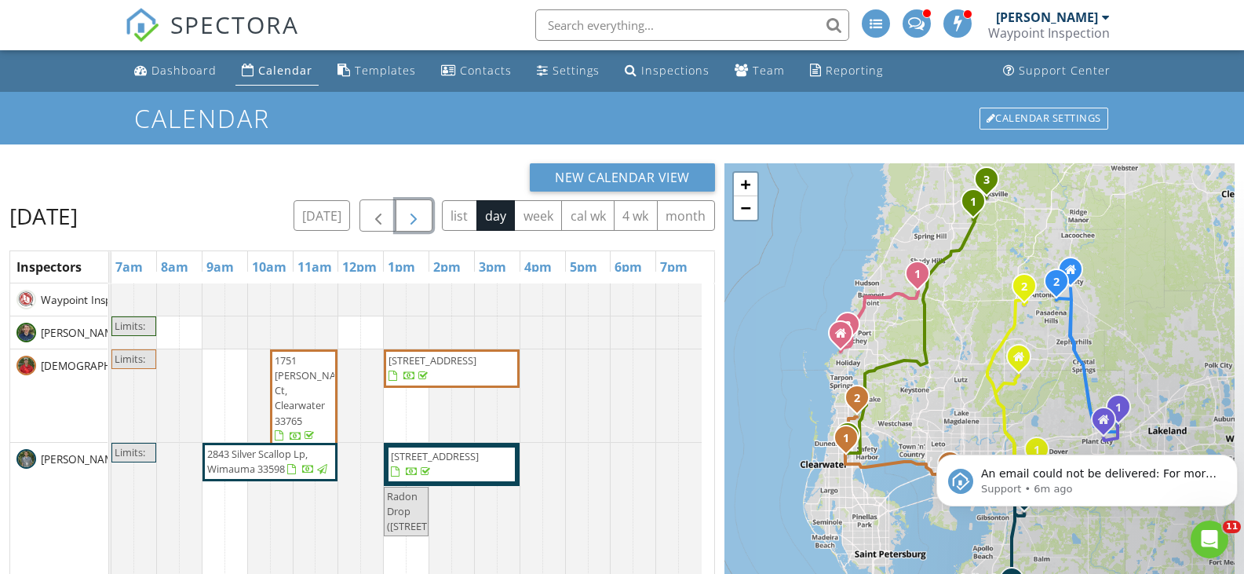
click at [405, 209] on span "button" at bounding box center [413, 215] width 19 height 19
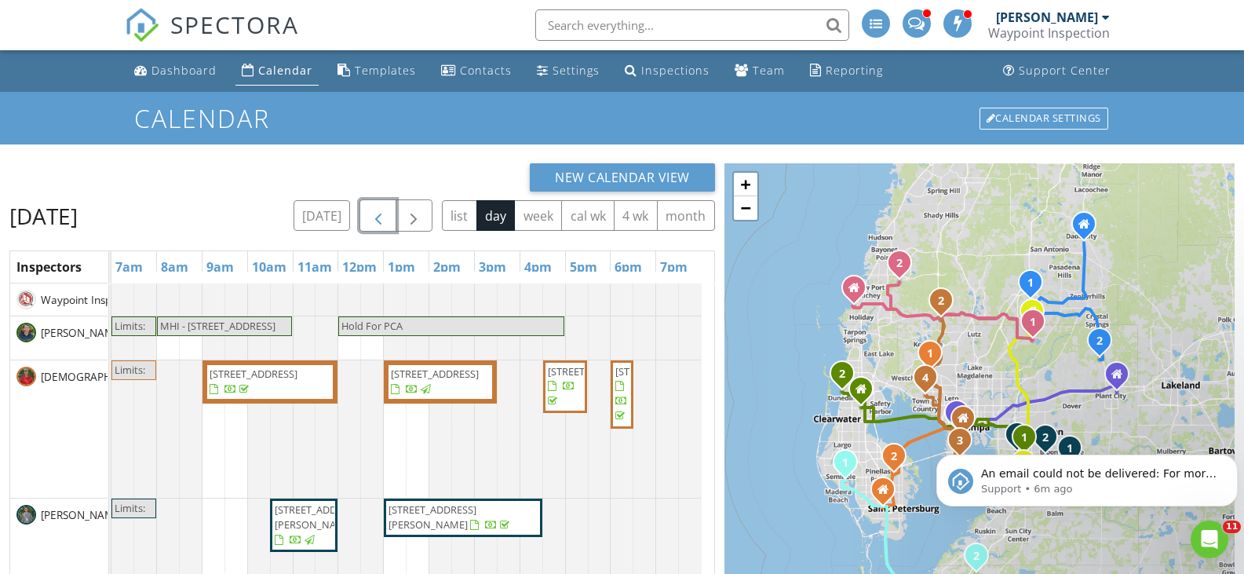
click at [388, 210] on button "button" at bounding box center [377, 215] width 37 height 32
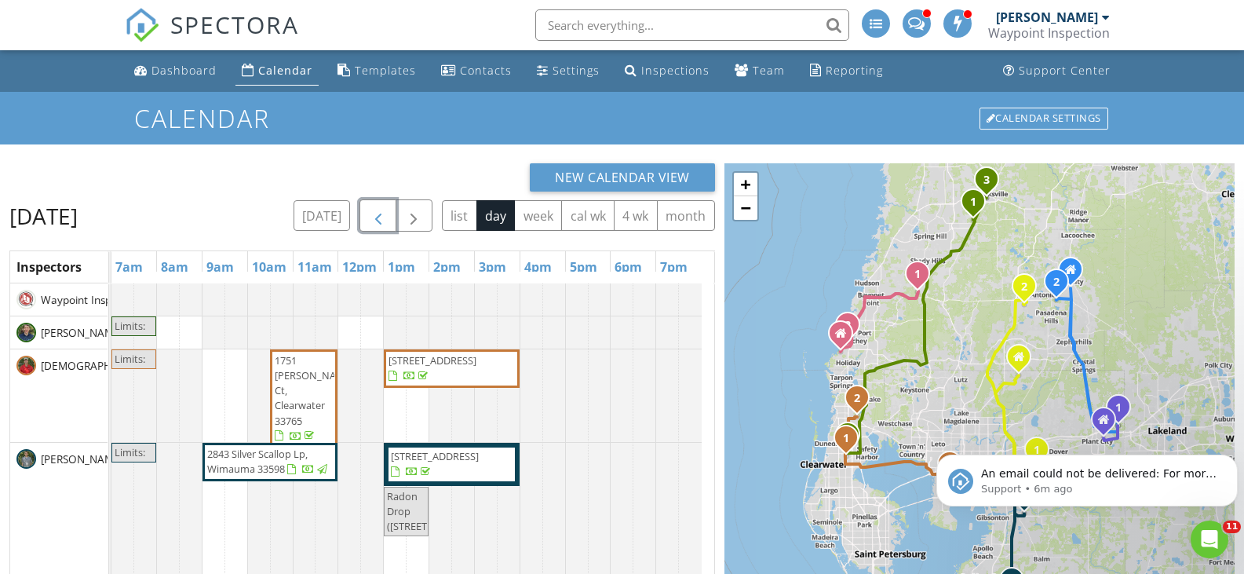
click at [388, 210] on button "button" at bounding box center [377, 215] width 37 height 32
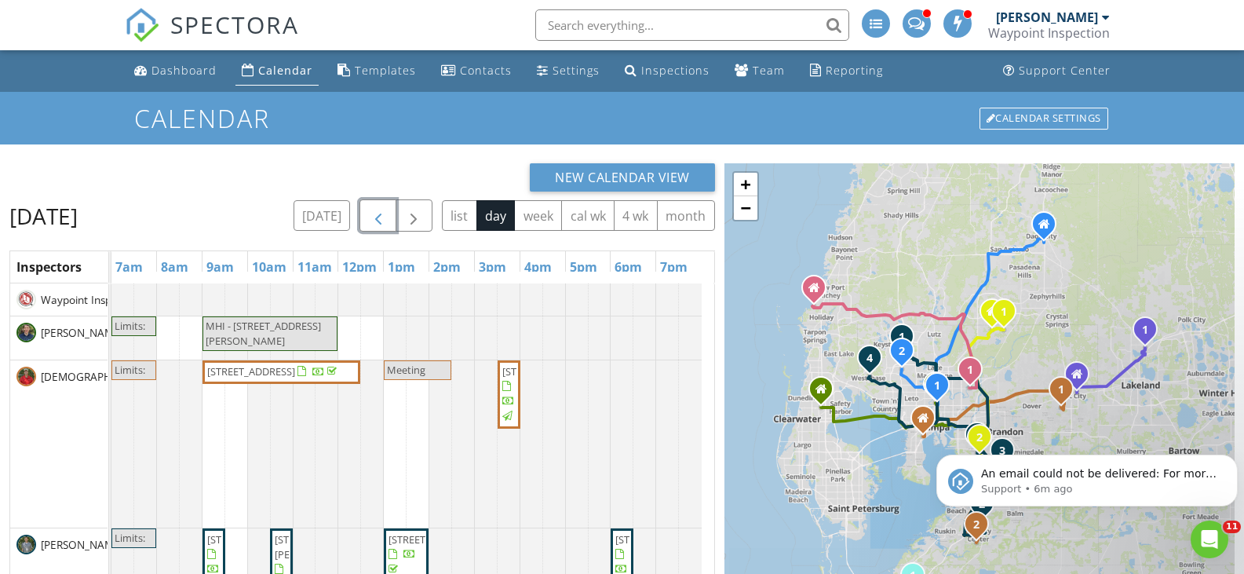
click at [388, 210] on span "button" at bounding box center [378, 215] width 19 height 19
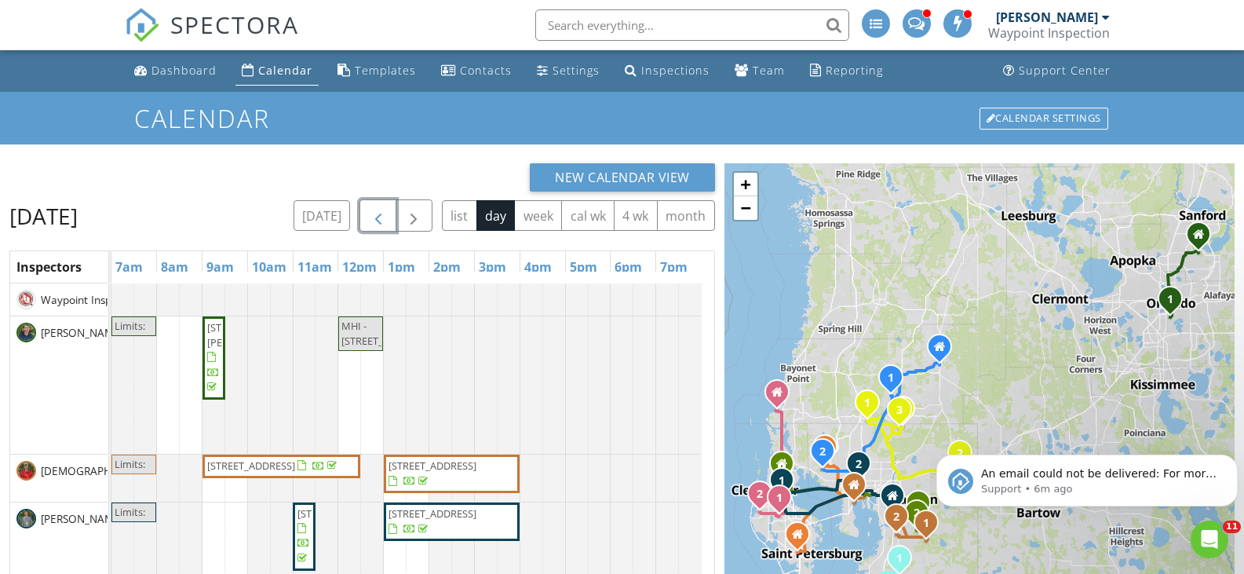
click at [388, 210] on button "button" at bounding box center [377, 215] width 37 height 32
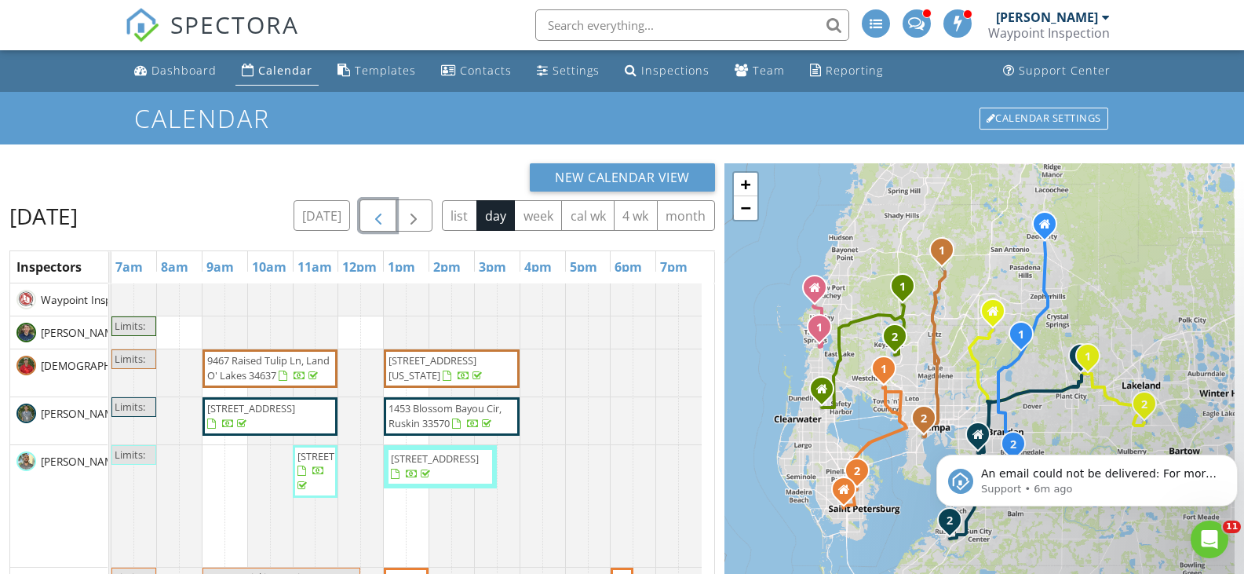
click at [388, 209] on button "button" at bounding box center [377, 215] width 37 height 32
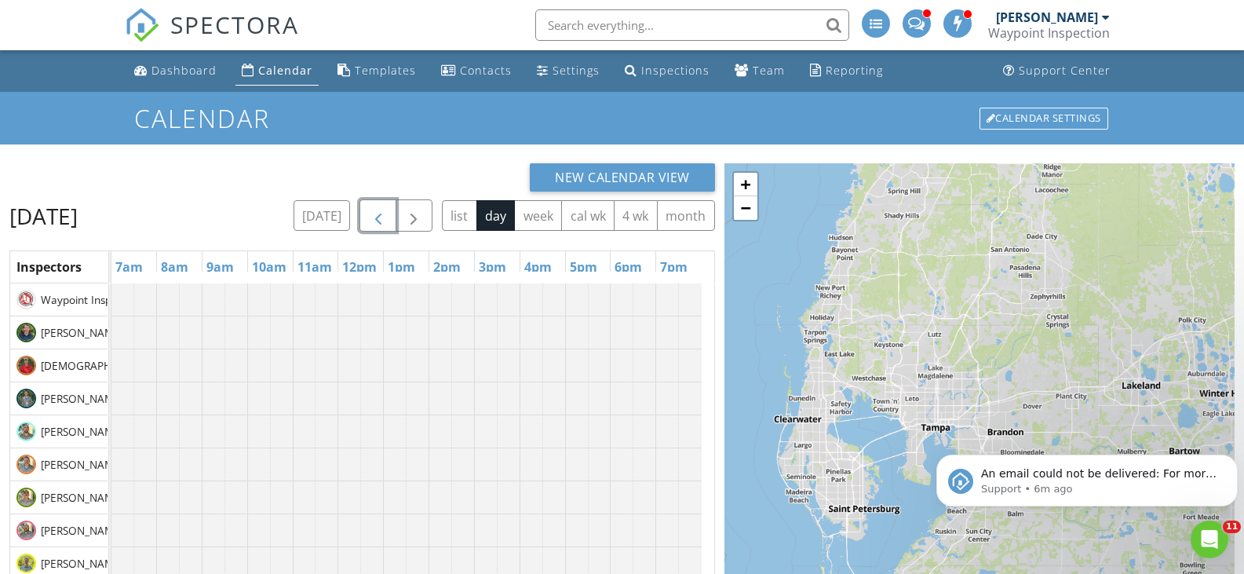
click at [389, 209] on button "button" at bounding box center [377, 215] width 37 height 32
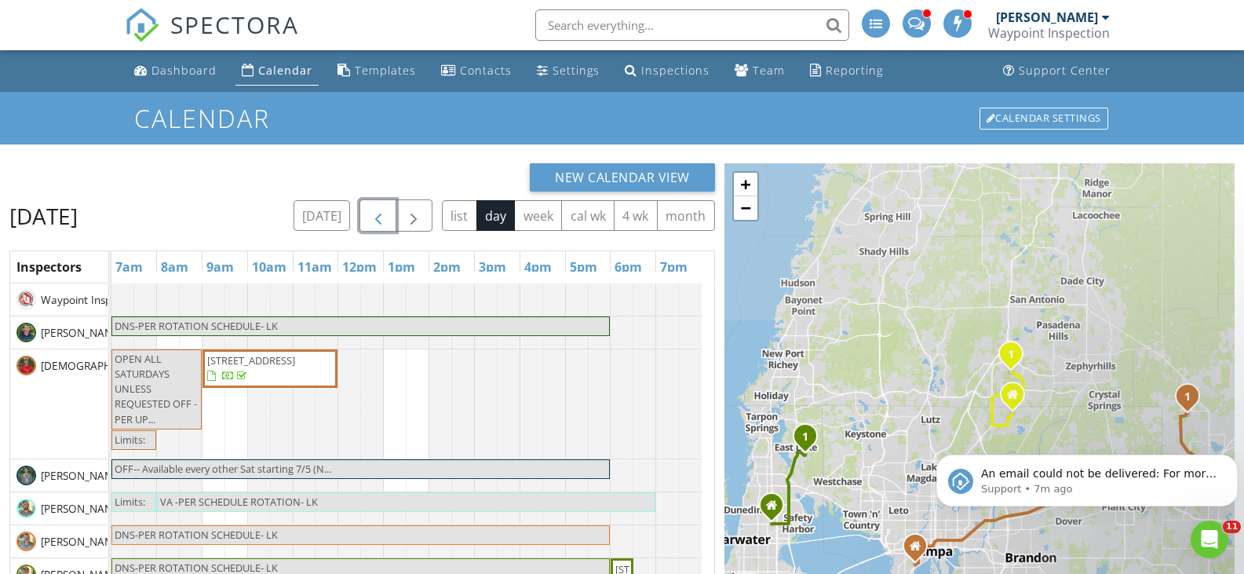
click at [389, 209] on button "button" at bounding box center [377, 215] width 37 height 32
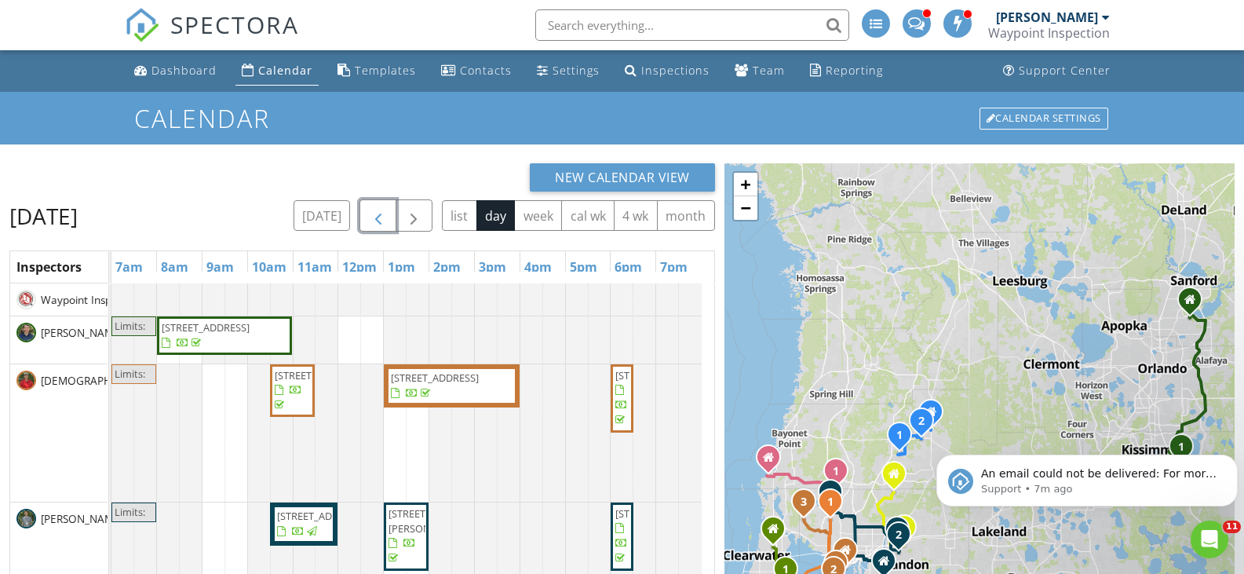
click at [389, 209] on button "button" at bounding box center [377, 215] width 37 height 32
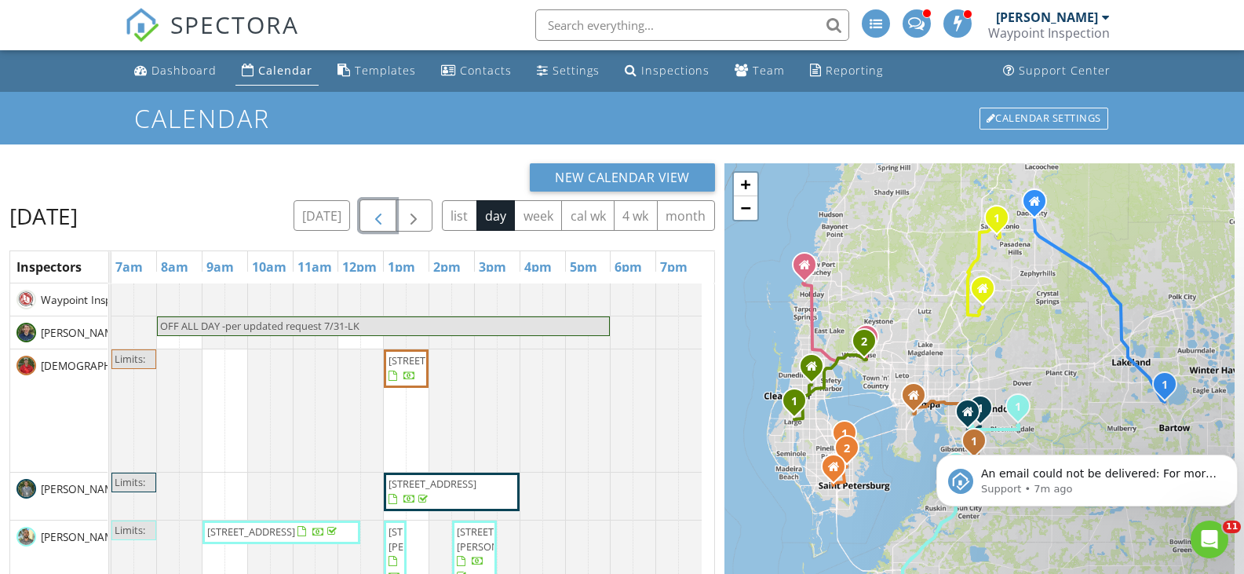
click at [390, 209] on button "button" at bounding box center [377, 215] width 37 height 32
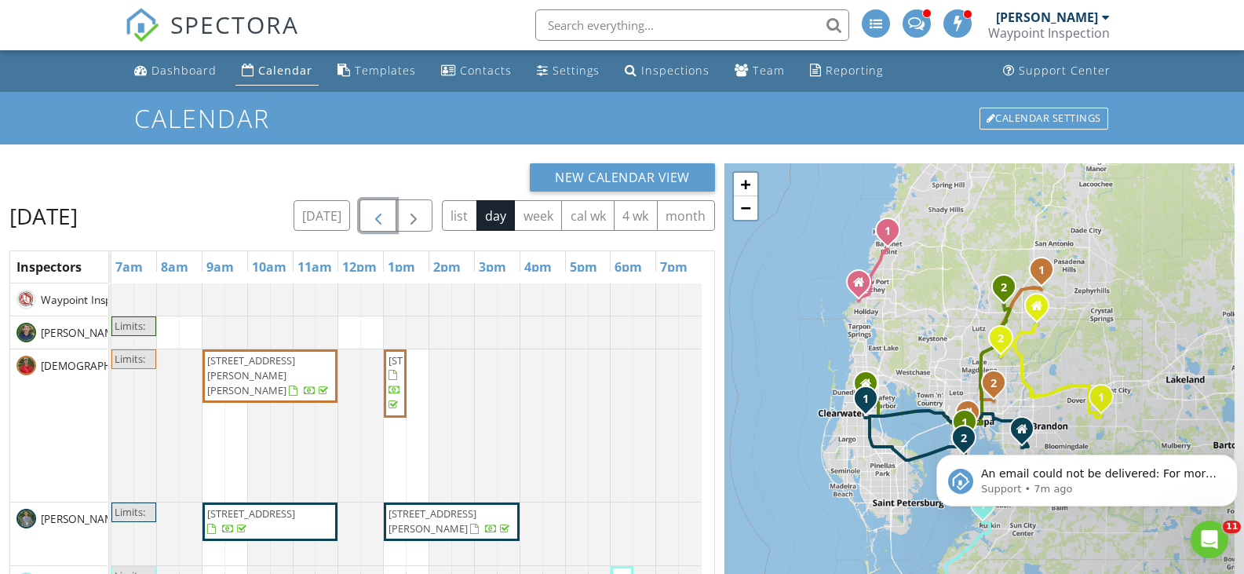
click at [390, 209] on button "button" at bounding box center [377, 215] width 37 height 32
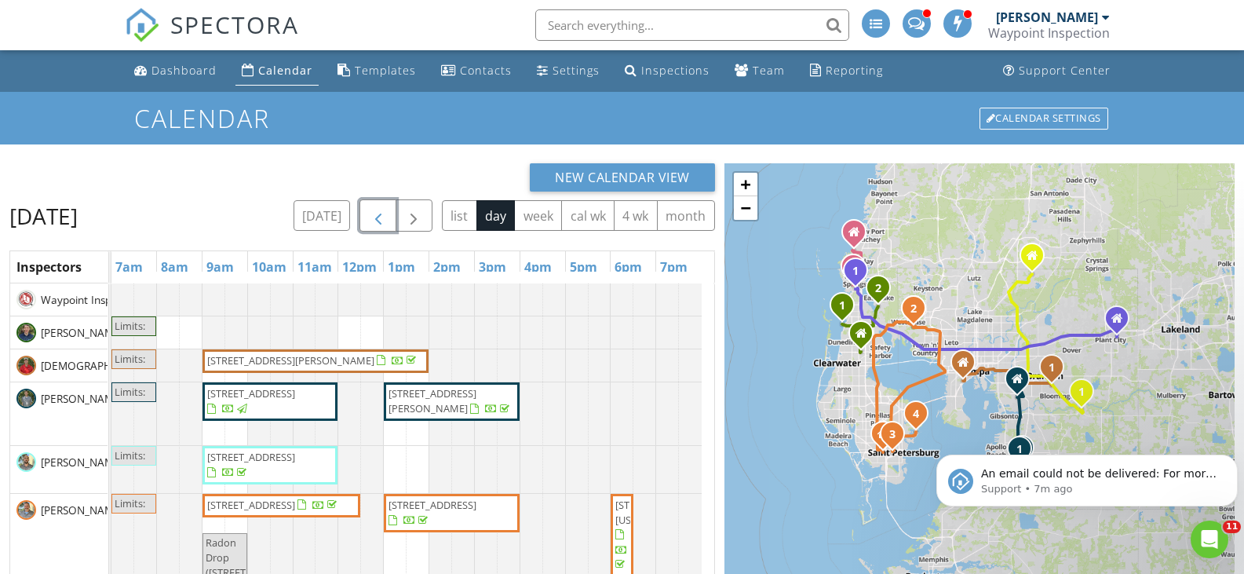
click at [390, 209] on button "button" at bounding box center [377, 215] width 37 height 32
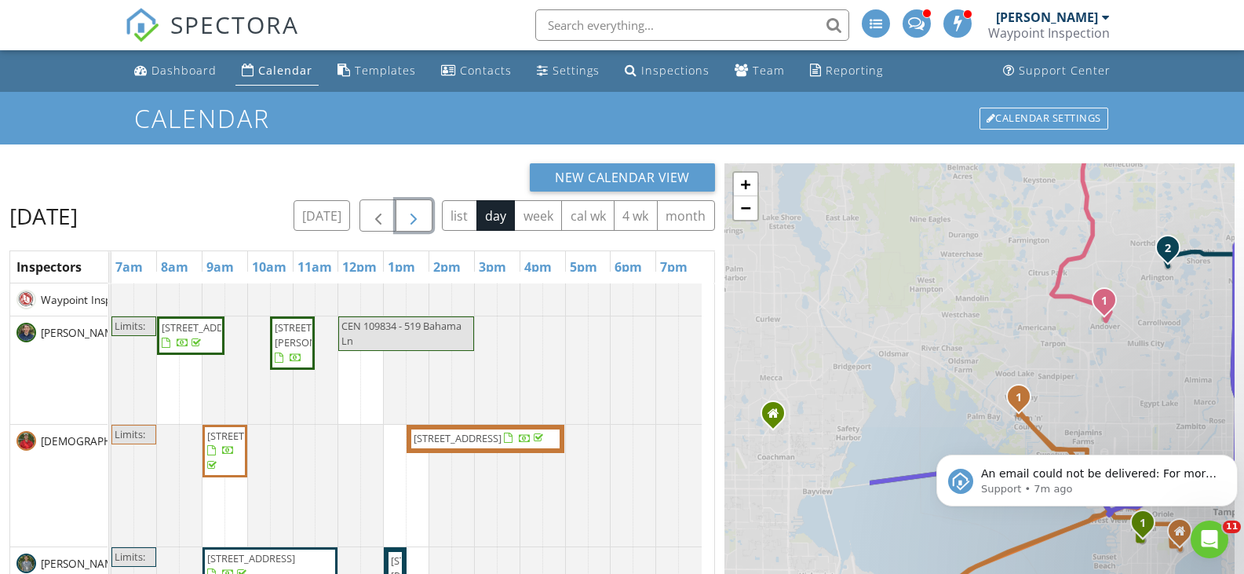
click at [408, 208] on span "button" at bounding box center [413, 215] width 19 height 19
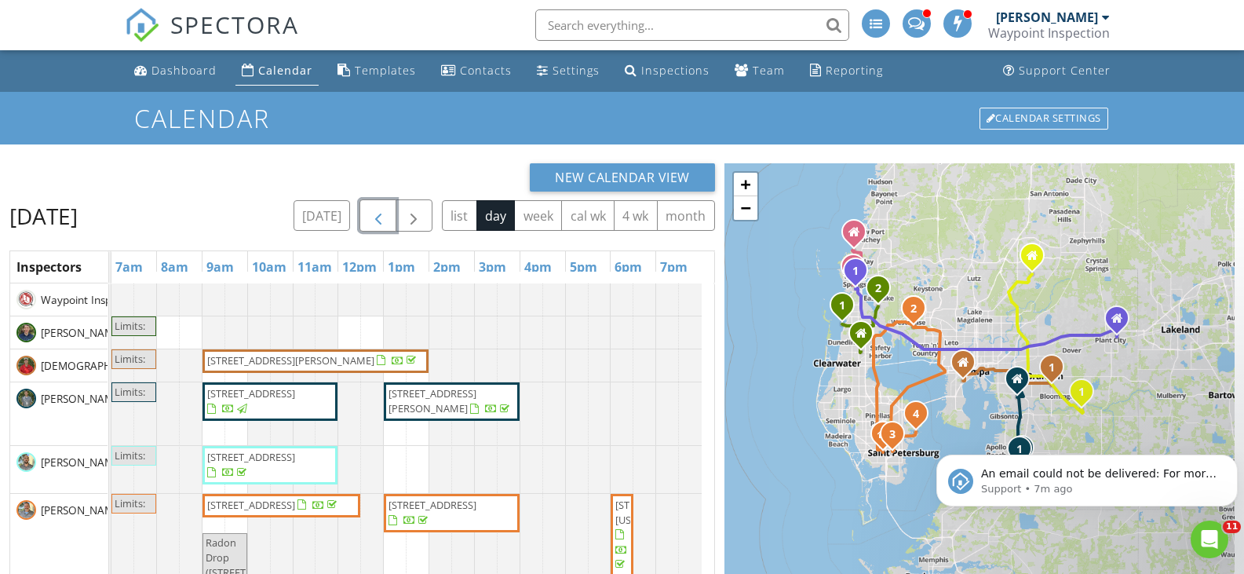
click at [371, 213] on span "button" at bounding box center [378, 215] width 19 height 19
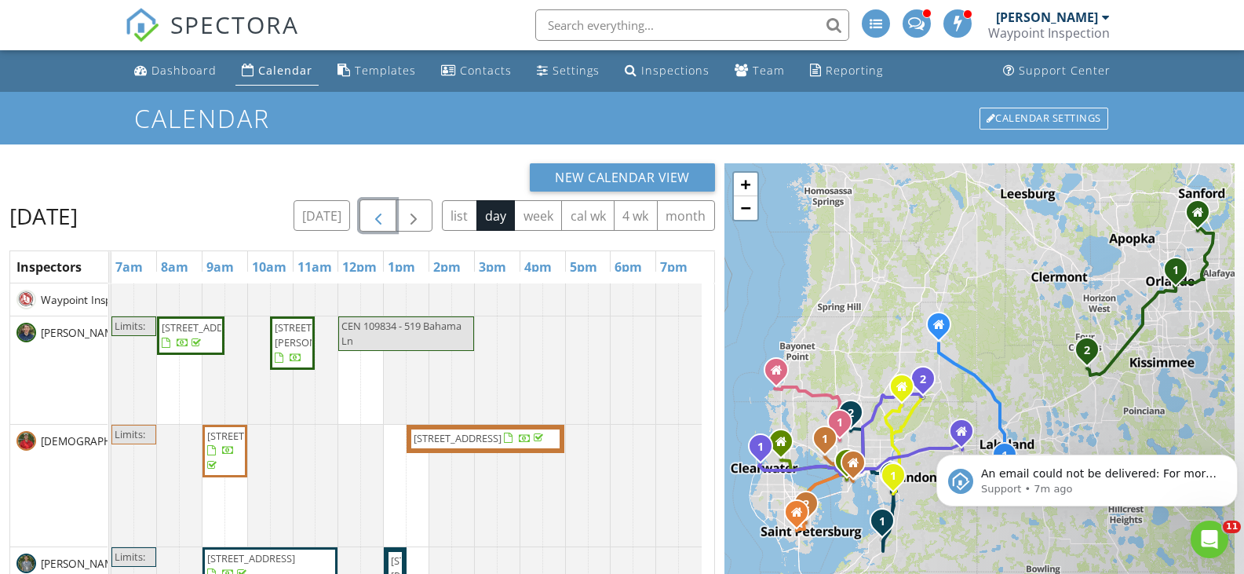
click at [371, 213] on span "button" at bounding box center [378, 215] width 19 height 19
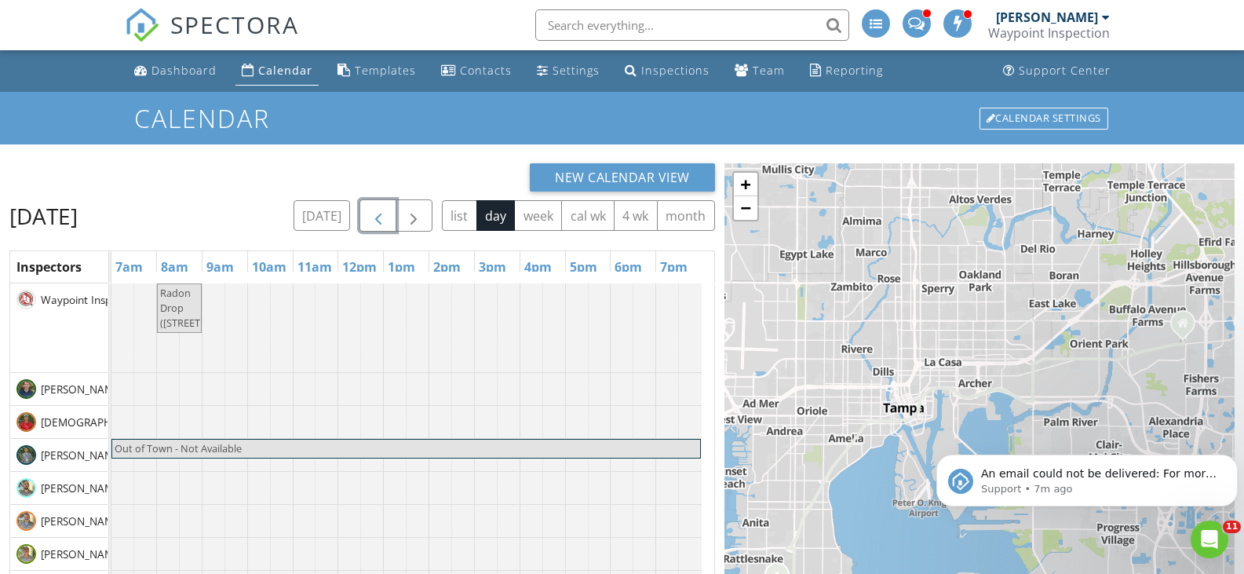
click at [376, 211] on span "button" at bounding box center [378, 215] width 19 height 19
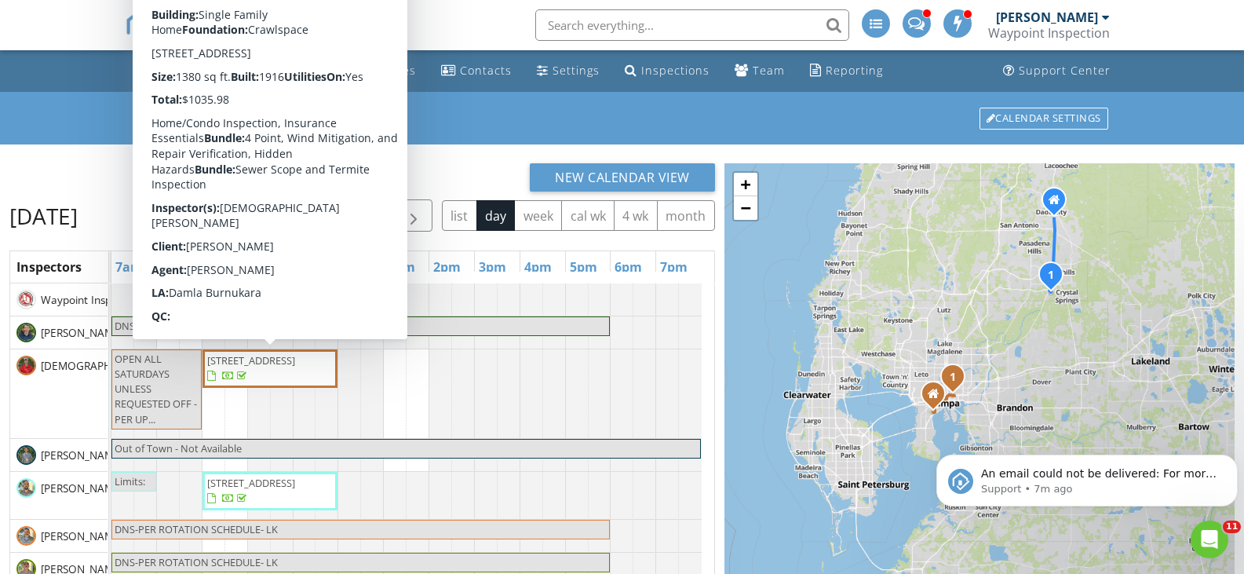
click at [295, 358] on span "[STREET_ADDRESS]" at bounding box center [251, 360] width 88 height 14
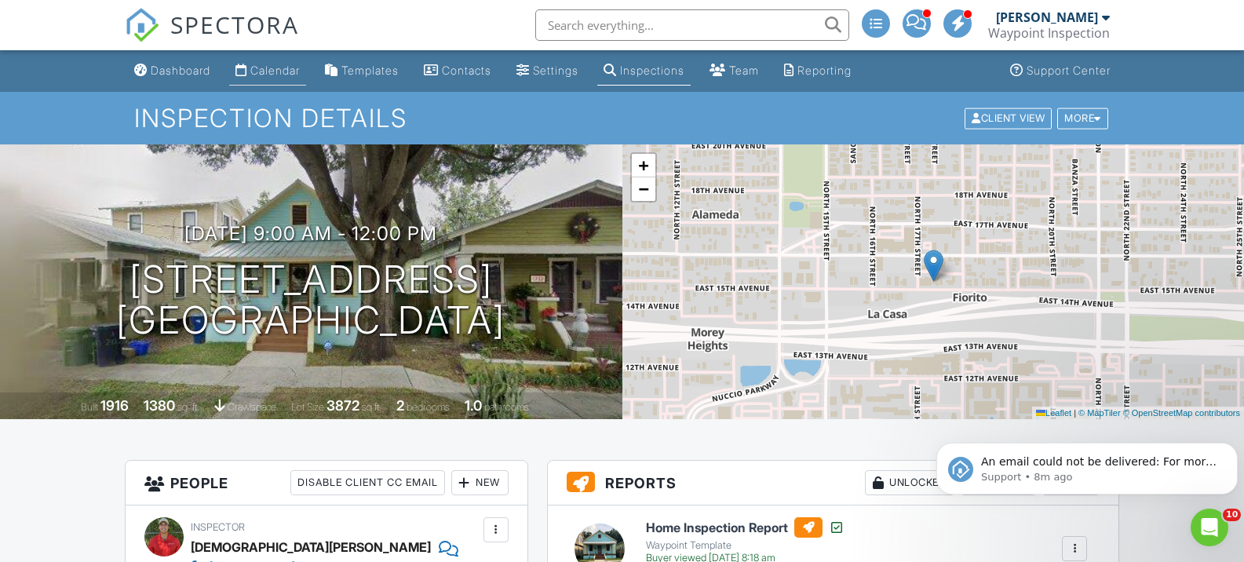
click at [296, 71] on div "Calendar" at bounding box center [274, 70] width 49 height 13
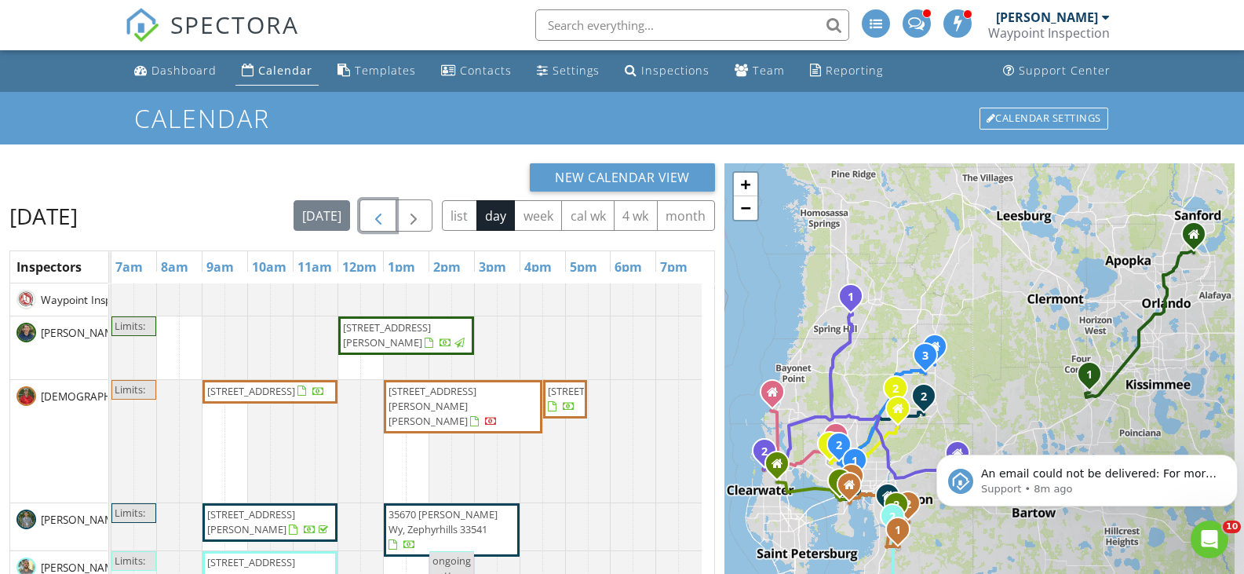
click at [388, 217] on span "button" at bounding box center [378, 215] width 19 height 19
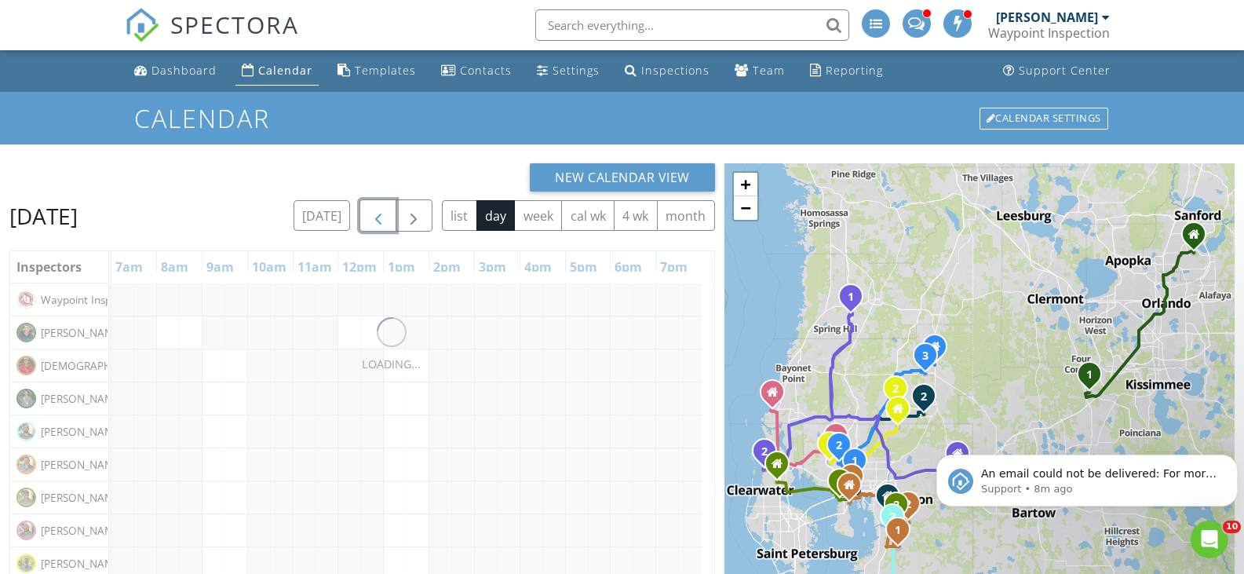
click at [388, 217] on button "button" at bounding box center [377, 215] width 37 height 32
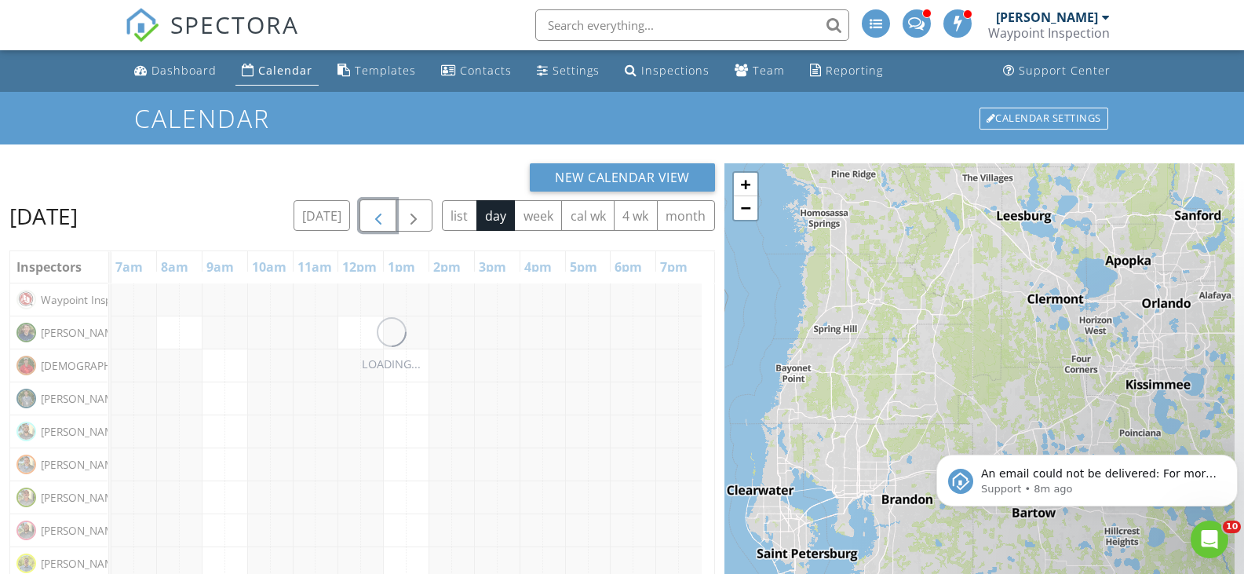
click at [388, 217] on button "button" at bounding box center [377, 215] width 37 height 32
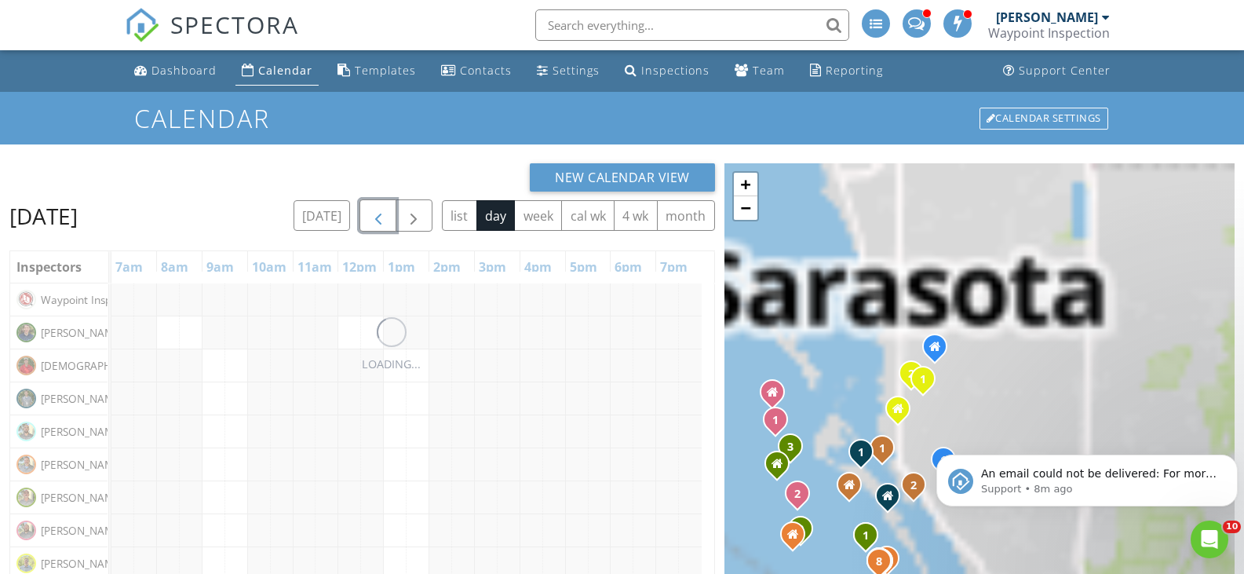
click at [388, 217] on span "button" at bounding box center [378, 215] width 19 height 19
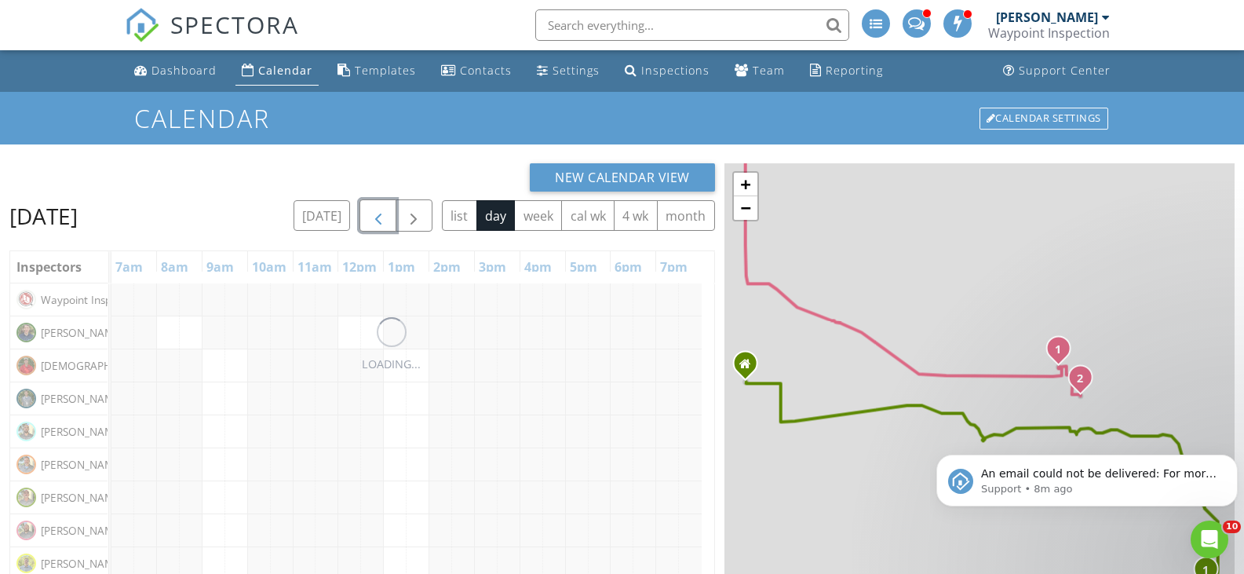
click at [388, 217] on button "button" at bounding box center [377, 215] width 37 height 32
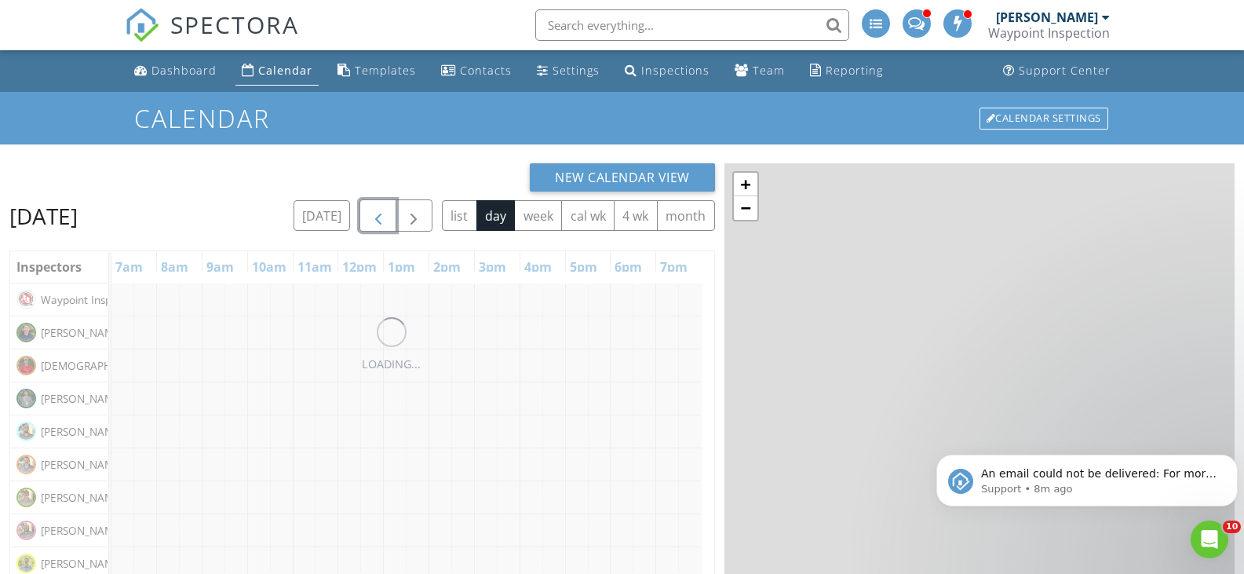
click at [393, 215] on button "button" at bounding box center [377, 215] width 37 height 32
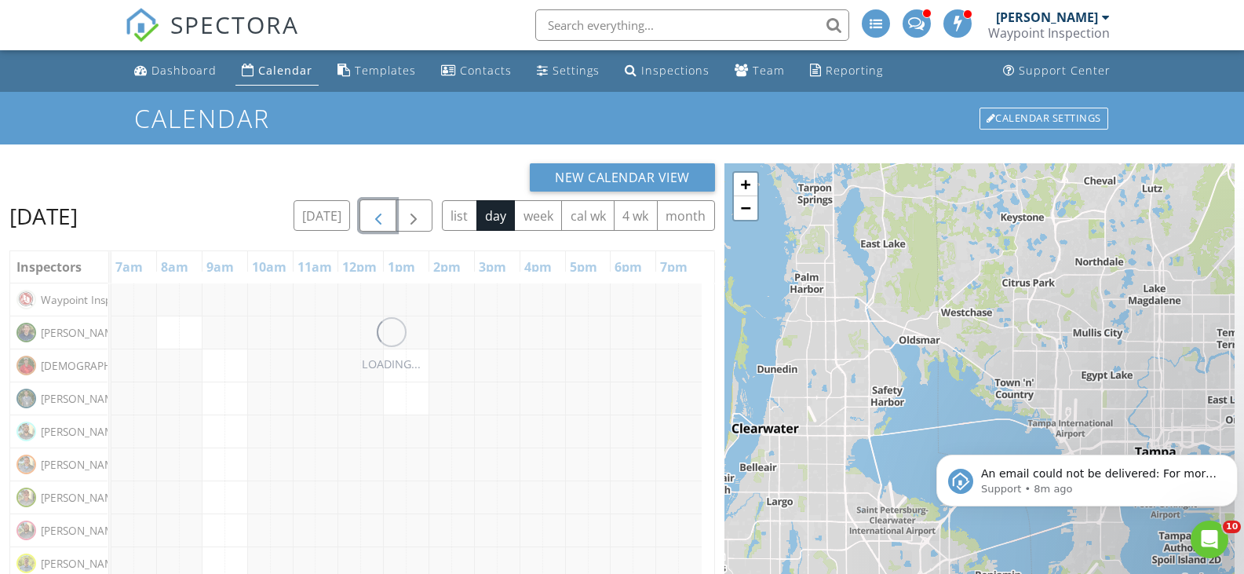
click at [394, 215] on button "button" at bounding box center [377, 215] width 37 height 32
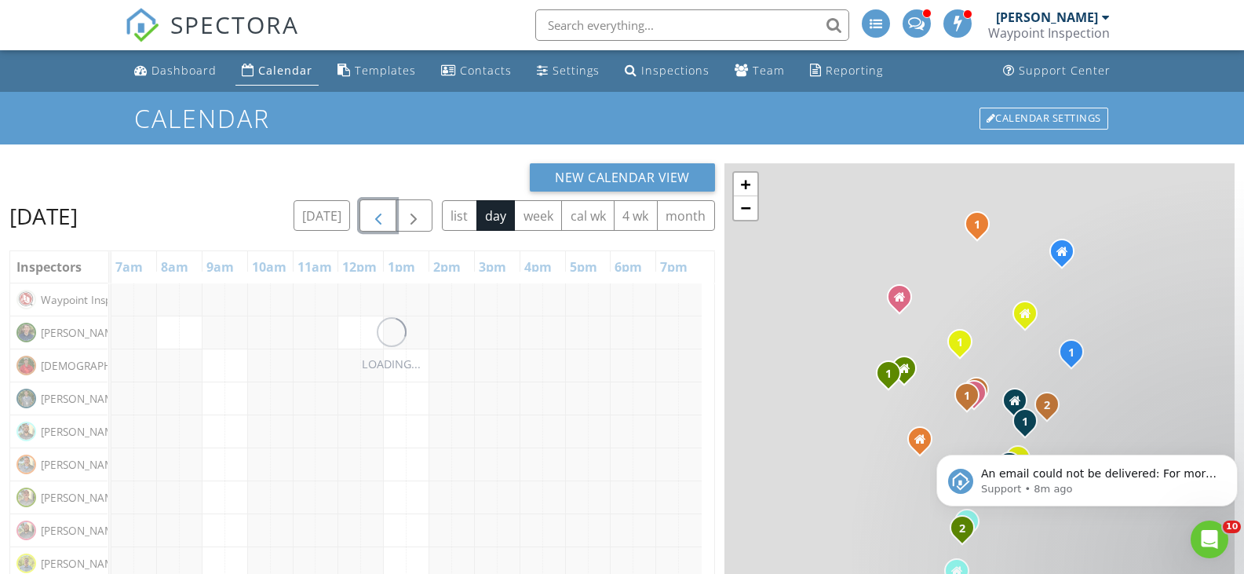
click at [395, 215] on button "button" at bounding box center [377, 215] width 37 height 32
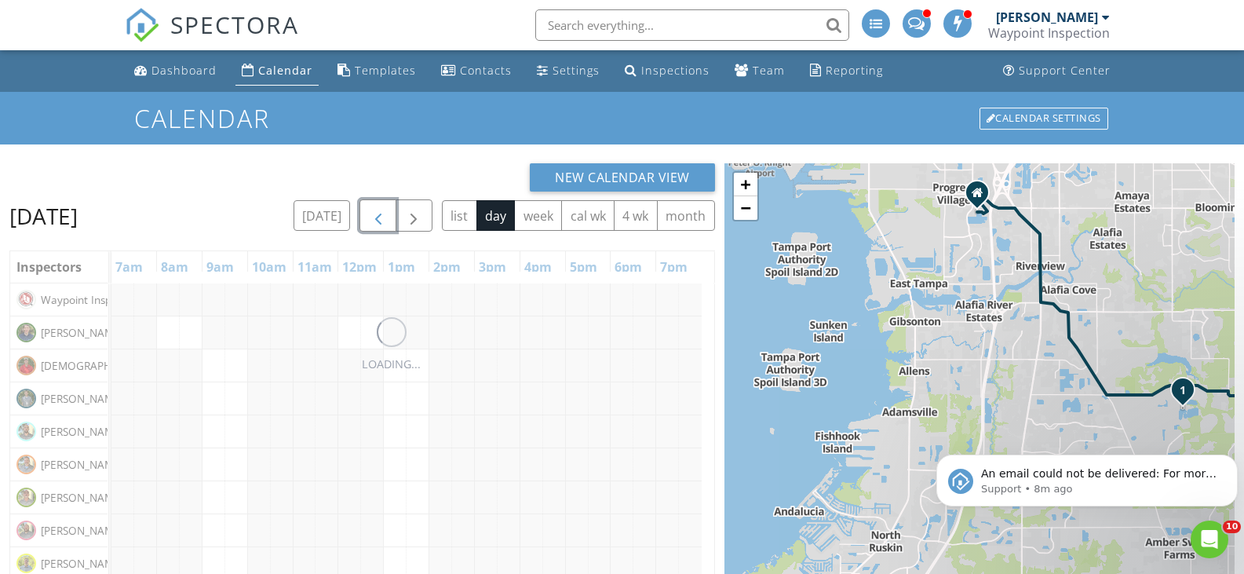
click at [396, 215] on button "button" at bounding box center [377, 215] width 37 height 32
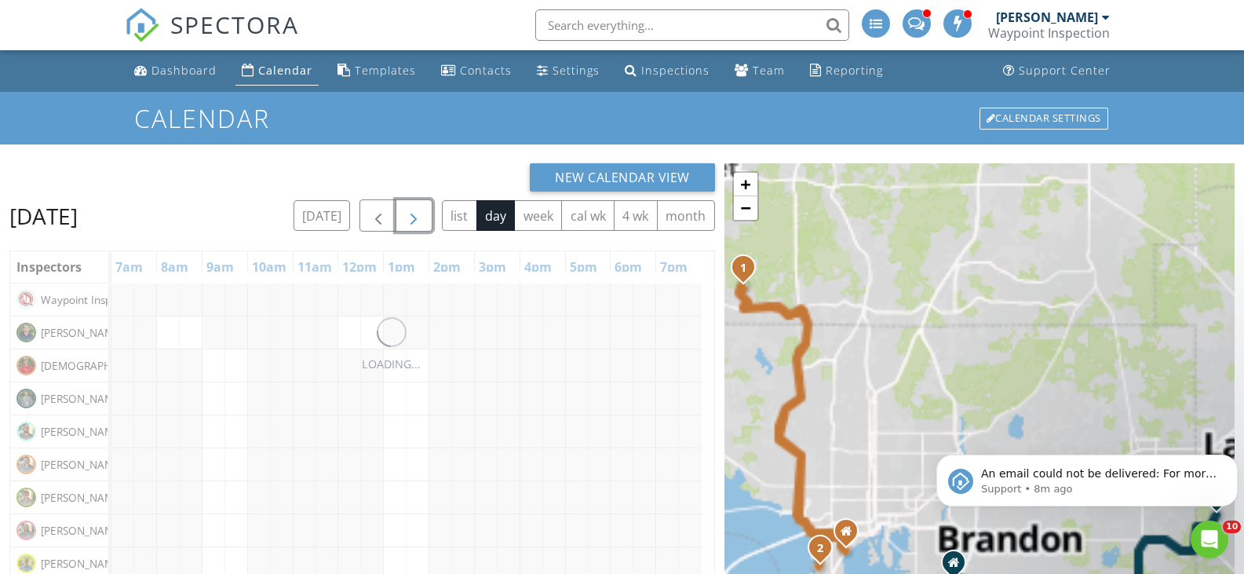
click at [397, 215] on button "button" at bounding box center [413, 215] width 37 height 32
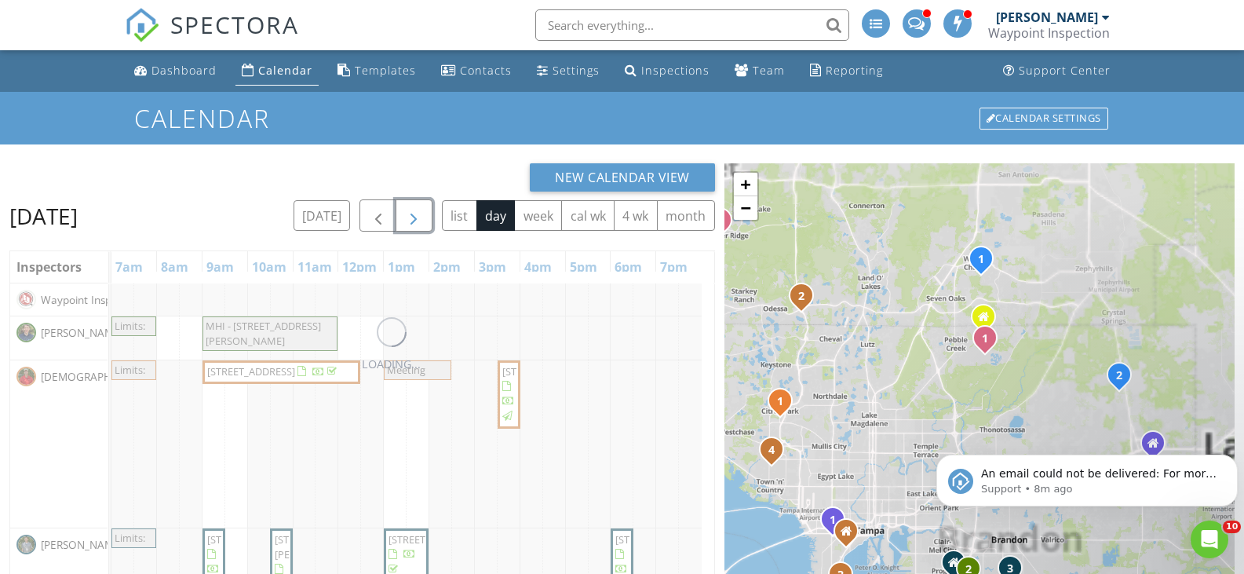
click at [397, 215] on button "button" at bounding box center [413, 215] width 37 height 32
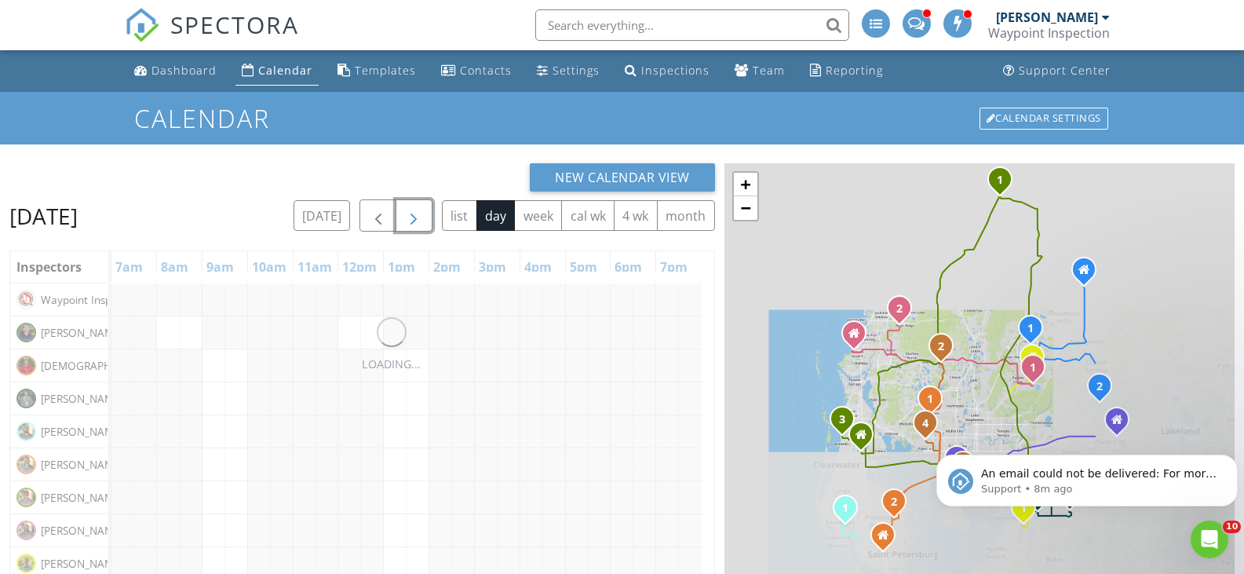
click at [397, 215] on button "button" at bounding box center [413, 215] width 37 height 32
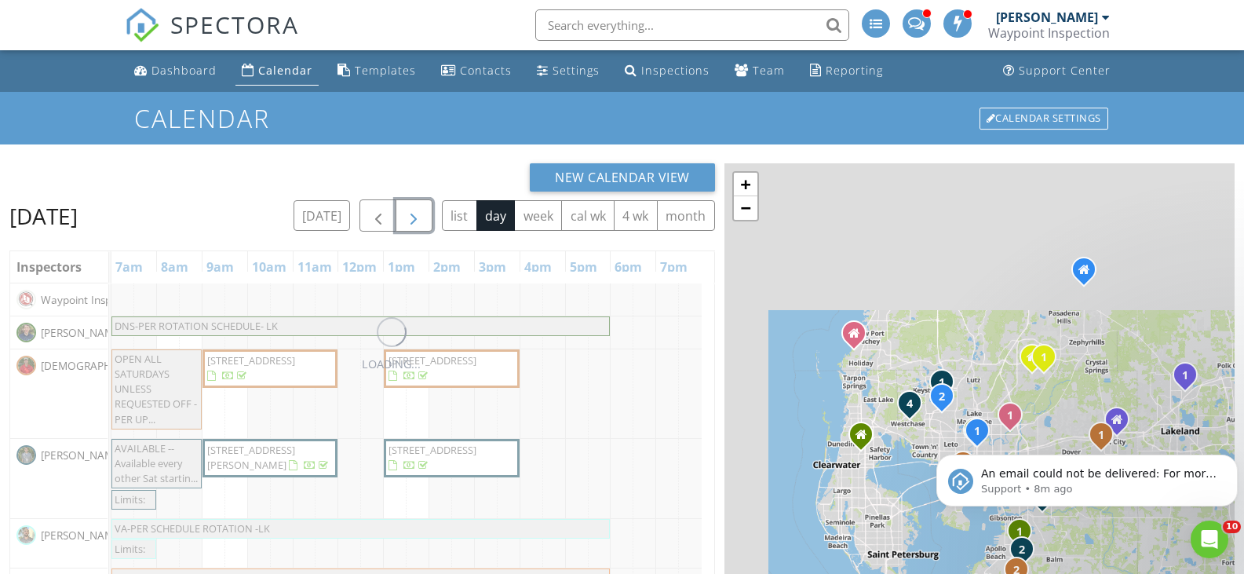
click at [399, 215] on button "button" at bounding box center [413, 215] width 37 height 32
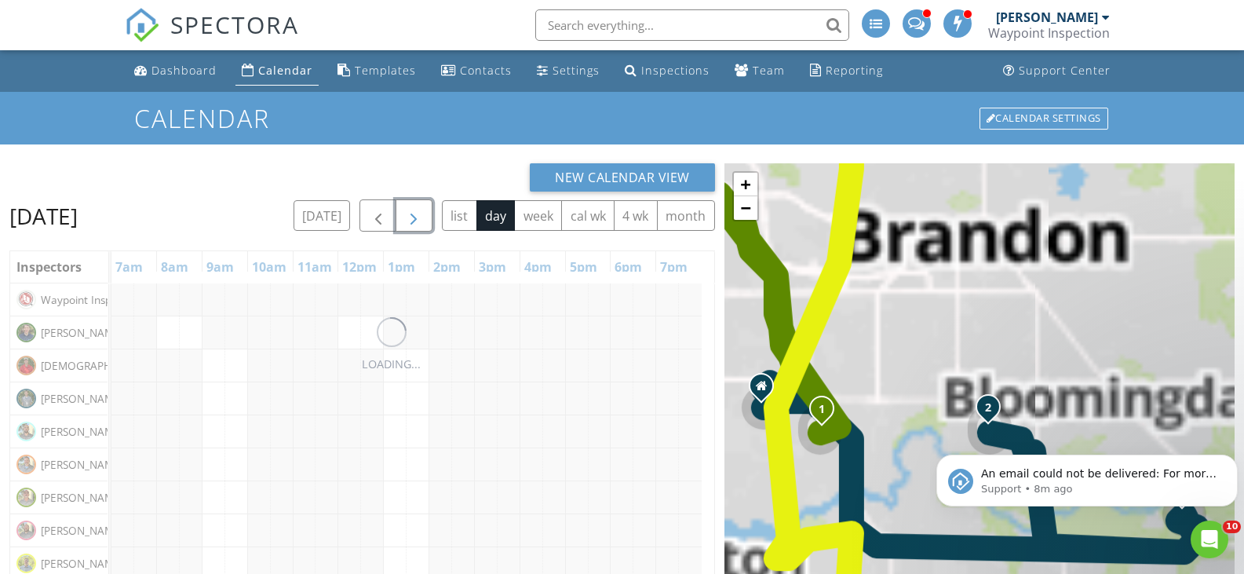
click at [399, 215] on button "button" at bounding box center [413, 215] width 37 height 32
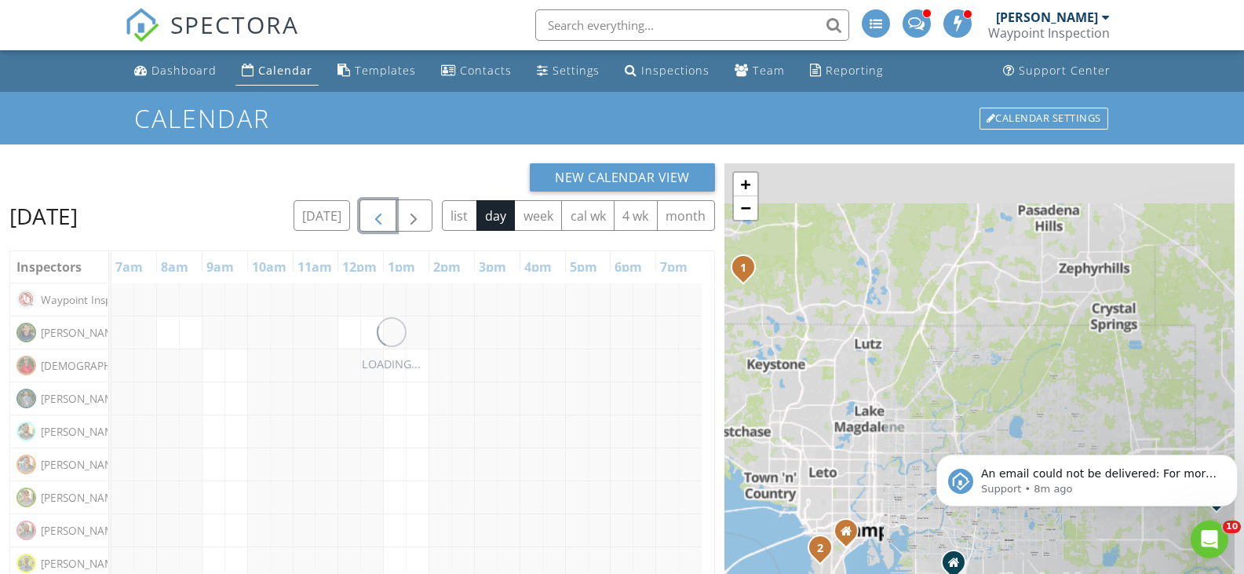
click at [388, 216] on button "button" at bounding box center [377, 215] width 37 height 32
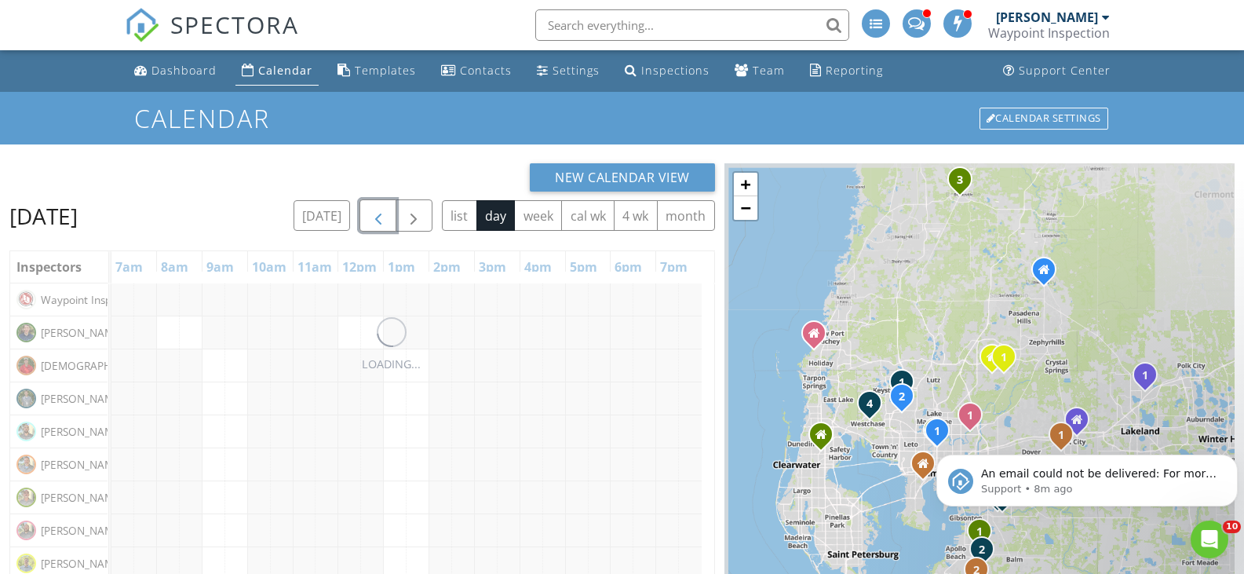
click at [388, 215] on button "button" at bounding box center [377, 215] width 37 height 32
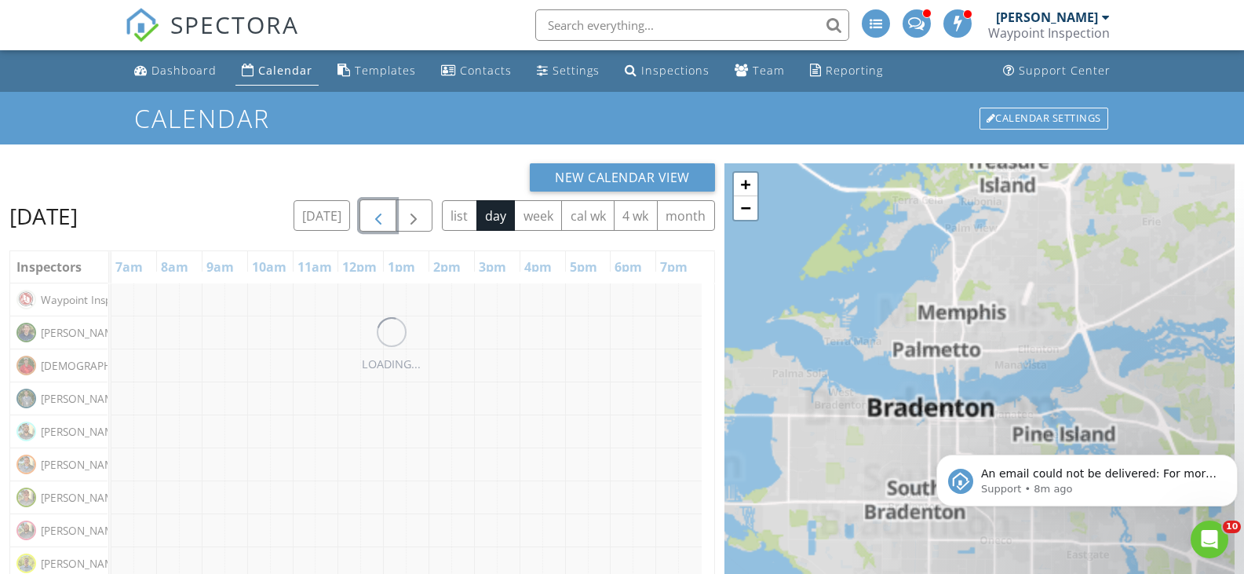
click at [388, 214] on button "button" at bounding box center [377, 215] width 37 height 32
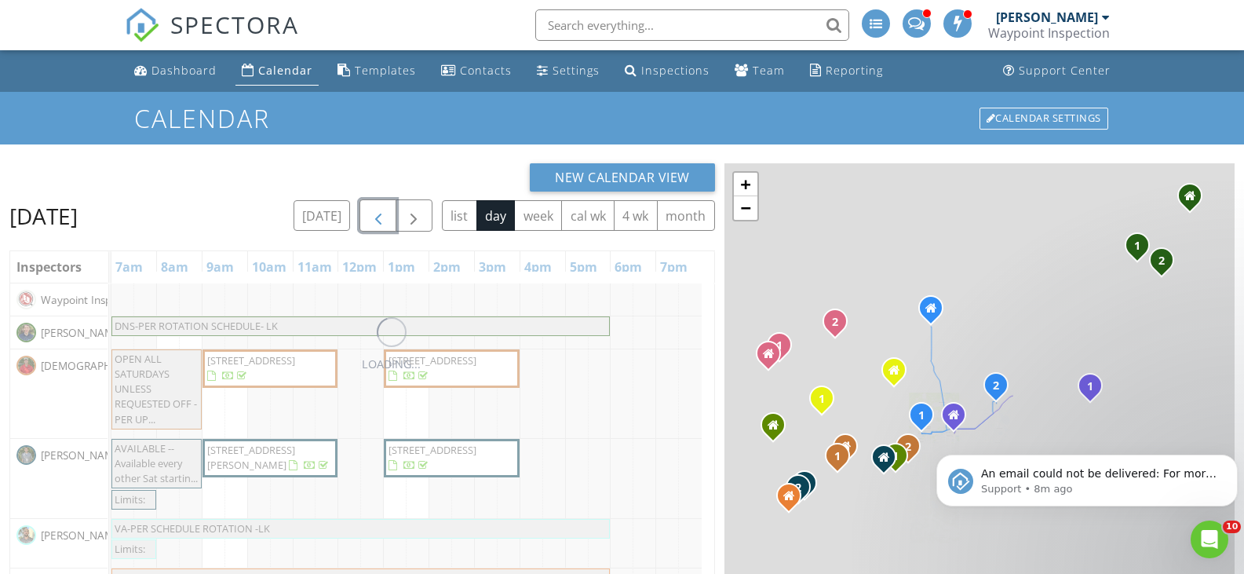
click at [388, 214] on button "button" at bounding box center [377, 215] width 37 height 32
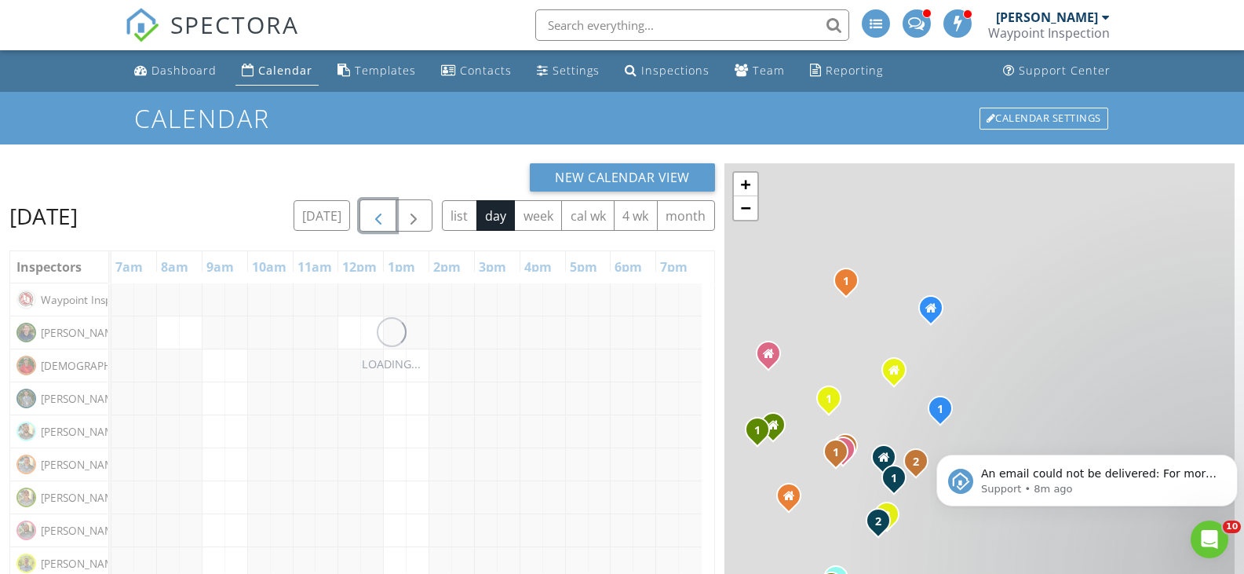
click at [388, 214] on button "button" at bounding box center [377, 215] width 37 height 32
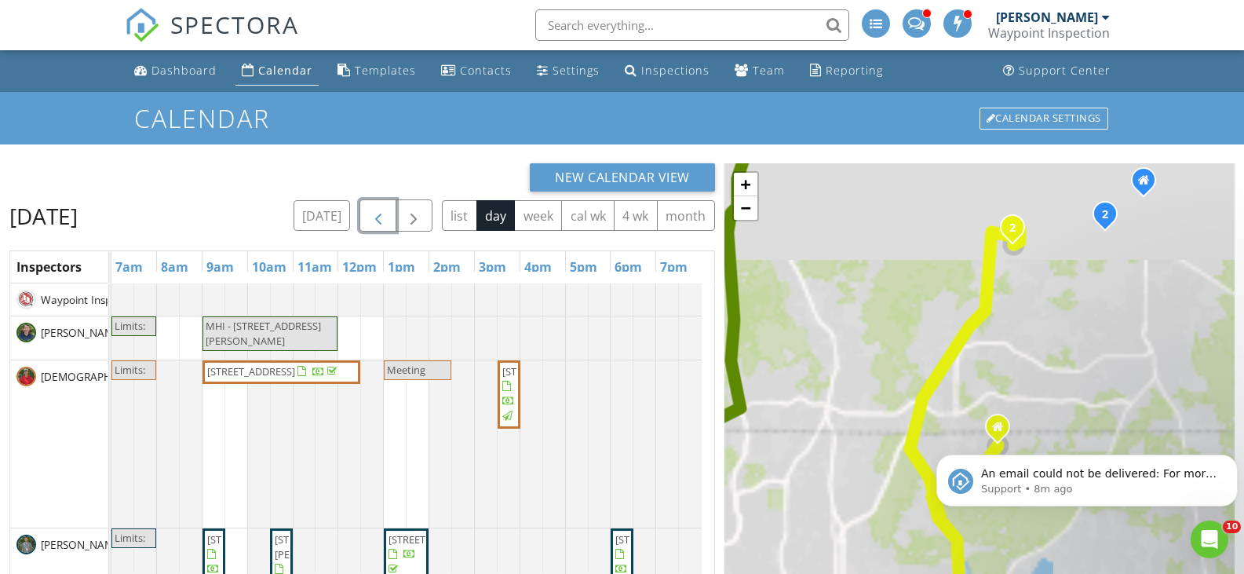
click at [388, 214] on span "button" at bounding box center [378, 215] width 19 height 19
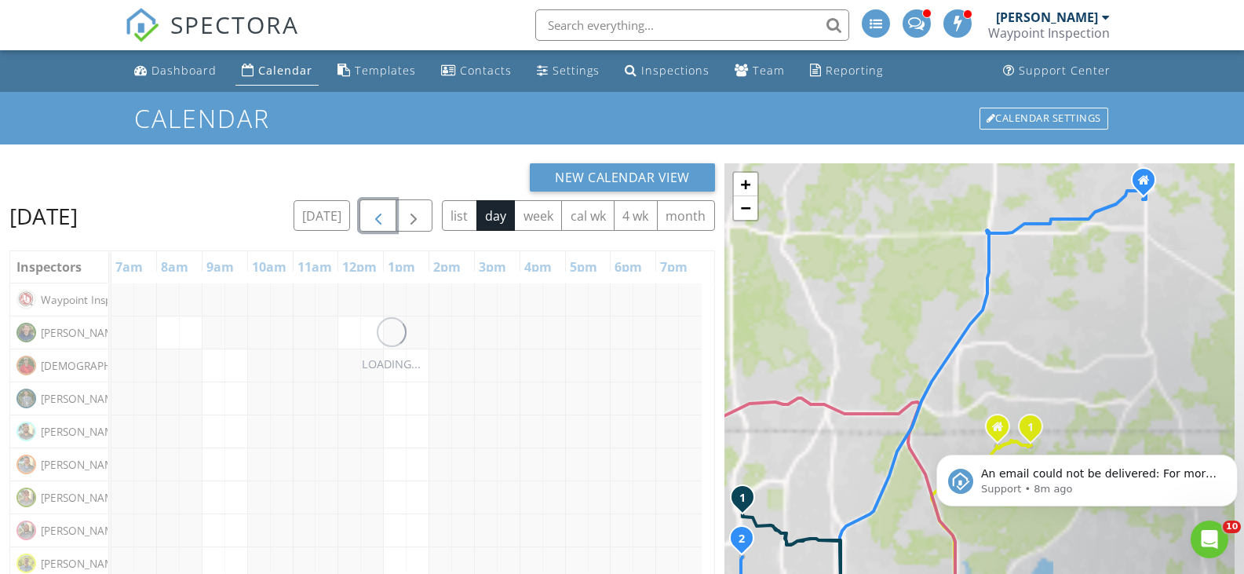
click at [388, 214] on button "button" at bounding box center [377, 215] width 37 height 32
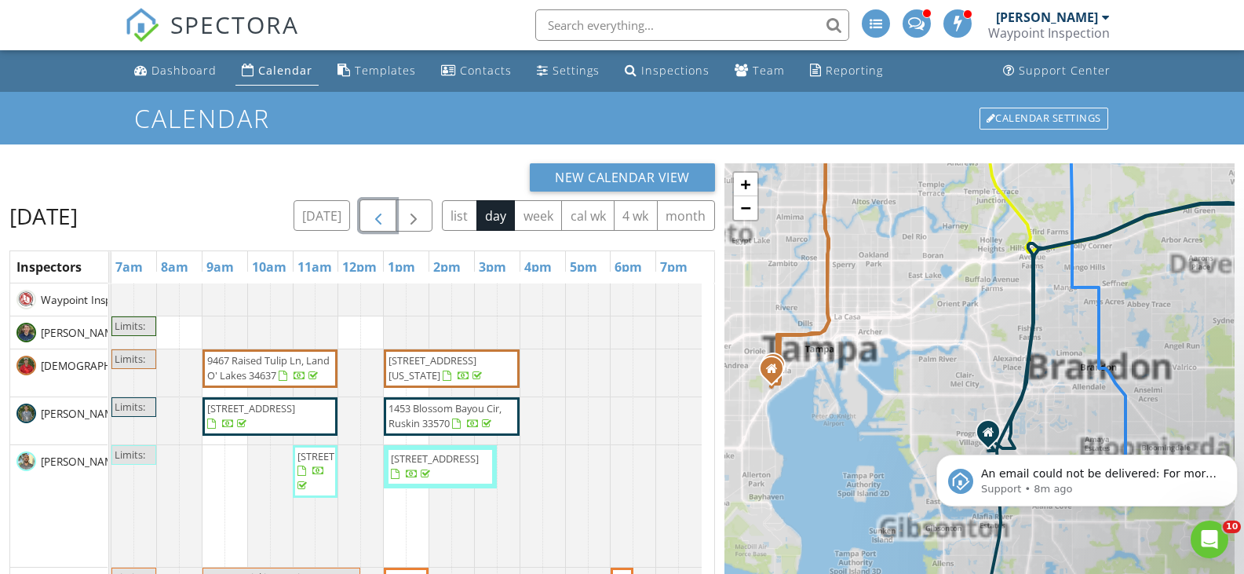
click at [388, 214] on button "button" at bounding box center [377, 215] width 37 height 32
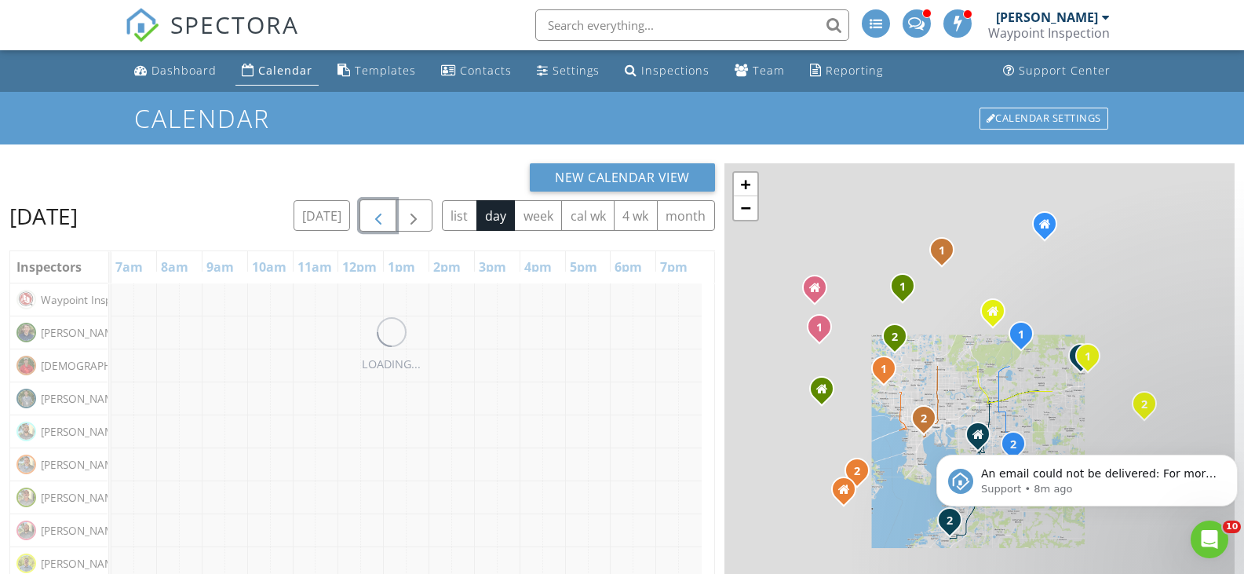
click at [388, 214] on button "button" at bounding box center [377, 215] width 37 height 32
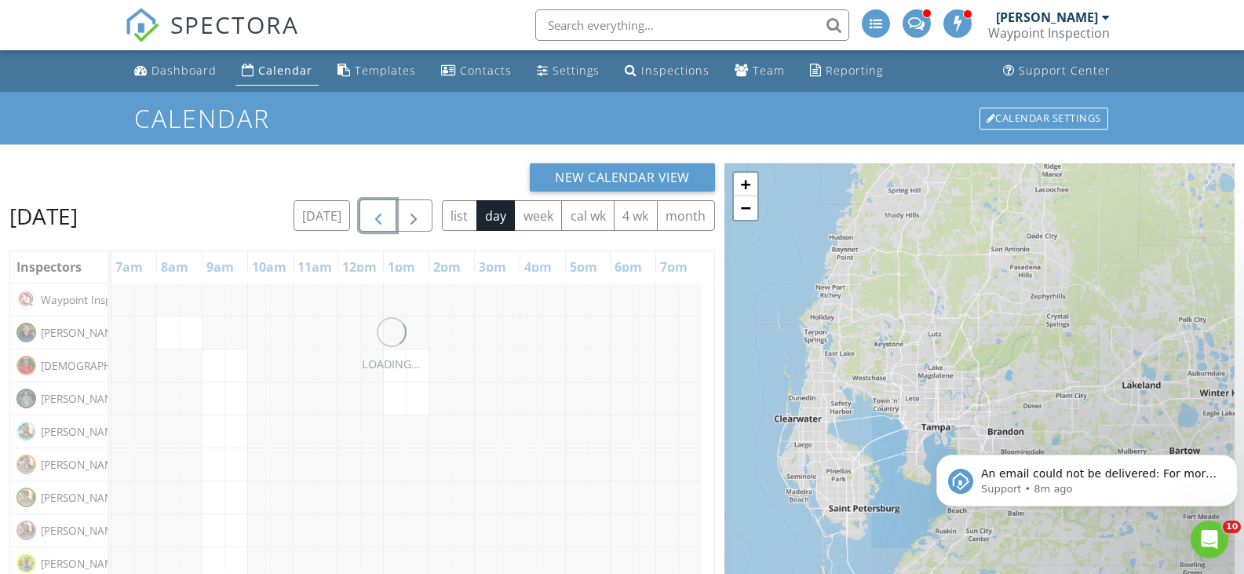
click at [391, 214] on button "button" at bounding box center [377, 215] width 37 height 32
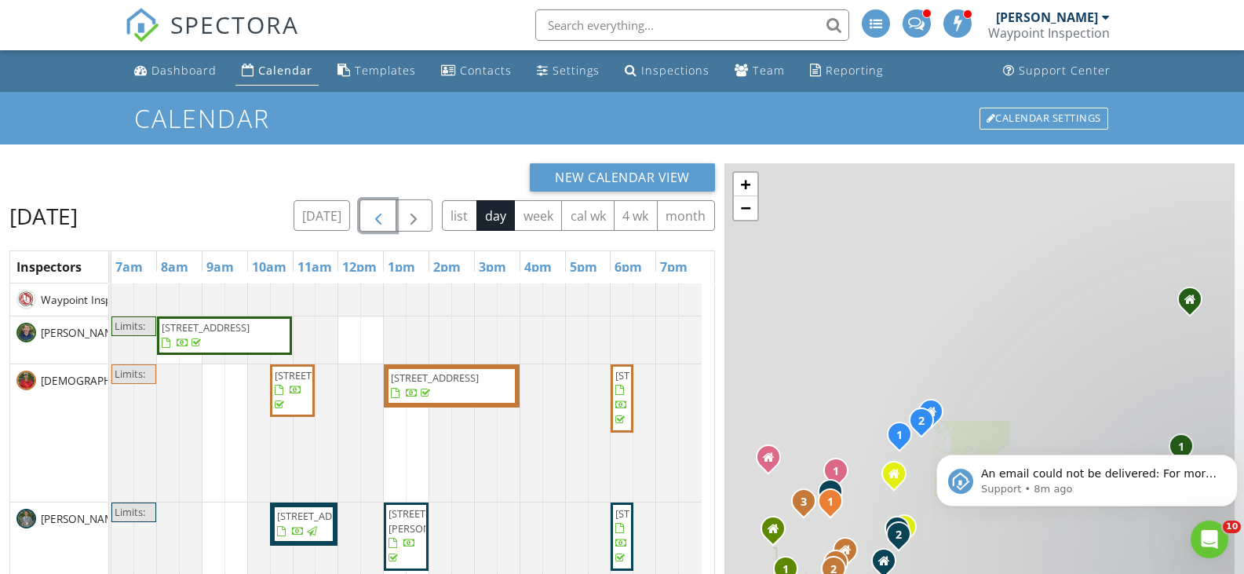
click at [389, 210] on button "button" at bounding box center [377, 215] width 37 height 32
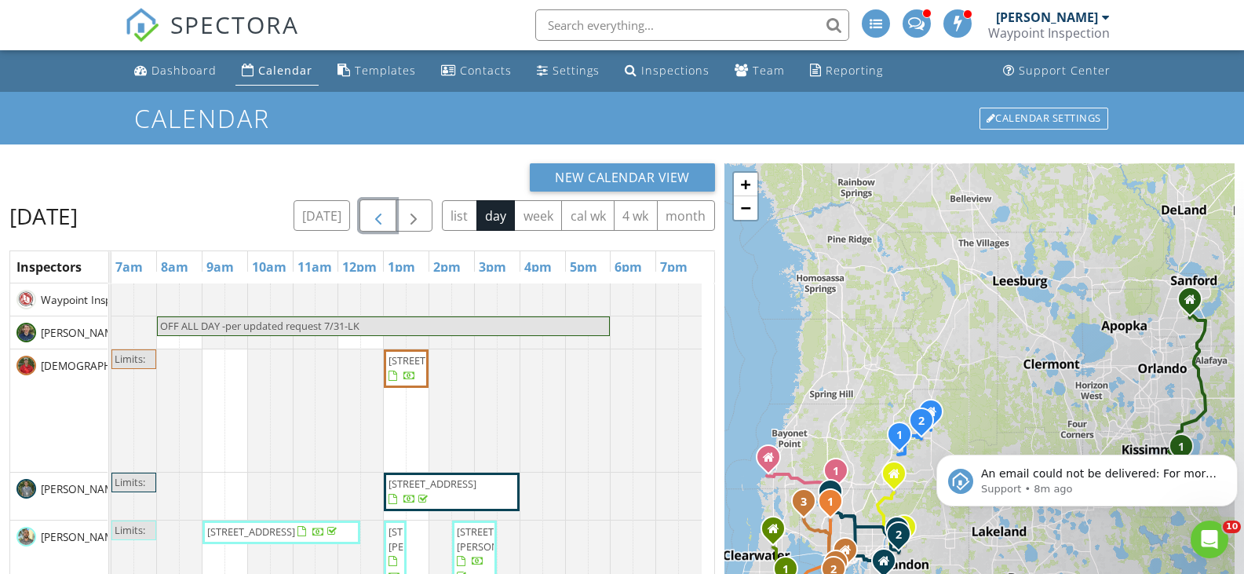
click at [388, 209] on button "button" at bounding box center [377, 215] width 37 height 32
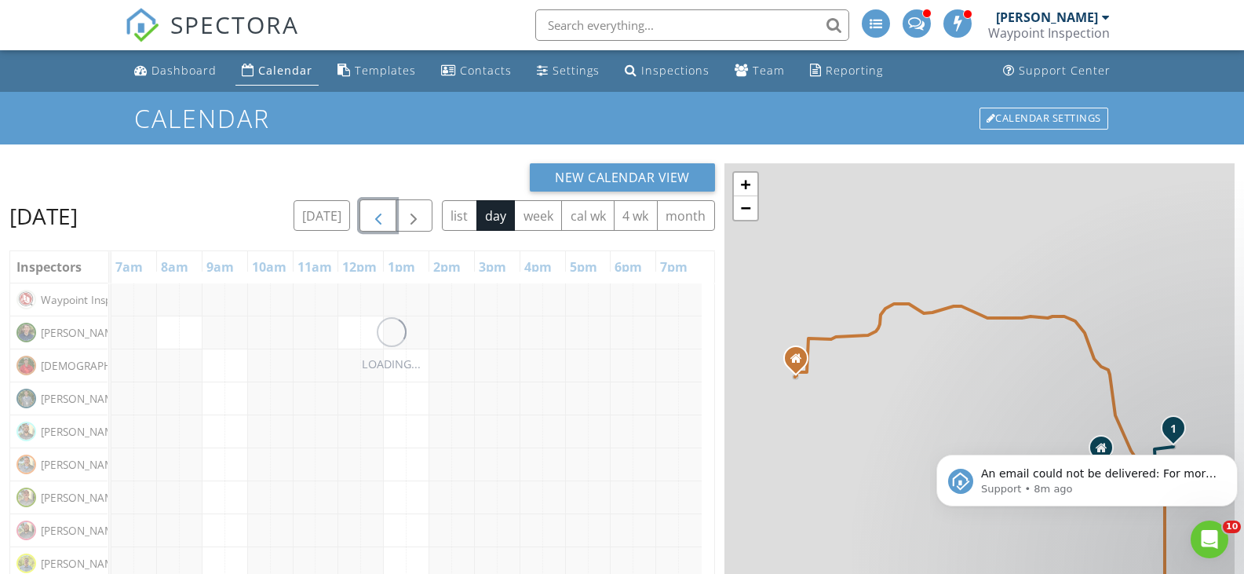
click at [388, 209] on button "button" at bounding box center [377, 215] width 37 height 32
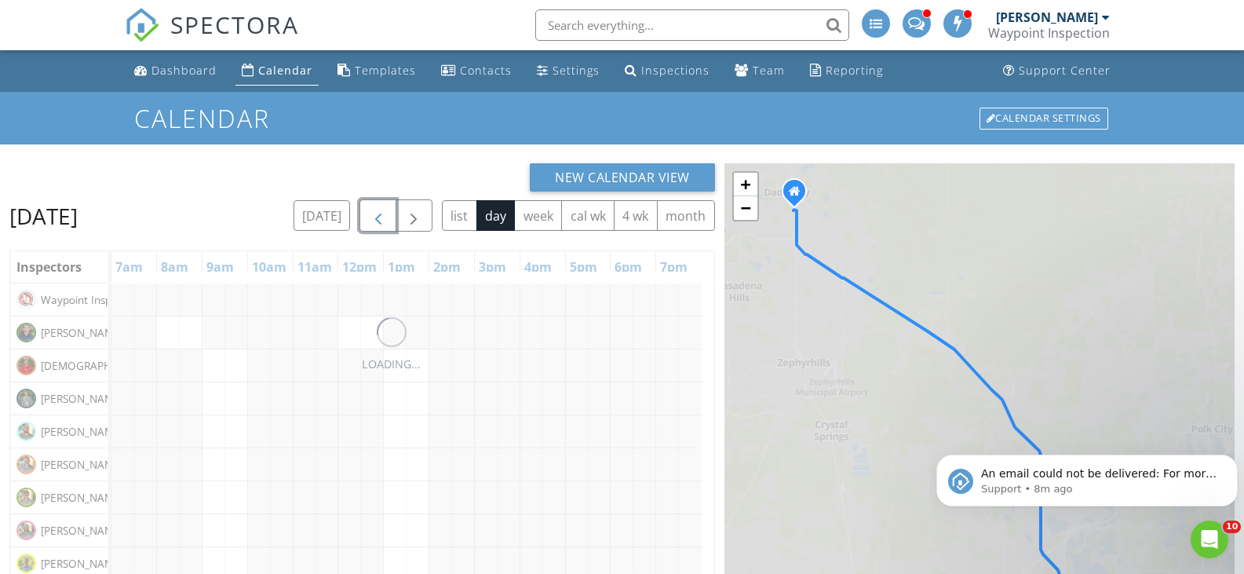
click at [388, 209] on button "button" at bounding box center [377, 215] width 37 height 32
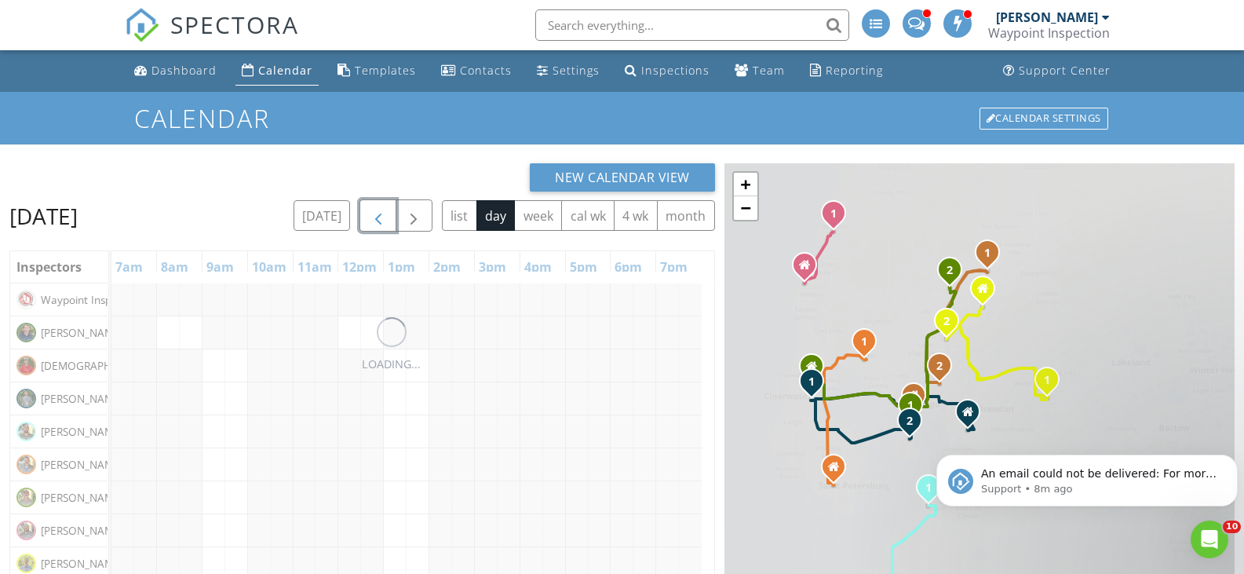
click at [388, 209] on button "button" at bounding box center [377, 215] width 37 height 32
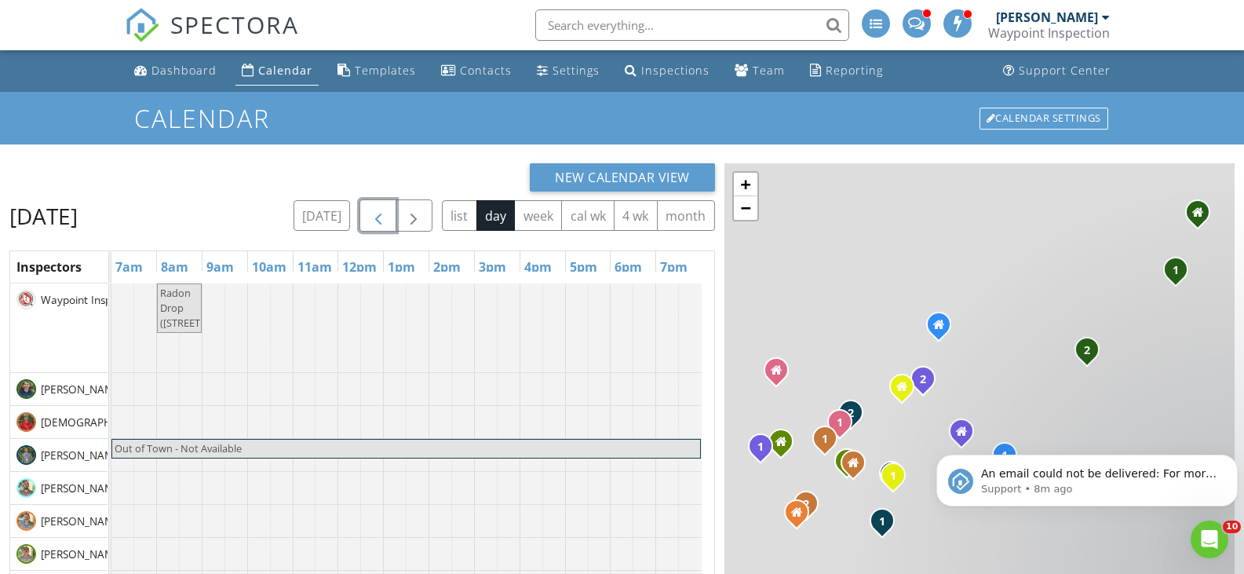
click at [388, 209] on button "button" at bounding box center [377, 215] width 37 height 32
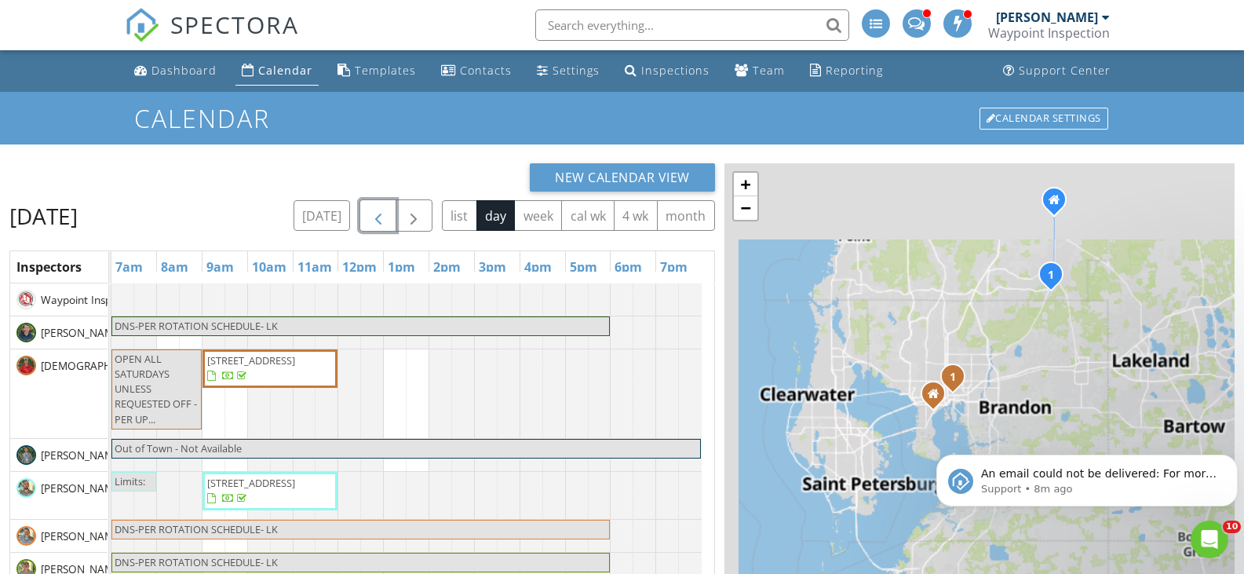
click at [388, 209] on button "button" at bounding box center [377, 215] width 37 height 32
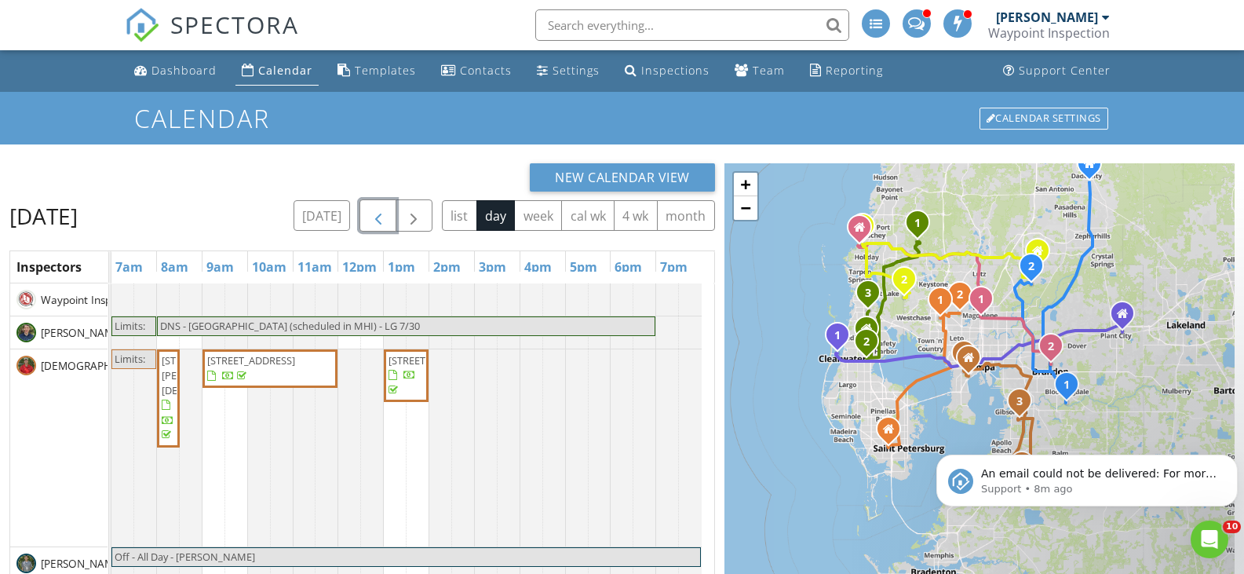
click at [384, 212] on span "button" at bounding box center [378, 215] width 19 height 19
